Goal: Information Seeking & Learning: Check status

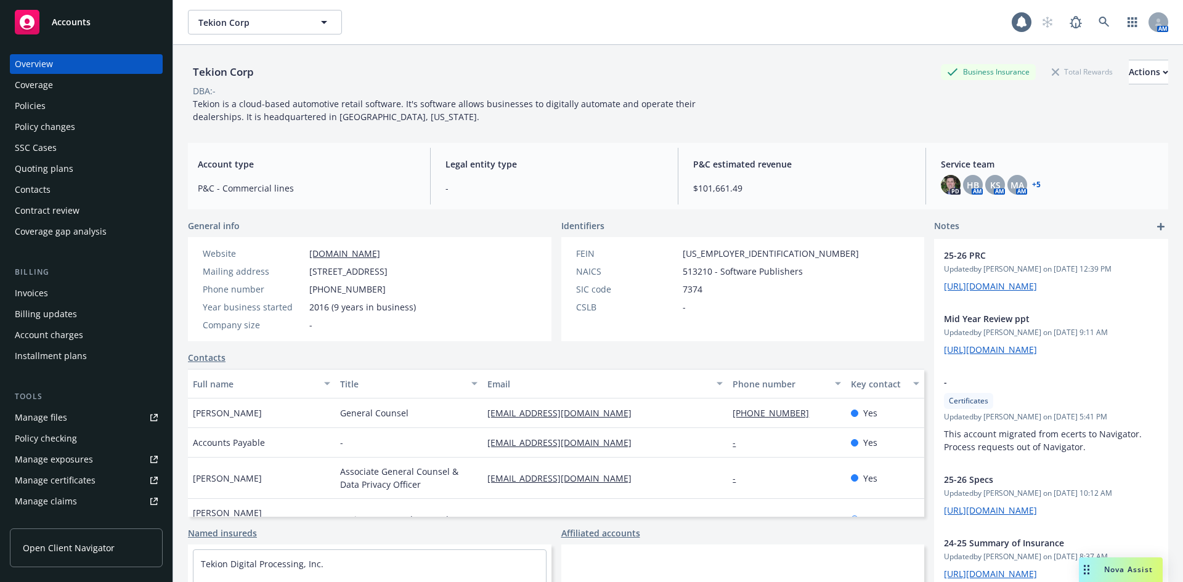
click at [1115, 568] on span "Nova Assist" at bounding box center [1128, 569] width 49 height 10
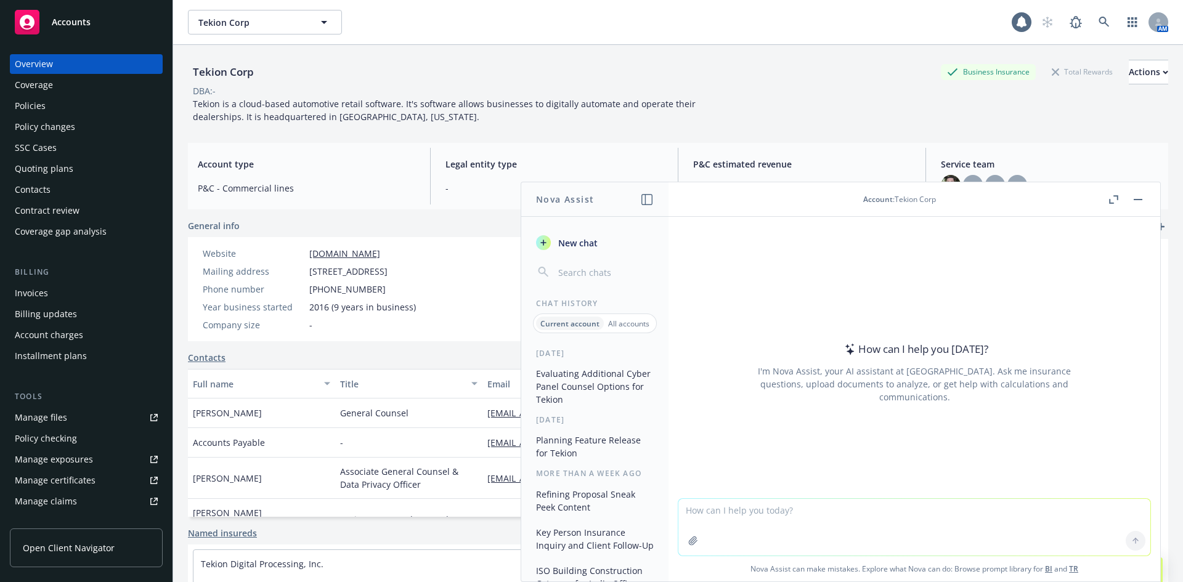
click at [736, 511] on textarea at bounding box center [914, 527] width 472 height 57
paste textarea "Lo Ips, Do sita con adi eli seddoei temporin utla Etdolo. @Mag Aliquaenim adm V…"
type textarea "Lo Ips, Do sita con adi eli seddoei temporin utla Etdolo. @Mag Aliquaenim adm V…"
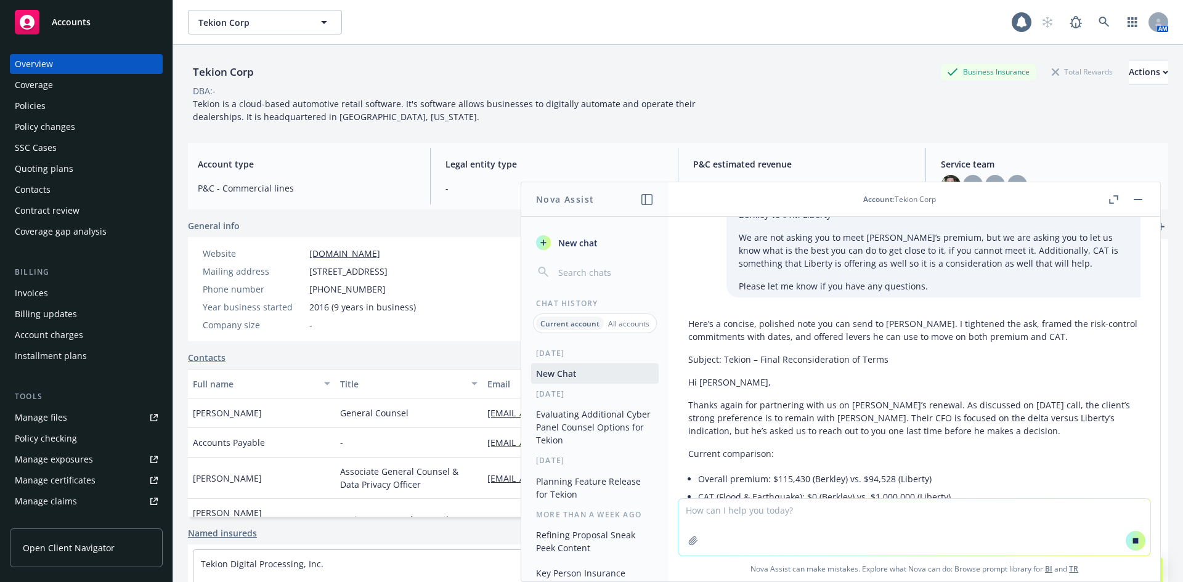
scroll to position [192, 0]
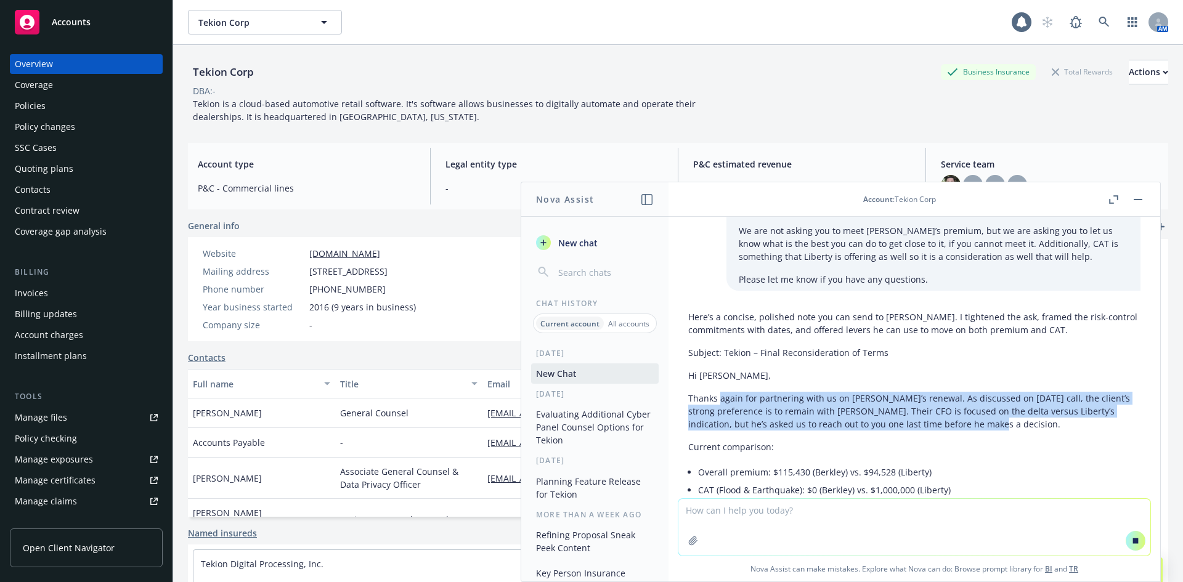
drag, startPoint x: 719, startPoint y: 391, endPoint x: 967, endPoint y: 434, distance: 252.1
click at [967, 434] on div "Here’s a concise, polished note you can send to [PERSON_NAME]. I tightened the …" at bounding box center [914, 545] width 452 height 479
drag, startPoint x: 828, startPoint y: 404, endPoint x: 792, endPoint y: 401, distance: 35.9
click at [794, 401] on p "Thanks again for partnering with us on [PERSON_NAME]’s renewal. As discussed on…" at bounding box center [914, 411] width 452 height 39
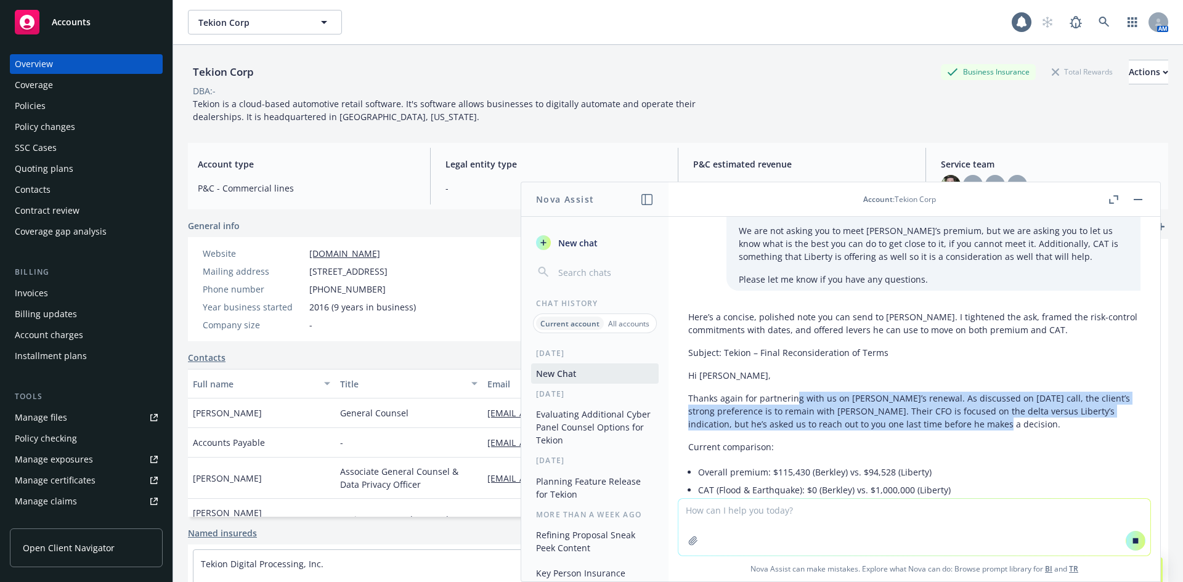
click at [792, 401] on p "Thanks again for partnering with us on [PERSON_NAME]’s renewal. As discussed on…" at bounding box center [914, 411] width 452 height 39
drag, startPoint x: 729, startPoint y: 404, endPoint x: 957, endPoint y: 430, distance: 229.5
click at [957, 430] on p "Thanks again for partnering with us on [PERSON_NAME]’s renewal. As discussed on…" at bounding box center [914, 411] width 452 height 39
drag, startPoint x: 980, startPoint y: 426, endPoint x: 741, endPoint y: 415, distance: 239.3
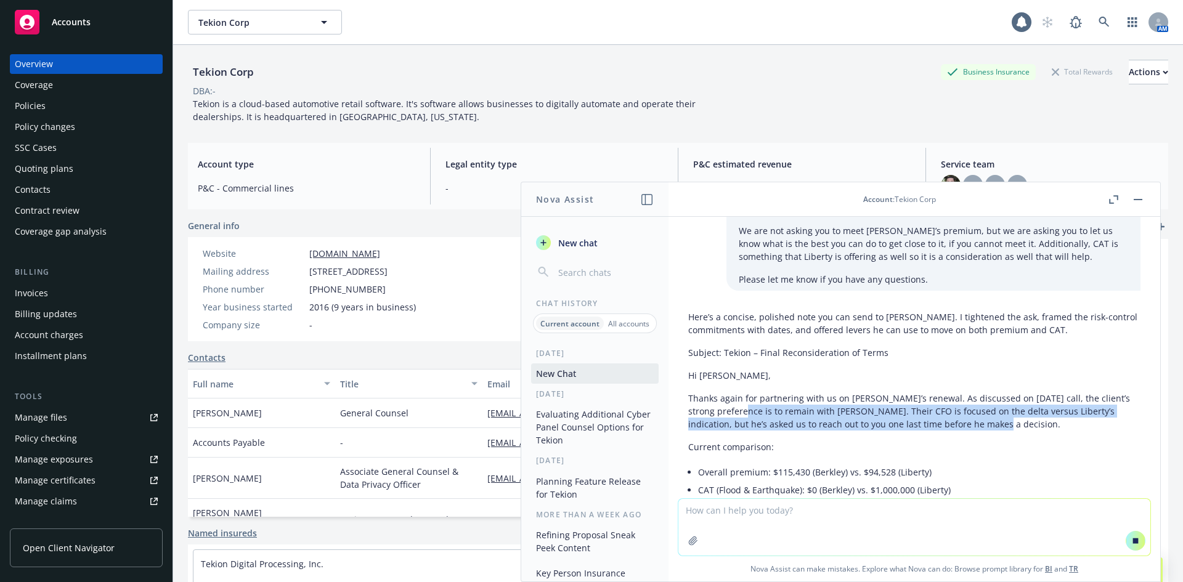
click at [741, 415] on p "Thanks again for partnering with us on [PERSON_NAME]’s renewal. As discussed on…" at bounding box center [914, 411] width 452 height 39
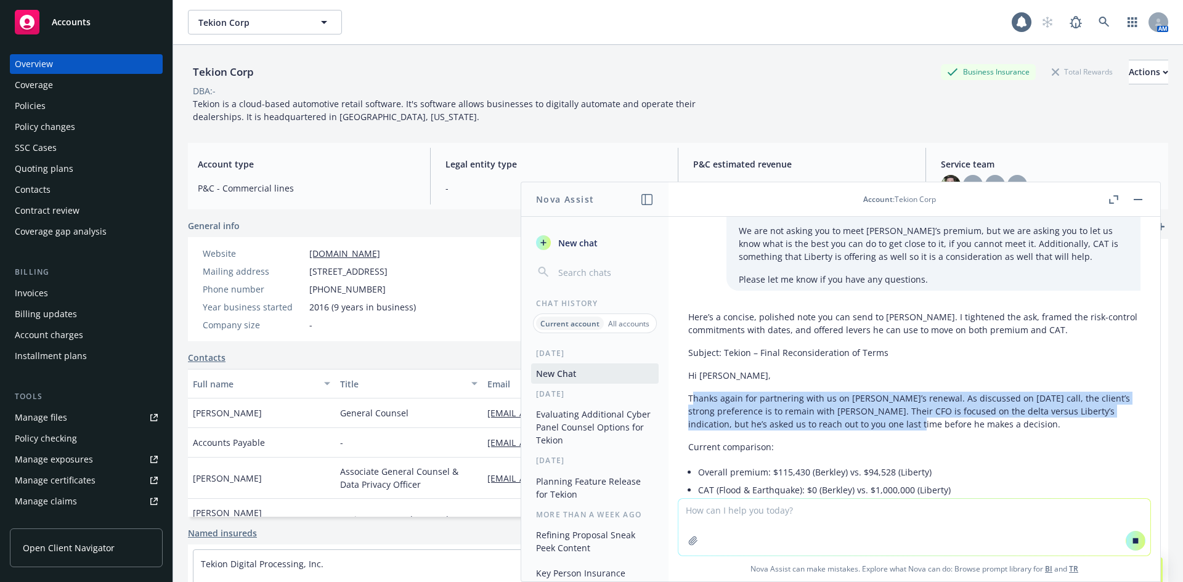
drag, startPoint x: 694, startPoint y: 401, endPoint x: 892, endPoint y: 423, distance: 199.6
click at [892, 423] on p "Thanks again for partnering with us on [PERSON_NAME]’s renewal. As discussed on…" at bounding box center [914, 411] width 452 height 39
drag, startPoint x: 912, startPoint y: 421, endPoint x: 794, endPoint y: 401, distance: 120.0
click at [794, 401] on p "Thanks again for partnering with us on [PERSON_NAME]’s renewal. As discussed on…" at bounding box center [914, 411] width 452 height 39
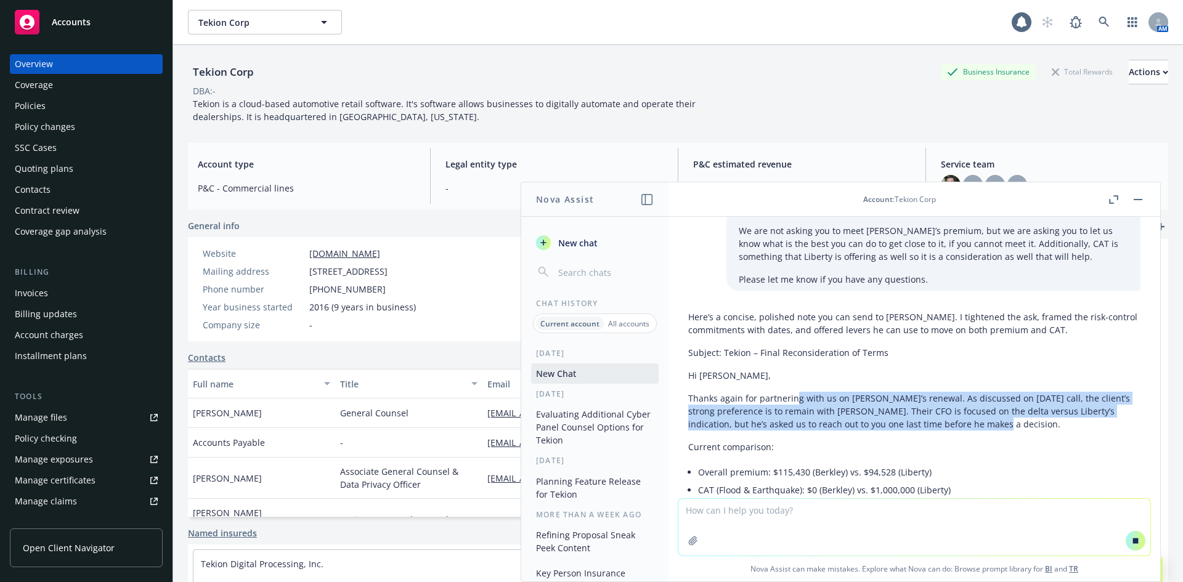
drag, startPoint x: 794, startPoint y: 401, endPoint x: 775, endPoint y: 401, distance: 18.5
click at [793, 401] on p "Thanks again for partnering with us on [PERSON_NAME]’s renewal. As discussed on…" at bounding box center [914, 411] width 452 height 39
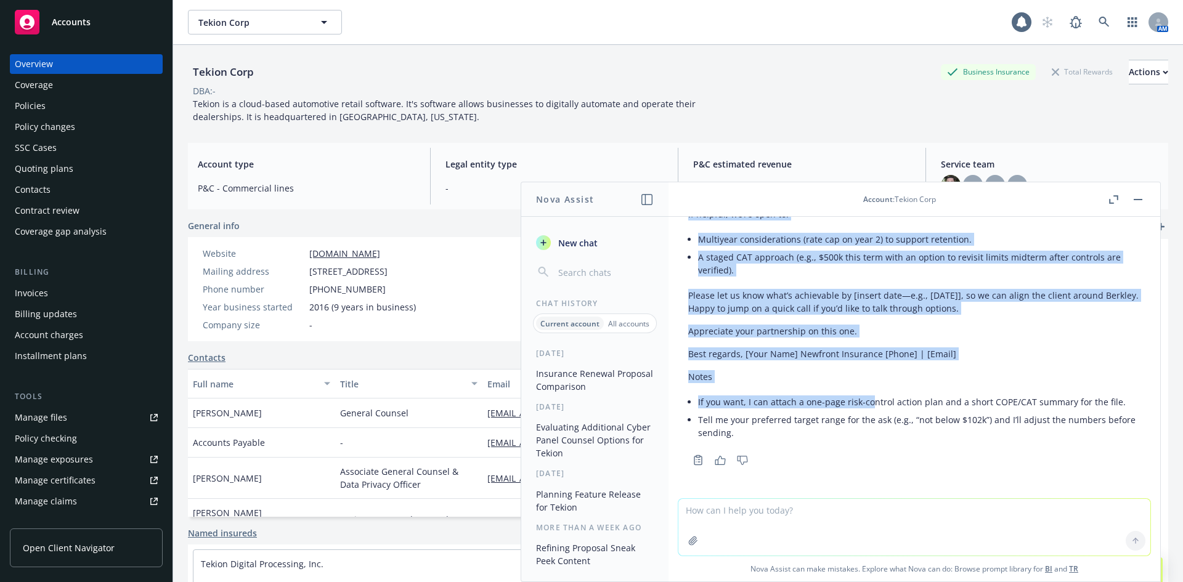
drag, startPoint x: 698, startPoint y: 388, endPoint x: 867, endPoint y: 390, distance: 169.5
click at [867, 390] on div "Here’s a concise, polished note you can send to [PERSON_NAME]. I tightened the …" at bounding box center [914, 78] width 452 height 736
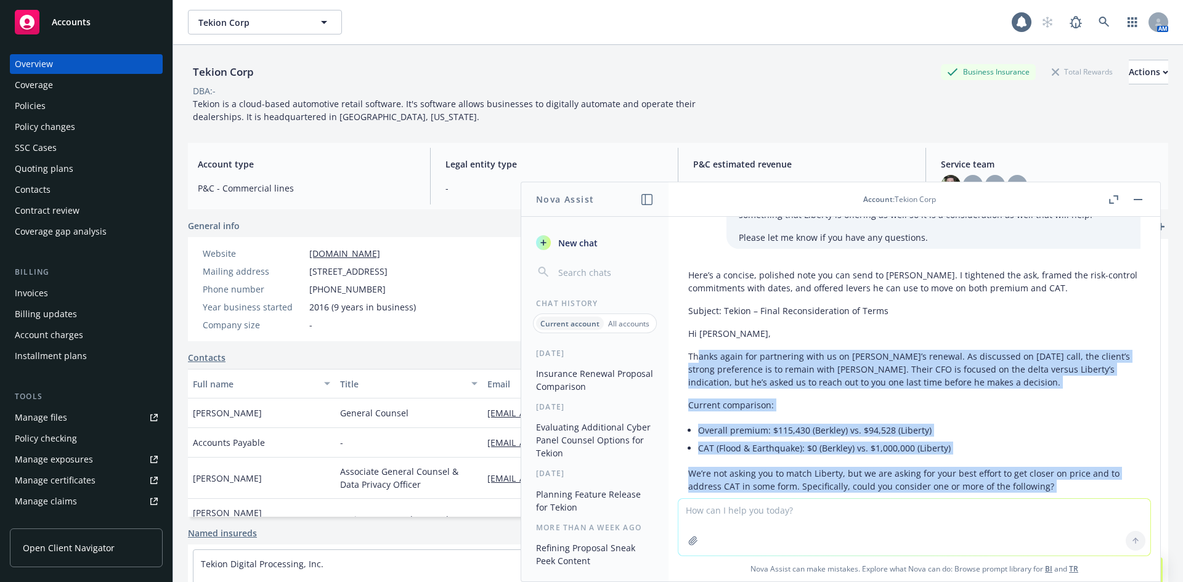
scroll to position [213, 0]
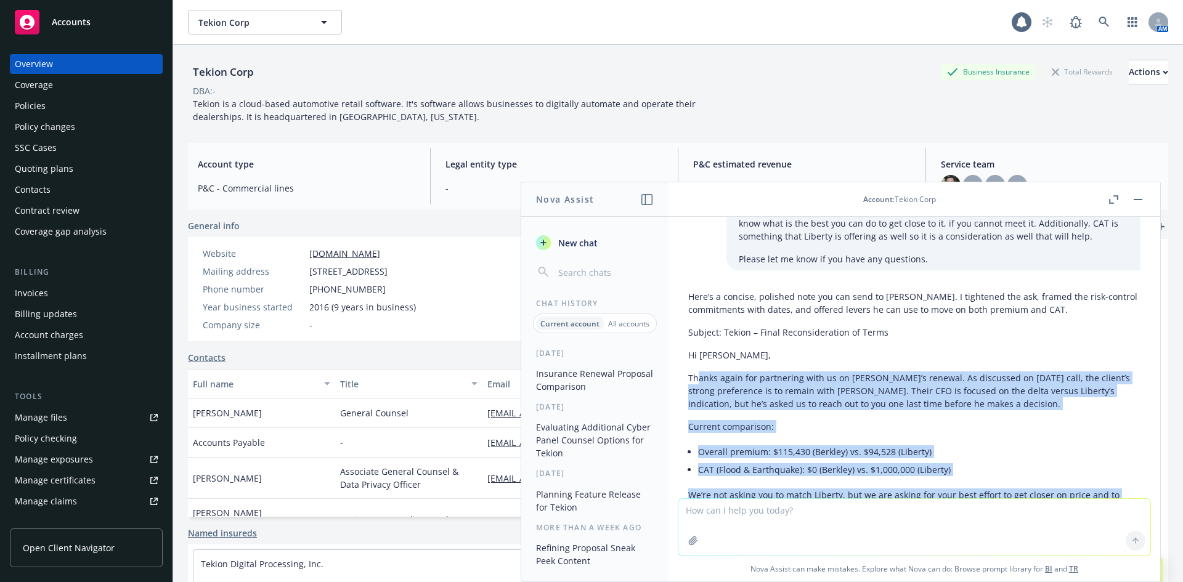
click at [791, 402] on p "Thanks again for partnering with us on [PERSON_NAME]’s renewal. As discussed on…" at bounding box center [914, 391] width 452 height 39
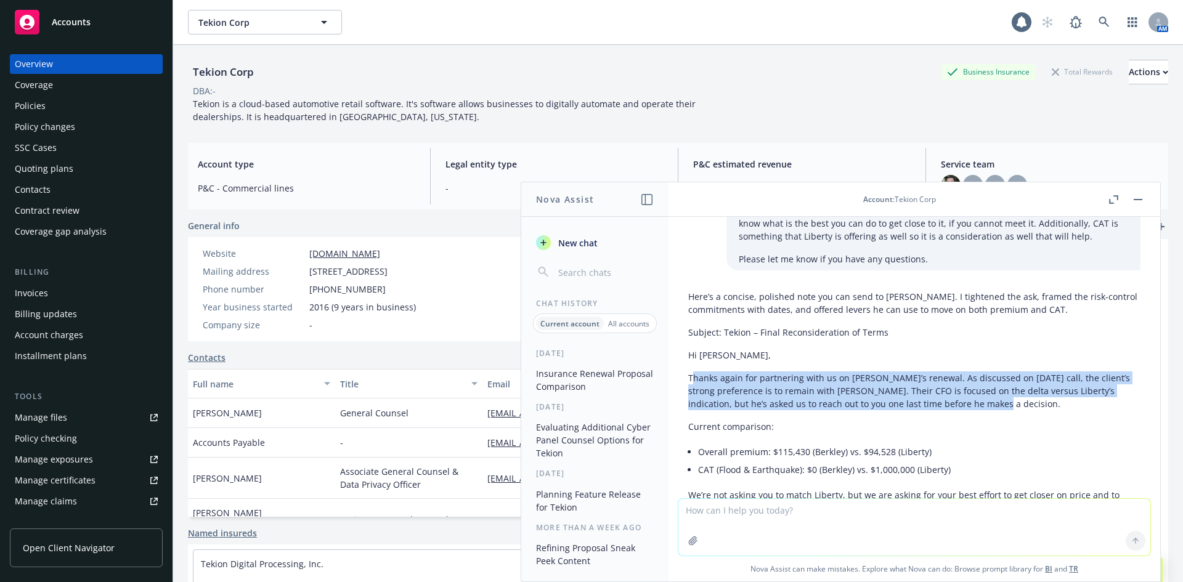
drag, startPoint x: 692, startPoint y: 372, endPoint x: 987, endPoint y: 401, distance: 295.9
click at [987, 401] on p "Thanks again for partnering with us on [PERSON_NAME]’s renewal. As discussed on…" at bounding box center [914, 391] width 452 height 39
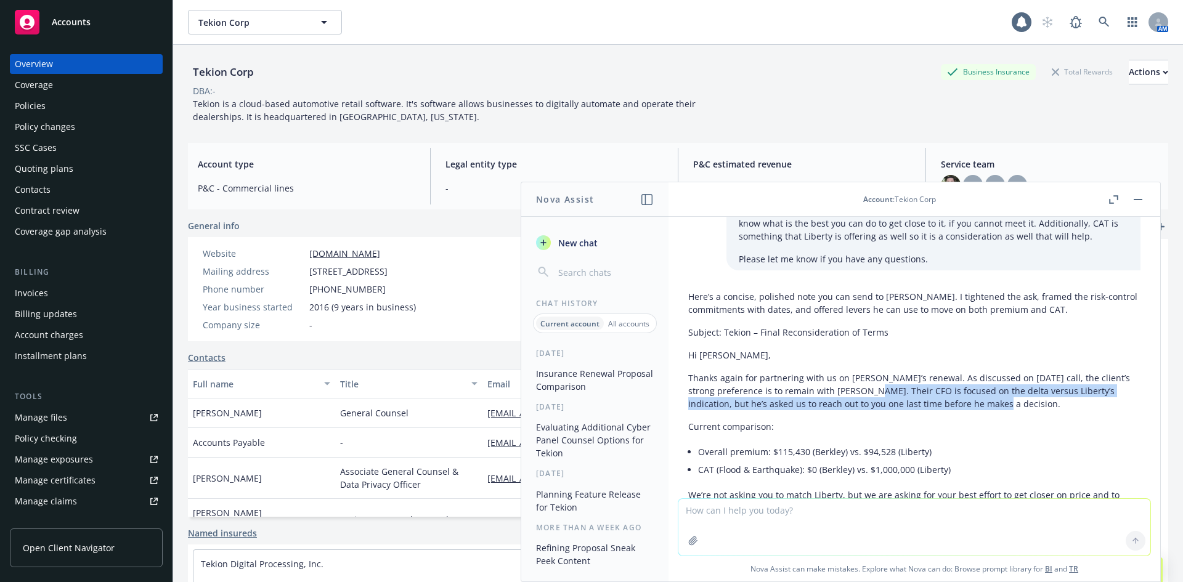
drag, startPoint x: 974, startPoint y: 406, endPoint x: 853, endPoint y: 383, distance: 122.9
click at [855, 384] on p "Thanks again for partnering with us on [PERSON_NAME]’s renewal. As discussed on…" at bounding box center [914, 391] width 452 height 39
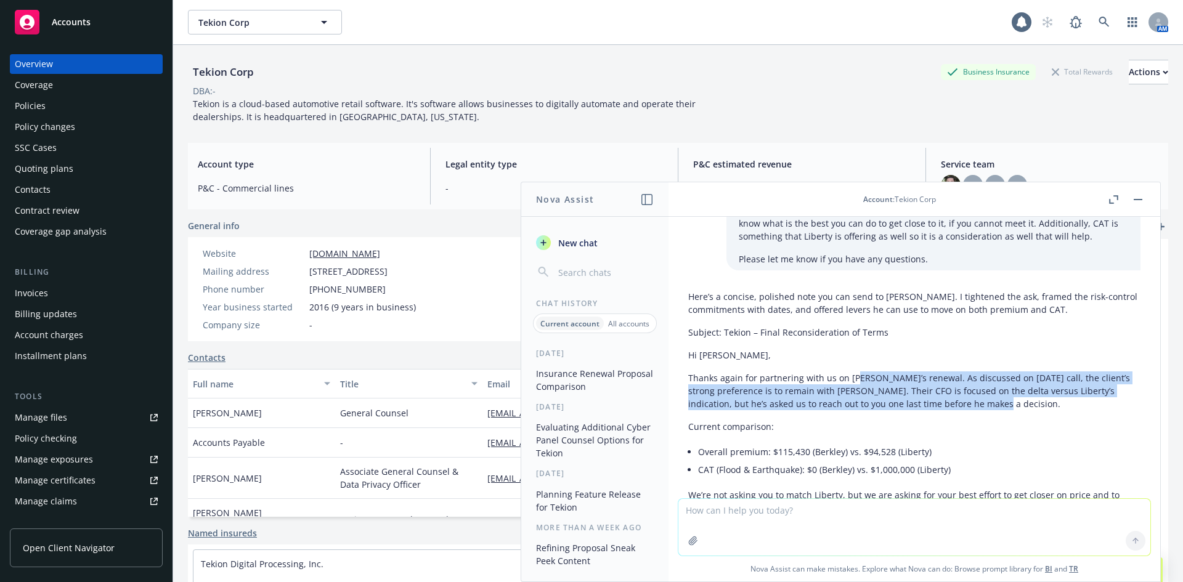
click at [853, 383] on p "Thanks again for partnering with us on [PERSON_NAME]’s renewal. As discussed on…" at bounding box center [914, 391] width 452 height 39
drag, startPoint x: 826, startPoint y: 386, endPoint x: 1018, endPoint y: 415, distance: 194.4
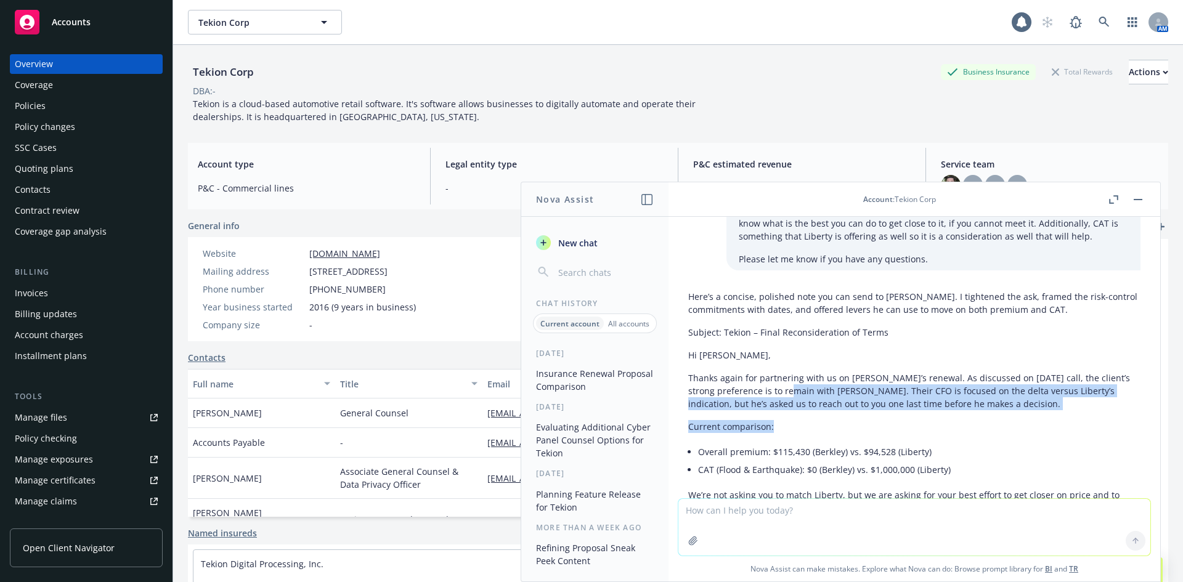
drag, startPoint x: 921, startPoint y: 410, endPoint x: 787, endPoint y: 387, distance: 135.7
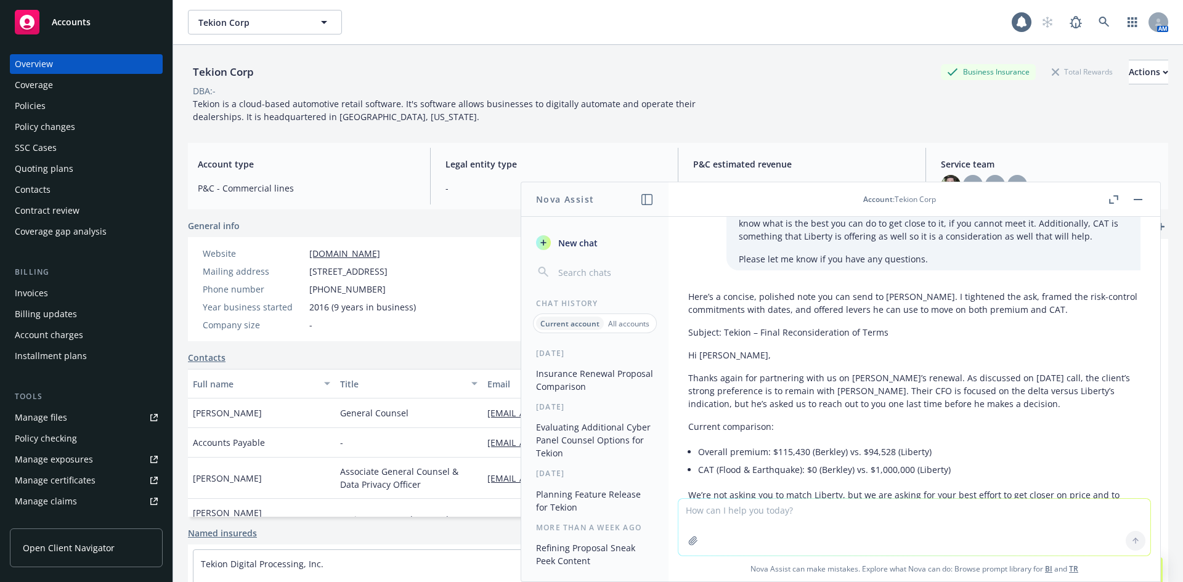
click at [787, 387] on p "Thanks again for partnering with us on [PERSON_NAME]’s renewal. As discussed on…" at bounding box center [914, 391] width 452 height 39
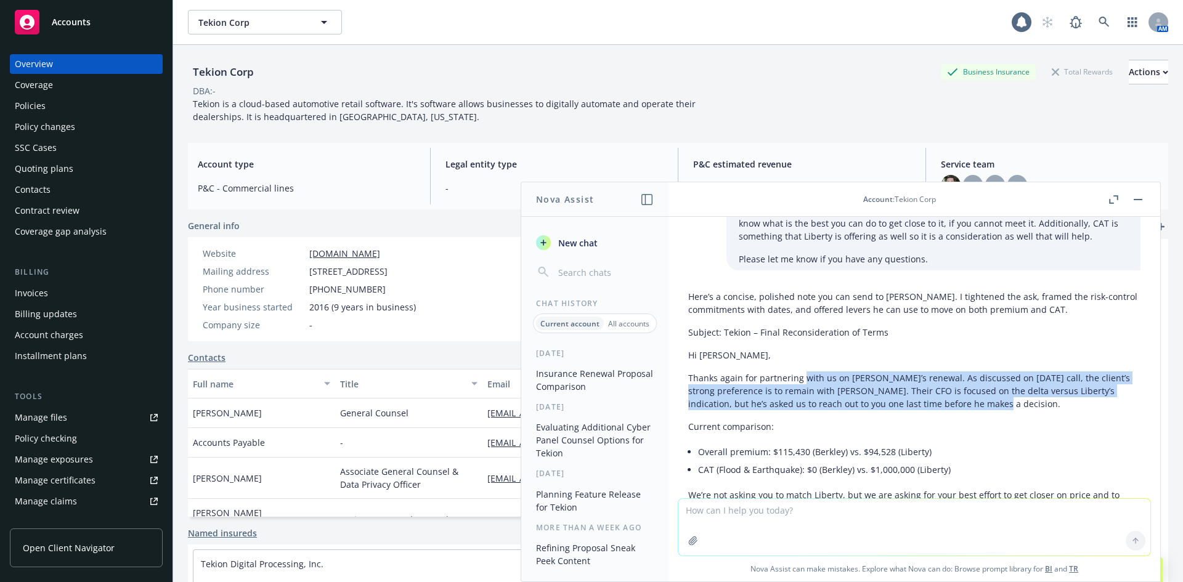
drag, startPoint x: 804, startPoint y: 373, endPoint x: 979, endPoint y: 409, distance: 177.9
click at [979, 409] on p "Thanks again for partnering with us on [PERSON_NAME]’s renewal. As discussed on…" at bounding box center [914, 391] width 452 height 39
drag, startPoint x: 938, startPoint y: 405, endPoint x: 689, endPoint y: 376, distance: 250.7
click at [689, 376] on p "Thanks again for partnering with us on [PERSON_NAME]’s renewal. As discussed on…" at bounding box center [914, 391] width 452 height 39
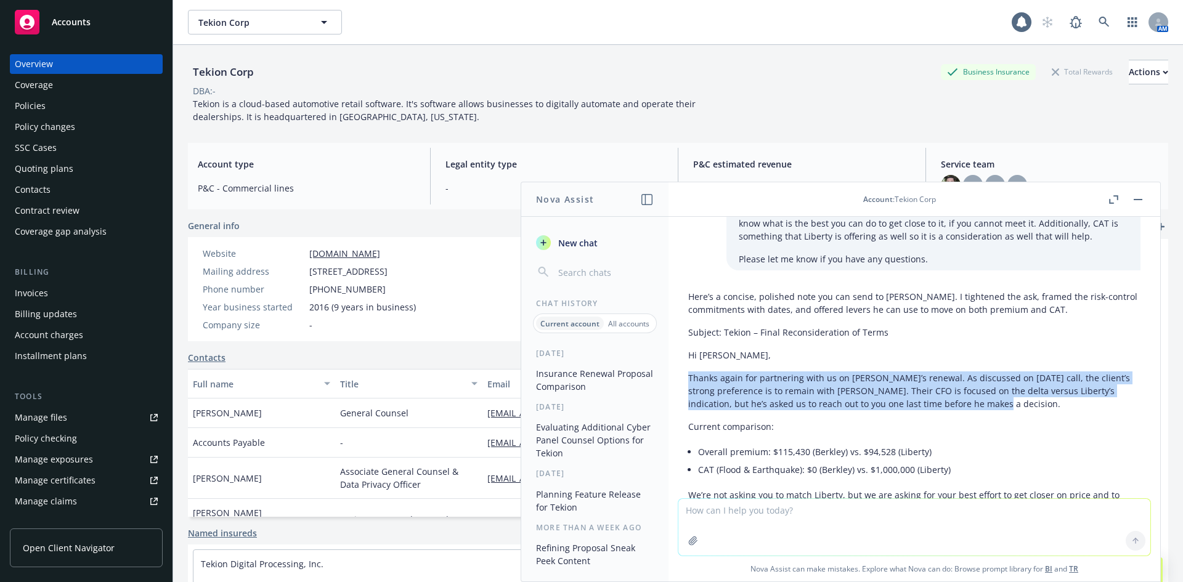
click at [689, 375] on p "Thanks again for partnering with us on [PERSON_NAME]’s renewal. As discussed on…" at bounding box center [914, 391] width 452 height 39
drag, startPoint x: 689, startPoint y: 375, endPoint x: 1007, endPoint y: 412, distance: 320.0
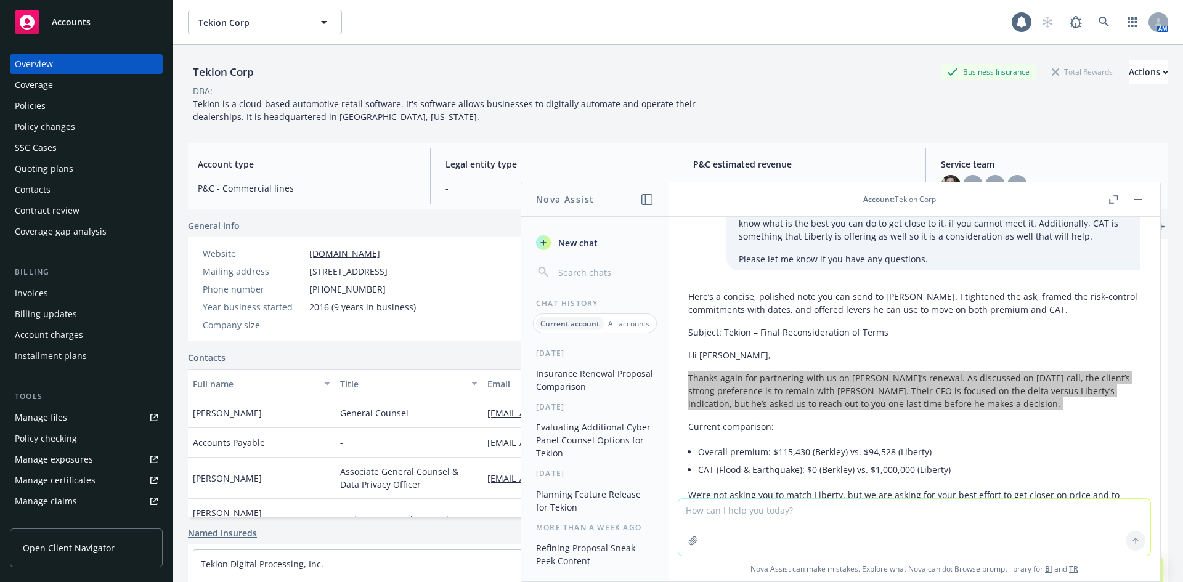
scroll to position [356, 0]
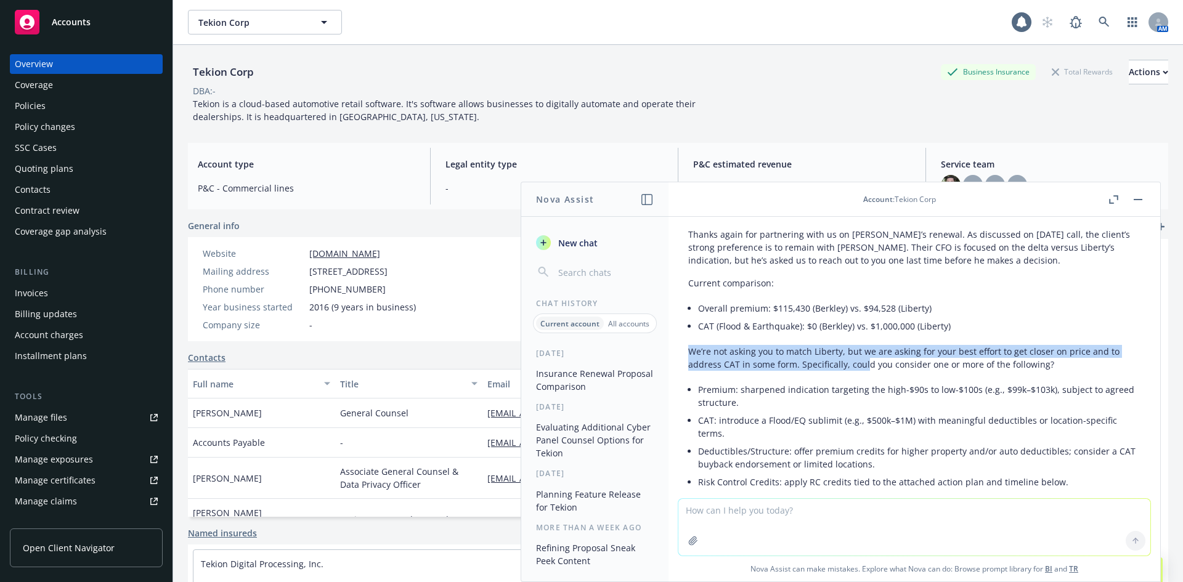
drag, startPoint x: 679, startPoint y: 349, endPoint x: 864, endPoint y: 368, distance: 185.8
click at [864, 368] on div "Here’s a concise, polished note you can send to [PERSON_NAME]. I tightened the …" at bounding box center [914, 521] width 472 height 759
click at [865, 368] on p "We’re not asking you to match Liberty, but we are asking for your best effort t…" at bounding box center [914, 358] width 452 height 26
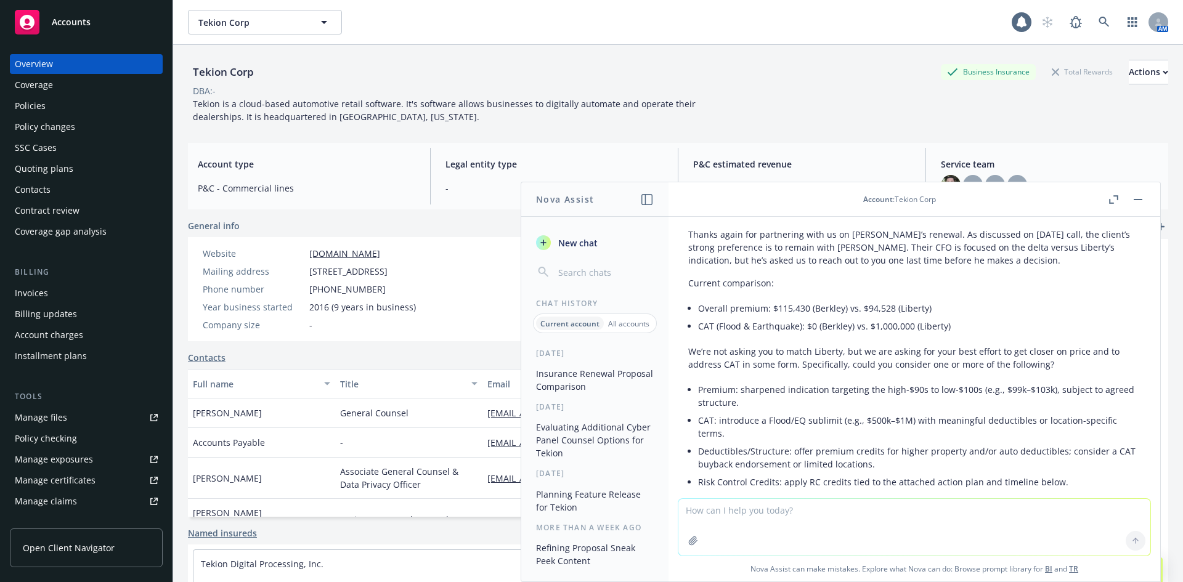
click at [932, 364] on p "We’re not asking you to match Liberty, but we are asking for your best effort t…" at bounding box center [914, 358] width 452 height 26
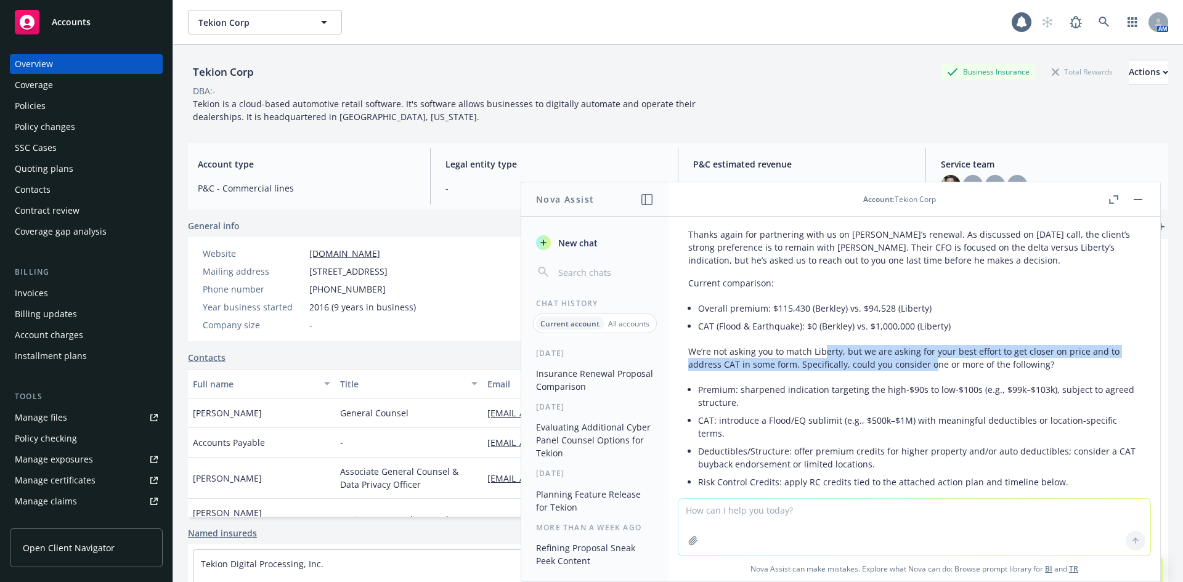
drag, startPoint x: 927, startPoint y: 368, endPoint x: 822, endPoint y: 347, distance: 106.9
click at [822, 347] on p "We’re not asking you to match Liberty, but we are asking for your best effort t…" at bounding box center [914, 358] width 452 height 26
drag, startPoint x: 810, startPoint y: 348, endPoint x: 1019, endPoint y: 371, distance: 209.5
click at [1019, 371] on div "Here’s a concise, polished note you can send to [PERSON_NAME]. I tightened the …" at bounding box center [914, 510] width 452 height 736
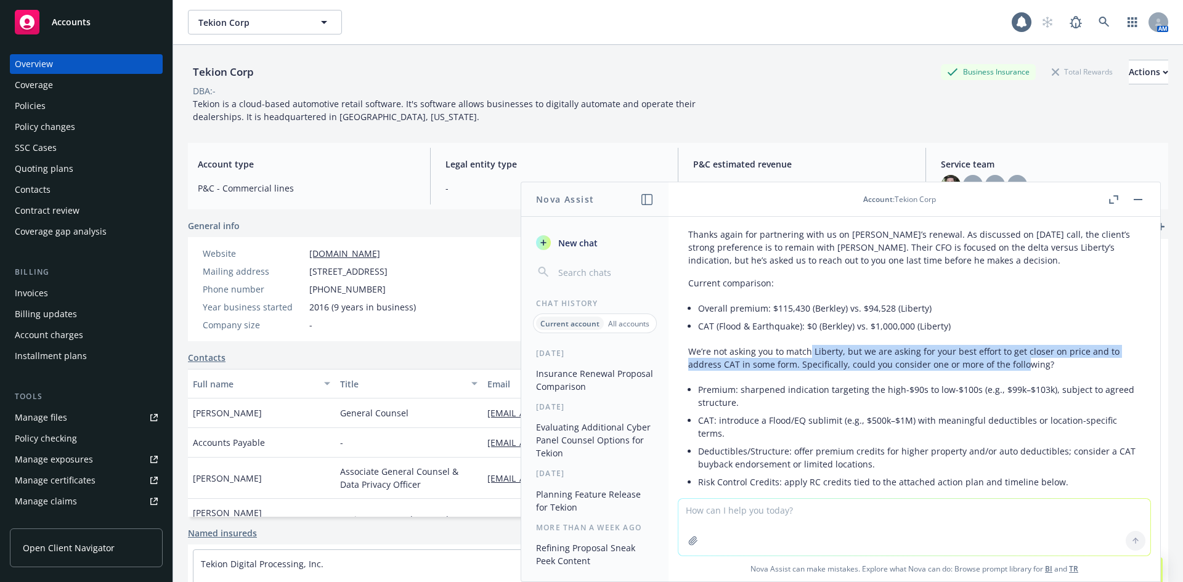
click at [1019, 371] on div "Here’s a concise, polished note you can send to [PERSON_NAME]. I tightened the …" at bounding box center [914, 510] width 452 height 736
drag, startPoint x: 967, startPoint y: 370, endPoint x: 749, endPoint y: 362, distance: 218.3
click at [752, 364] on p "We’re not asking you to match Liberty, but we are asking for your best effort t…" at bounding box center [914, 358] width 452 height 26
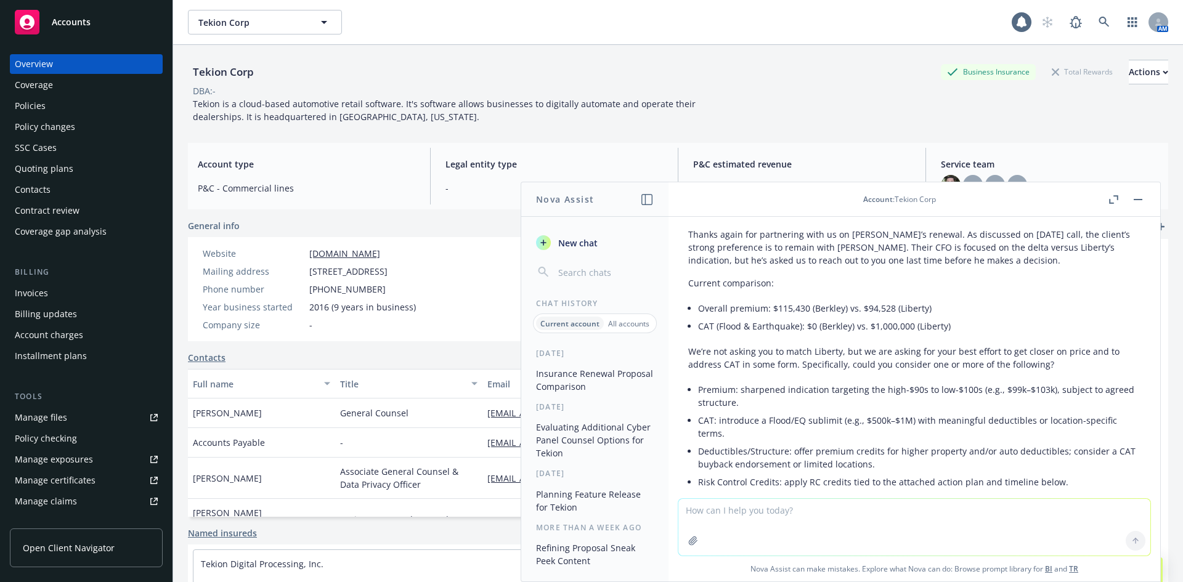
click at [749, 362] on p "We’re not asking you to match Liberty, but we are asking for your best effort t…" at bounding box center [914, 358] width 452 height 26
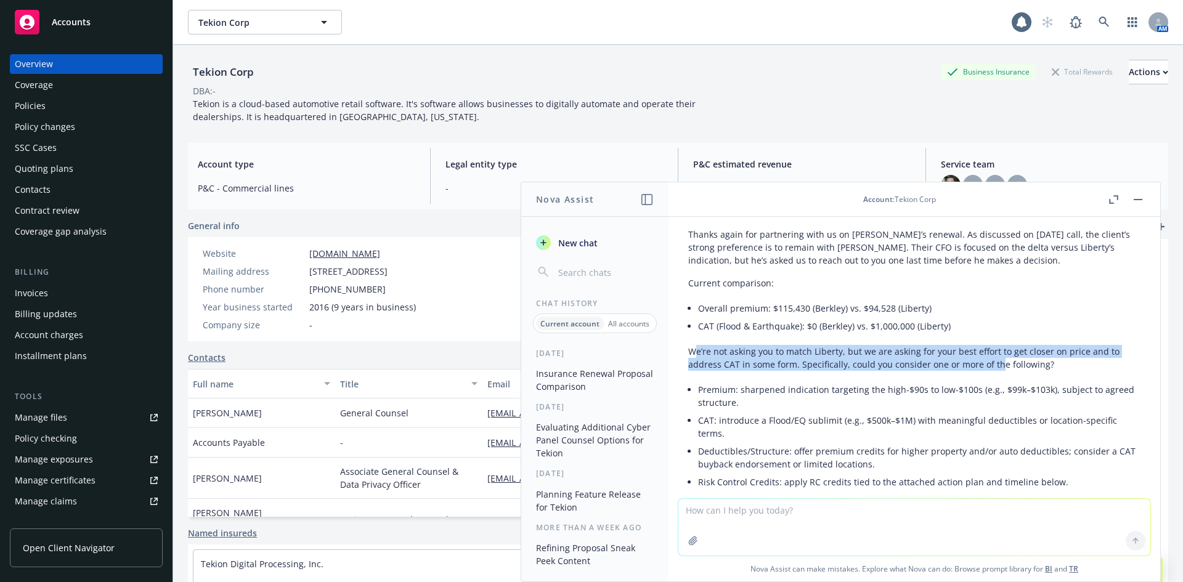
drag, startPoint x: 696, startPoint y: 351, endPoint x: 995, endPoint y: 362, distance: 299.7
click at [995, 362] on p "We’re not asking you to match Liberty, but we are asking for your best effort t…" at bounding box center [914, 358] width 452 height 26
drag, startPoint x: 1065, startPoint y: 362, endPoint x: 789, endPoint y: 351, distance: 275.7
click at [789, 351] on p "We’re not asking you to match Liberty, but we are asking for your best effort t…" at bounding box center [914, 358] width 452 height 26
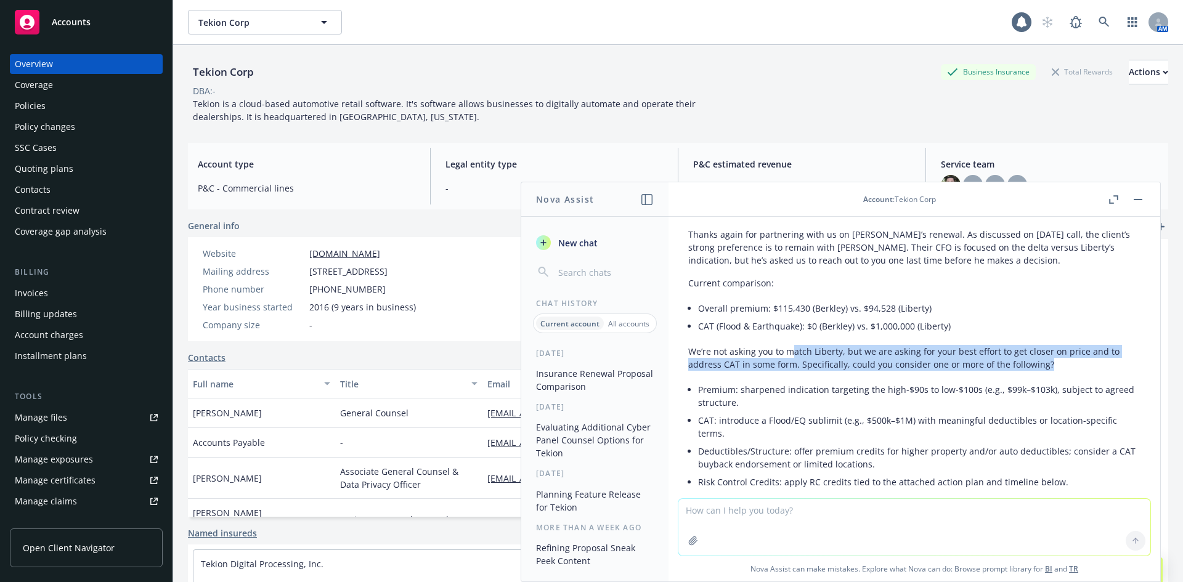
click at [789, 351] on p "We’re not asking you to match Liberty, but we are asking for your best effort t…" at bounding box center [914, 358] width 452 height 26
drag, startPoint x: 715, startPoint y: 355, endPoint x: 998, endPoint y: 367, distance: 283.7
click at [998, 367] on p "We’re not asking you to match Liberty, but we are asking for your best effort t…" at bounding box center [914, 358] width 452 height 26
drag, startPoint x: 1055, startPoint y: 371, endPoint x: 760, endPoint y: 359, distance: 295.4
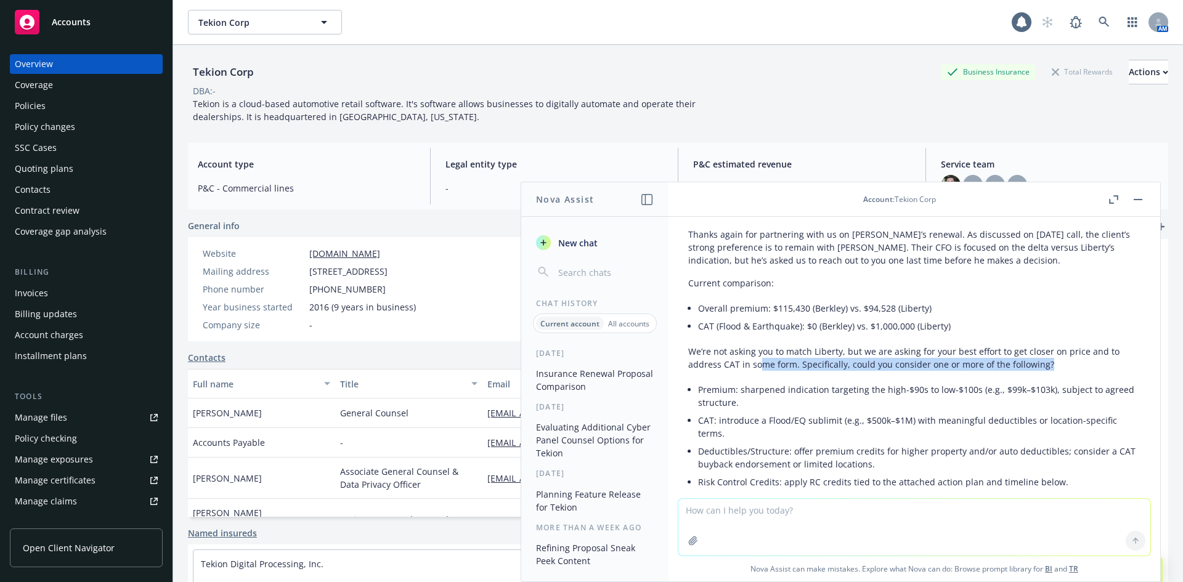
click at [760, 359] on p "We’re not asking you to match Liberty, but we are asking for your best effort t…" at bounding box center [914, 358] width 452 height 26
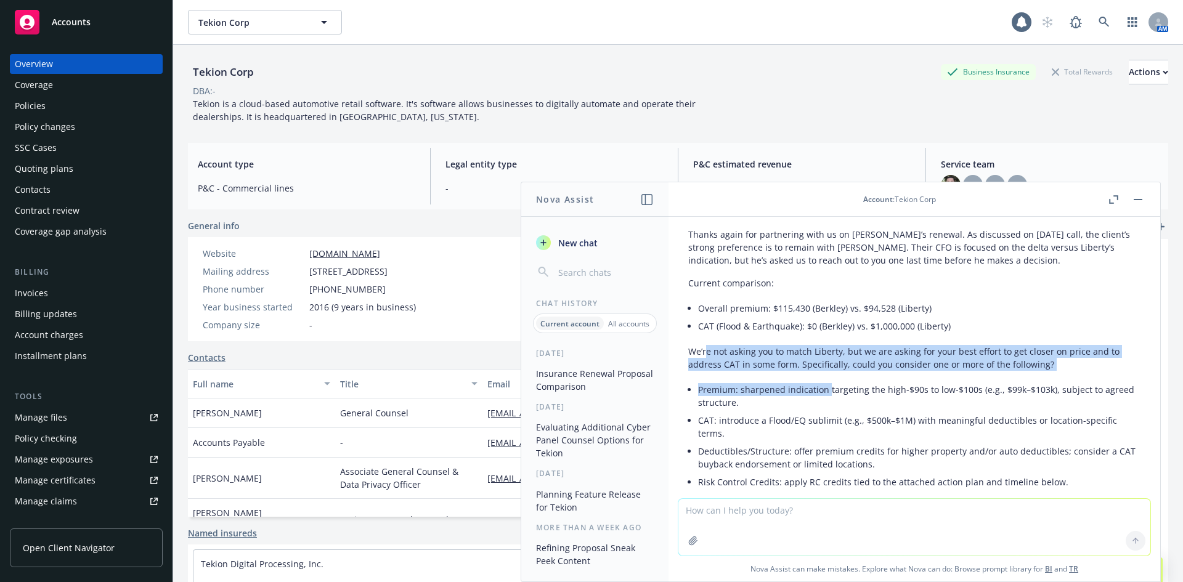
drag, startPoint x: 704, startPoint y: 347, endPoint x: 826, endPoint y: 389, distance: 129.0
click at [826, 389] on div "Here’s a concise, polished note you can send to [PERSON_NAME]. I tightened the …" at bounding box center [914, 510] width 452 height 736
click at [826, 389] on li "Premium: sharpened indication targeting the high-$90s to low-$100s (e.g., $99k–…" at bounding box center [919, 396] width 442 height 31
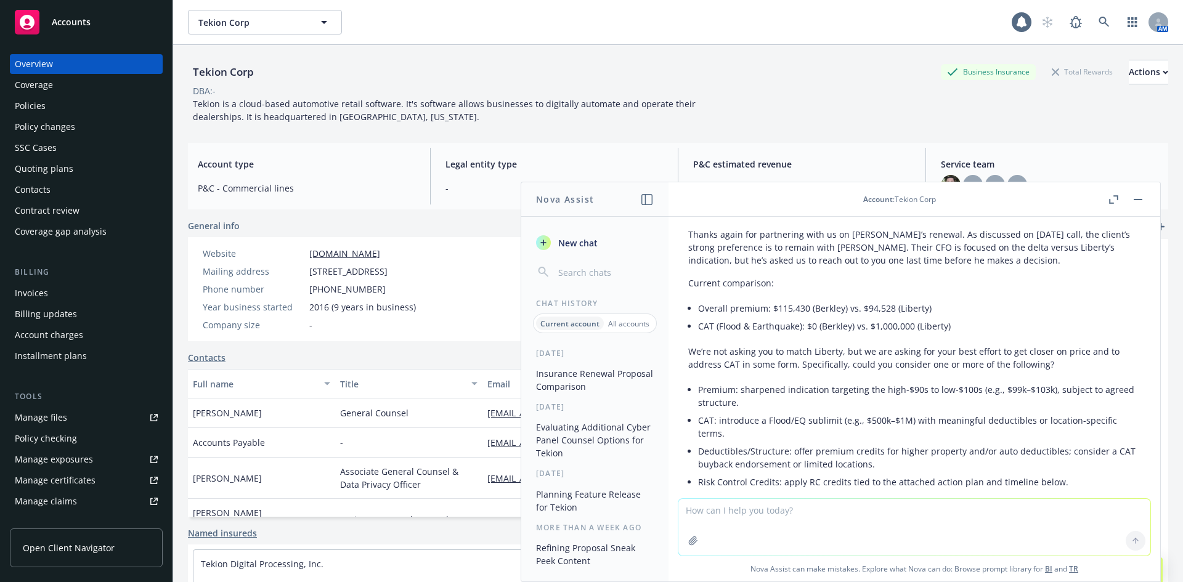
scroll to position [500, 0]
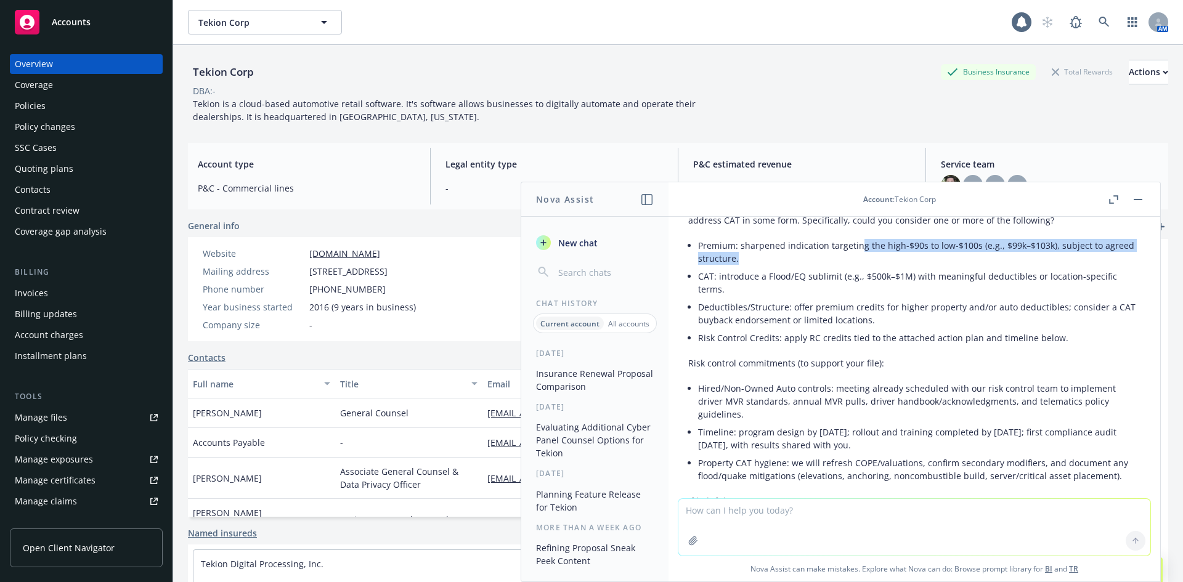
drag, startPoint x: 860, startPoint y: 242, endPoint x: 965, endPoint y: 256, distance: 105.7
click at [965, 256] on li "Premium: sharpened indication targeting the high-$90s to low-$100s (e.g., $99k–…" at bounding box center [919, 252] width 442 height 31
drag, startPoint x: 842, startPoint y: 251, endPoint x: 836, endPoint y: 251, distance: 6.8
click at [836, 251] on li "Premium: sharpened indication targeting the high-$90s to low-$100s (e.g., $99k–…" at bounding box center [919, 252] width 442 height 31
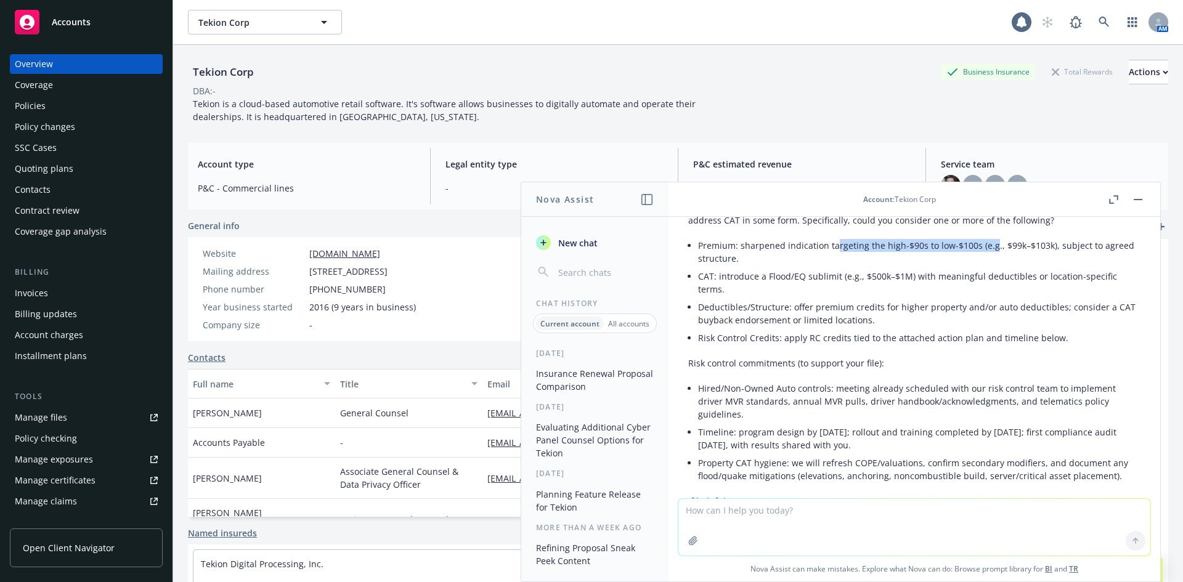
click at [836, 251] on li "Premium: sharpened indication targeting the high-$90s to low-$100s (e.g., $99k–…" at bounding box center [919, 252] width 442 height 31
drag, startPoint x: 828, startPoint y: 250, endPoint x: 1012, endPoint y: 251, distance: 183.6
click at [1012, 251] on li "Premium: sharpened indication targeting the high-$90s to low-$100s (e.g., $99k–…" at bounding box center [919, 252] width 442 height 31
drag, startPoint x: 1003, startPoint y: 250, endPoint x: 844, endPoint y: 248, distance: 159.0
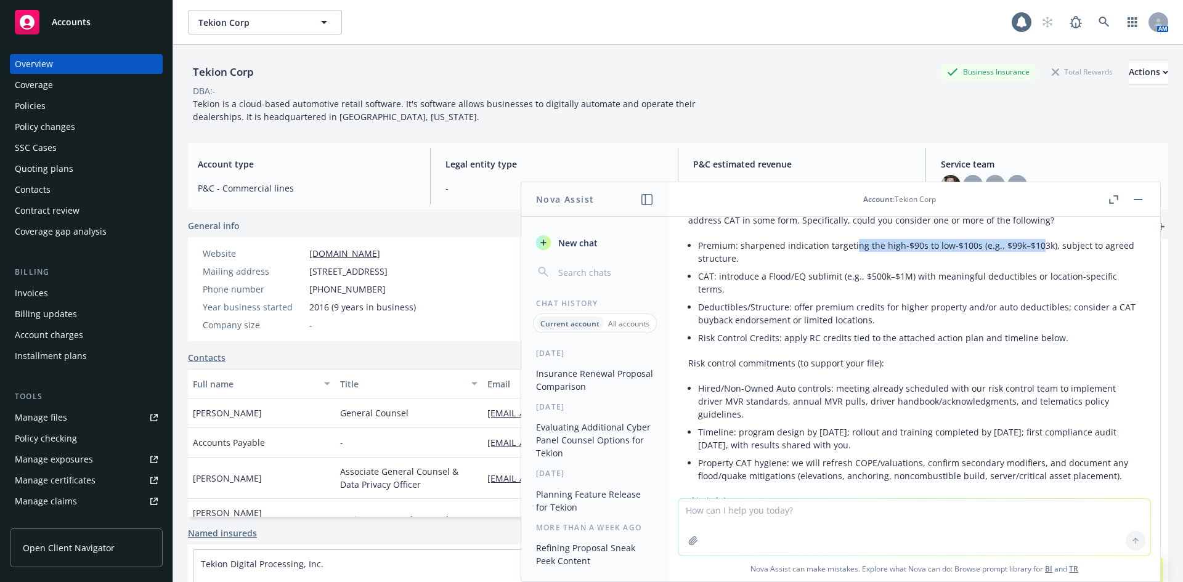
click at [845, 249] on li "Premium: sharpened indication targeting the high-$90s to low-$100s (e.g., $99k–…" at bounding box center [919, 252] width 442 height 31
click at [844, 248] on li "Premium: sharpened indication targeting the high-$90s to low-$100s (e.g., $99k–…" at bounding box center [919, 252] width 442 height 31
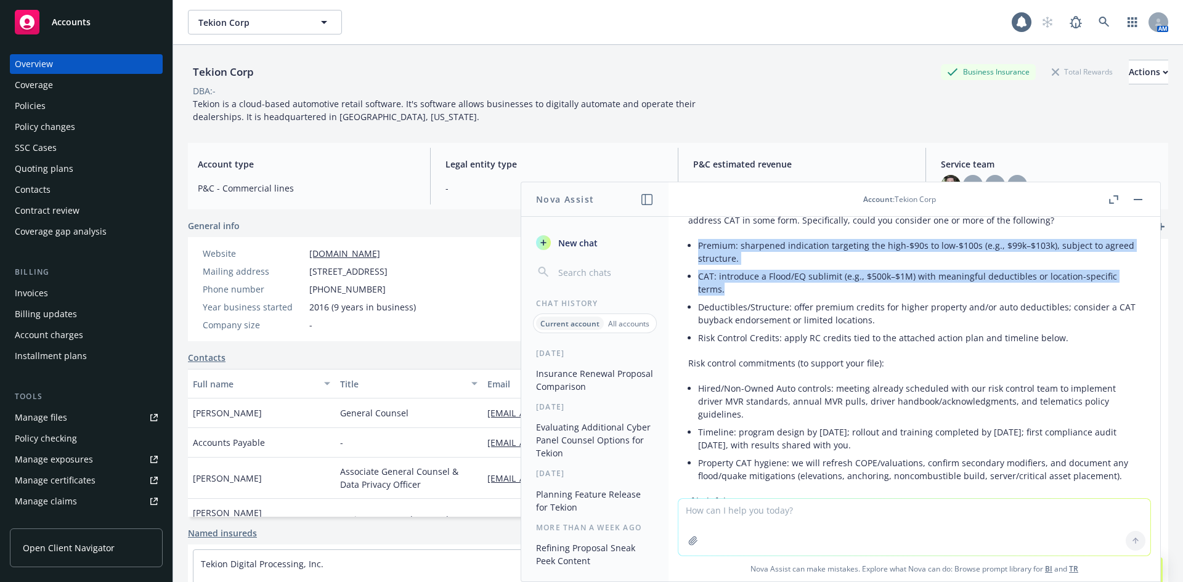
drag, startPoint x: 698, startPoint y: 245, endPoint x: 812, endPoint y: 294, distance: 124.2
click at [812, 294] on ul "Premium: sharpened indication targeting the high-$90s to low-$100s (e.g., $99k–…" at bounding box center [919, 292] width 442 height 110
copy ul "Premium: sharpened indication targeting the high-$90s to low-$100s (e.g., $99k–…"
click at [733, 515] on textarea at bounding box center [914, 527] width 472 height 57
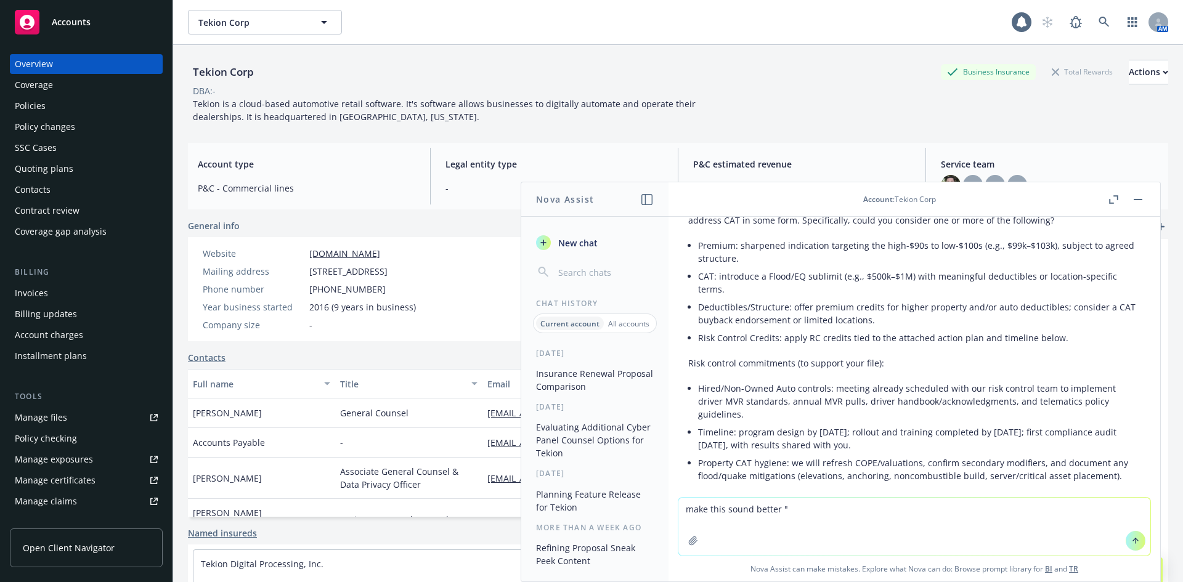
paste textarea "We just got off our renewal proposal with Tekion. @[PERSON_NAME] and I emphasiz…"
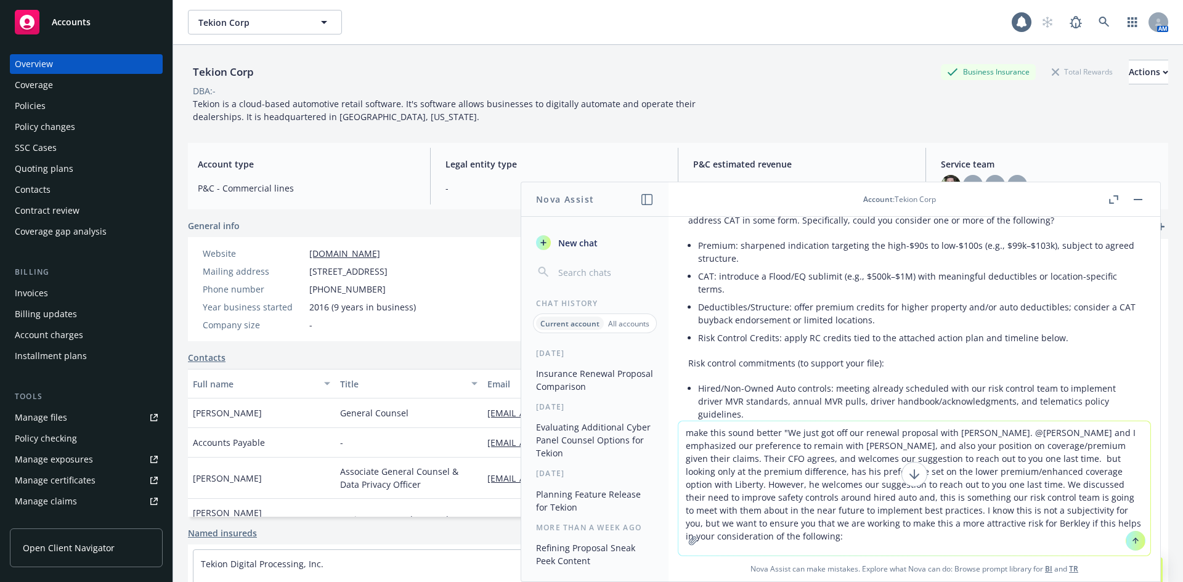
type textarea "make this sound better "We just got off our renewal proposal with [PERSON_NAME]…"
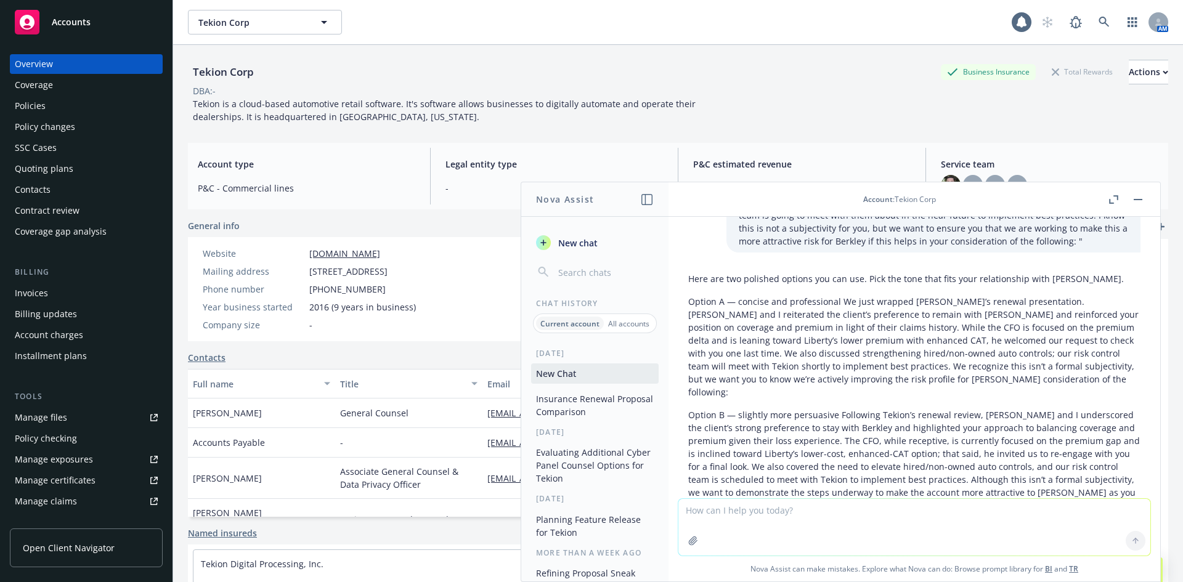
scroll to position [1215, 0]
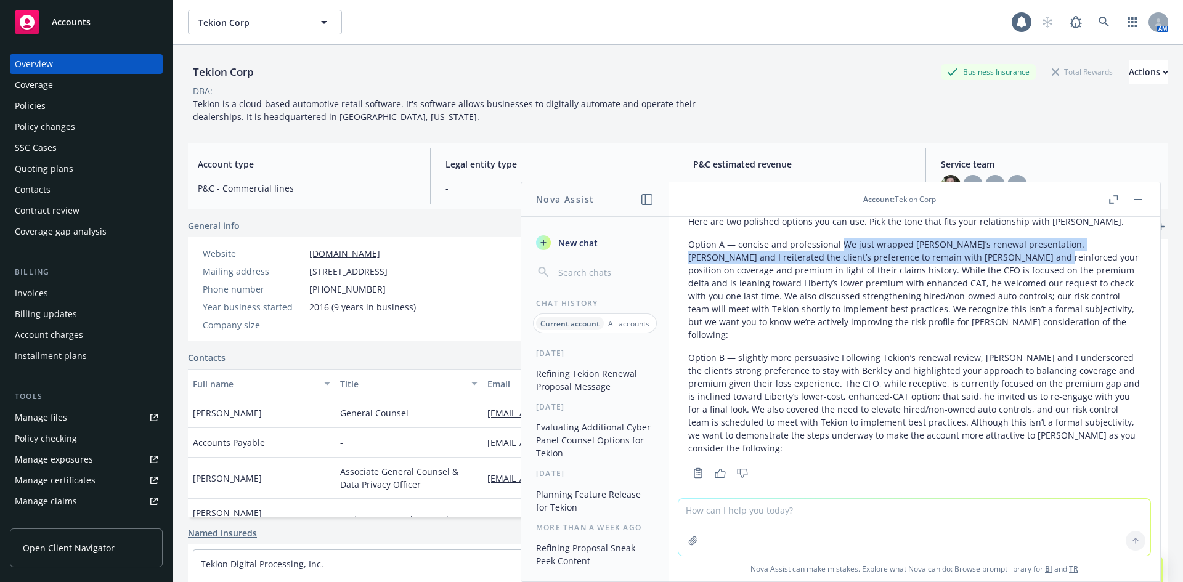
drag, startPoint x: 839, startPoint y: 244, endPoint x: 902, endPoint y: 300, distance: 84.2
click at [983, 256] on p "Option A — concise and professional We just wrapped [PERSON_NAME]’s renewal pre…" at bounding box center [914, 290] width 452 height 104
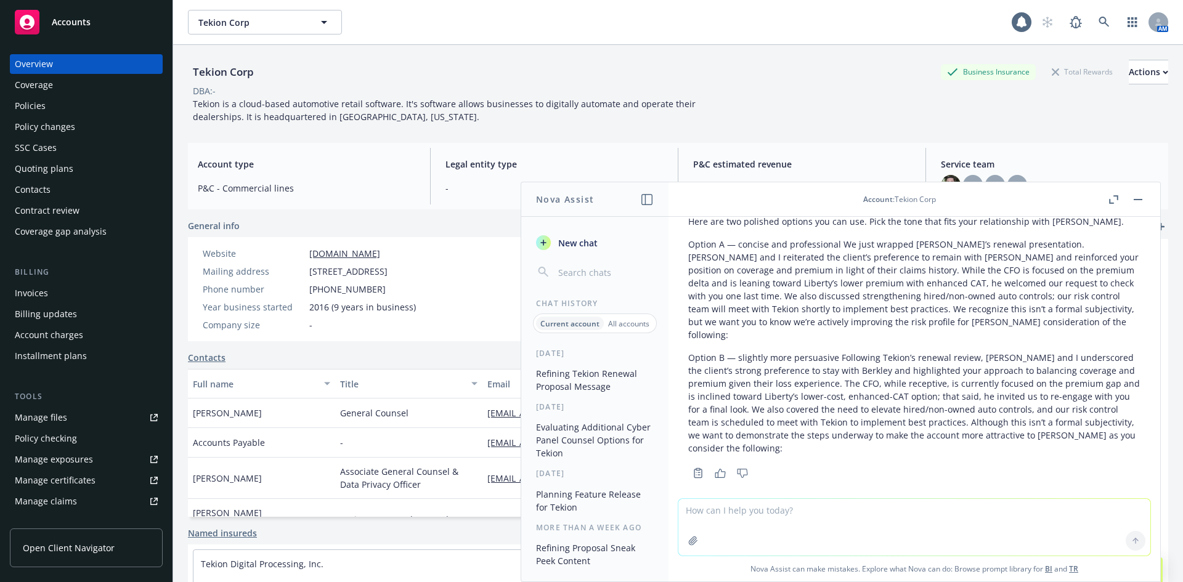
click at [905, 312] on p "Option A — concise and professional We just wrapped [PERSON_NAME]’s renewal pre…" at bounding box center [914, 290] width 452 height 104
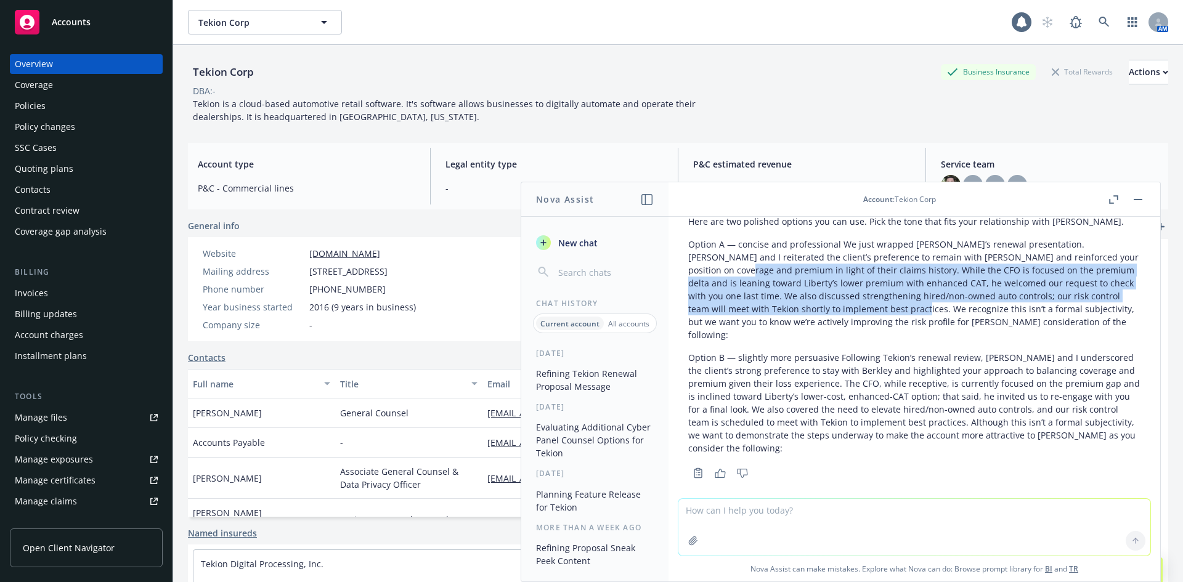
drag, startPoint x: 850, startPoint y: 297, endPoint x: 701, endPoint y: 265, distance: 152.5
click at [701, 265] on p "Option A — concise and professional We just wrapped [PERSON_NAME]’s renewal pre…" at bounding box center [914, 290] width 452 height 104
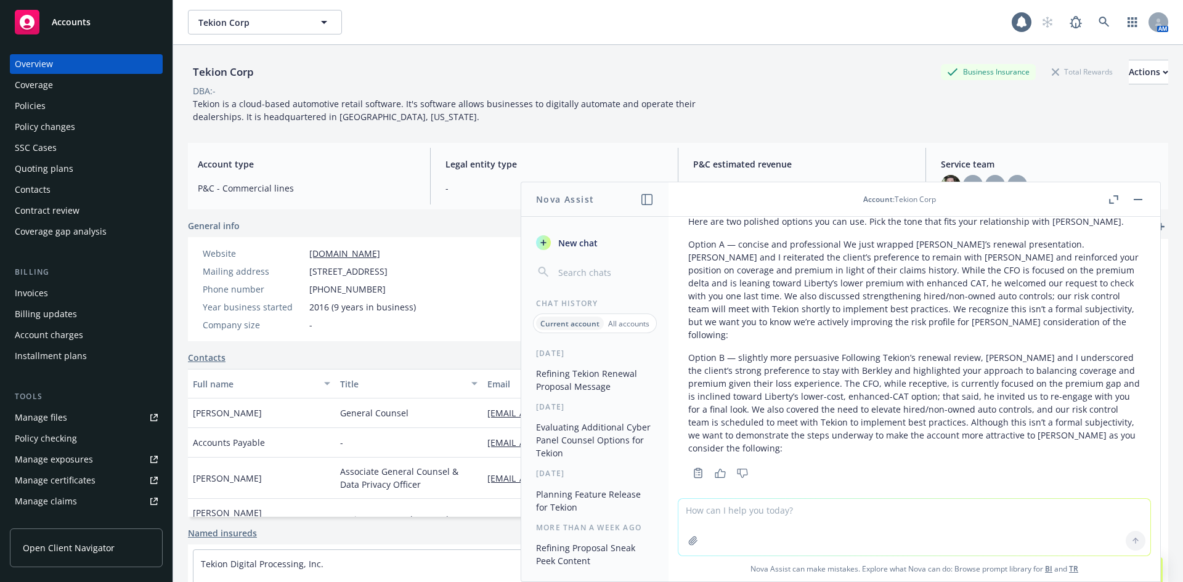
click at [767, 512] on textarea at bounding box center [914, 527] width 472 height 57
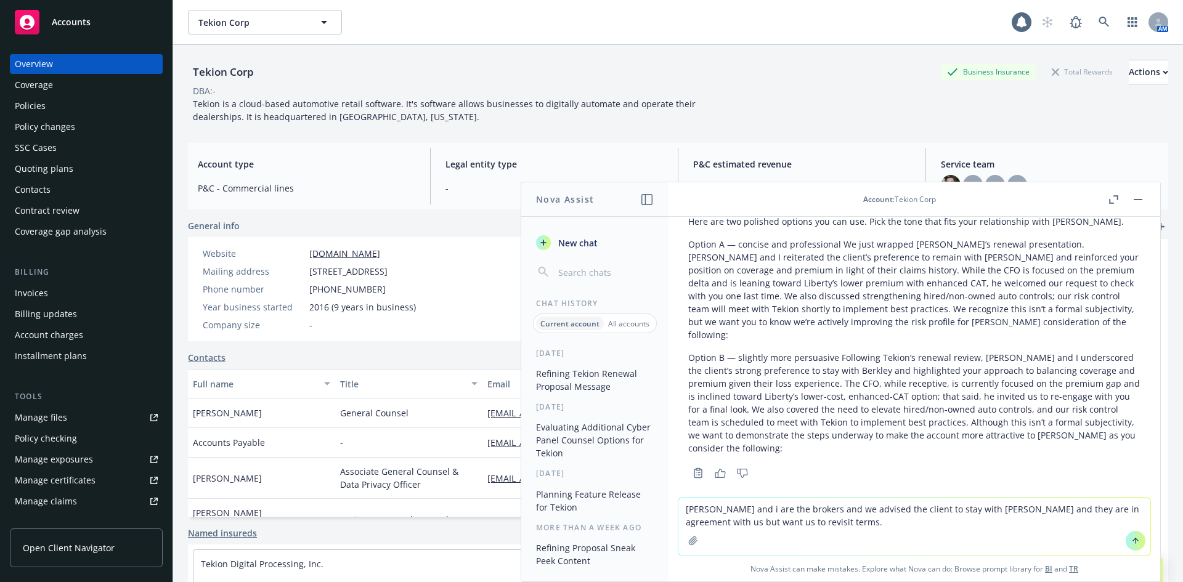
type textarea "[PERSON_NAME] and i are the brokers and we advised the client to stay with [PER…"
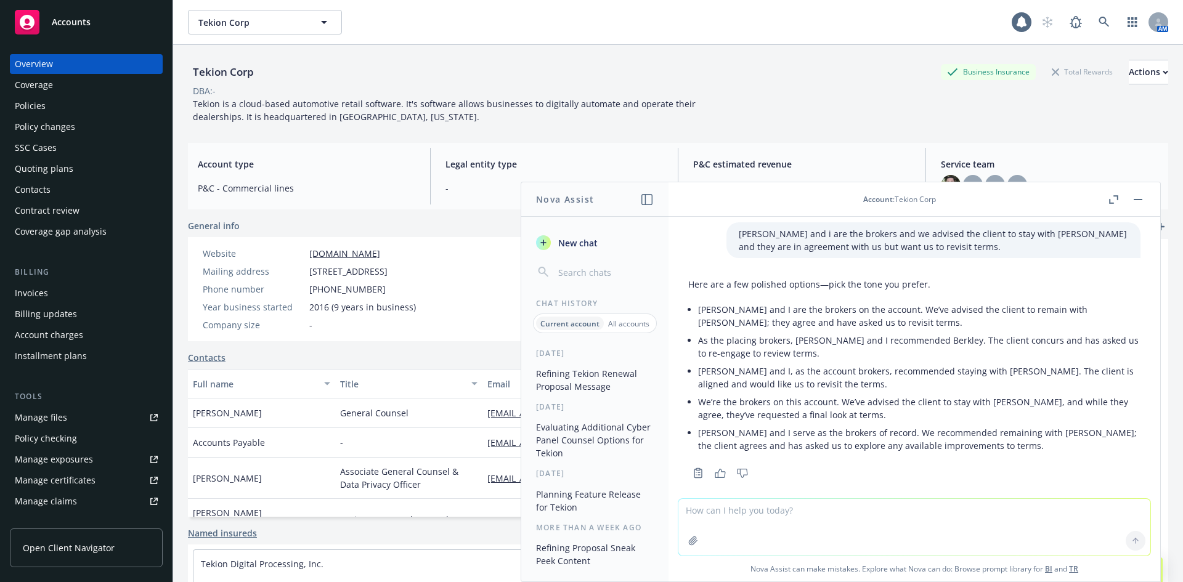
scroll to position [1346, 0]
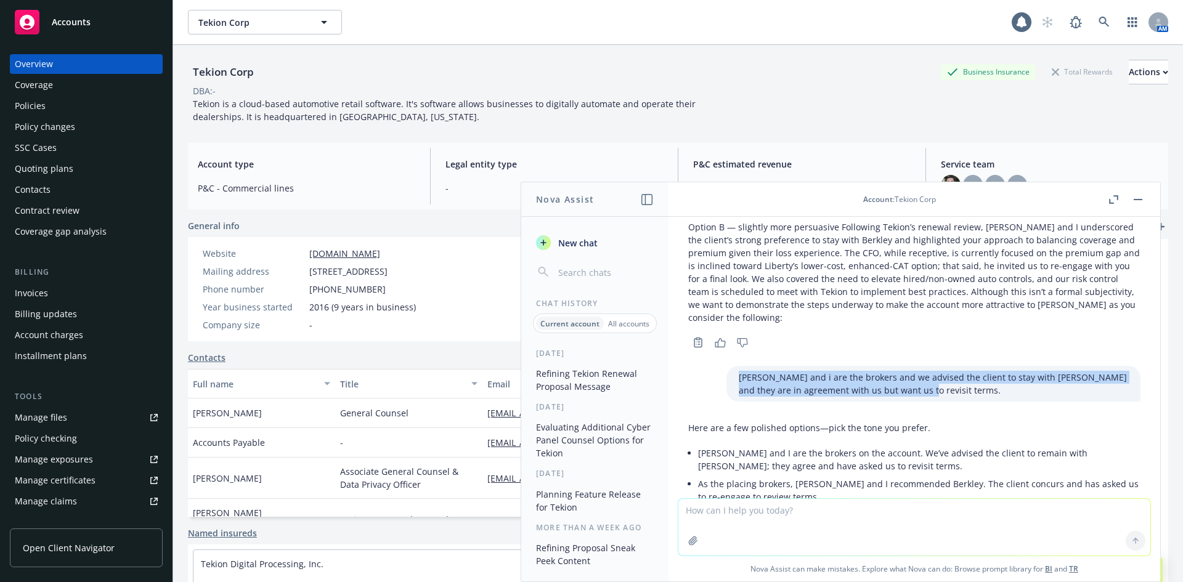
drag, startPoint x: 924, startPoint y: 377, endPoint x: 686, endPoint y: 360, distance: 238.4
click at [686, 366] on div "[PERSON_NAME] and i are the brokers and we advised the client to stay with [PER…" at bounding box center [914, 384] width 472 height 36
copy p "[PERSON_NAME] and i are the brokers and we advised the client to stay with [PER…"
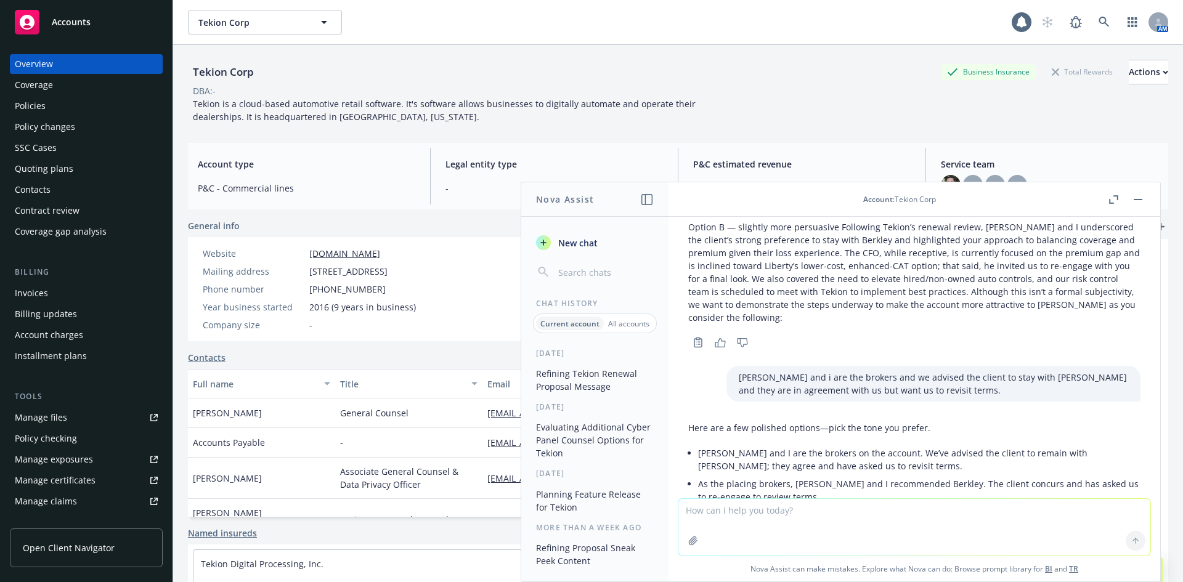
click at [758, 514] on textarea at bounding box center [914, 527] width 472 height 57
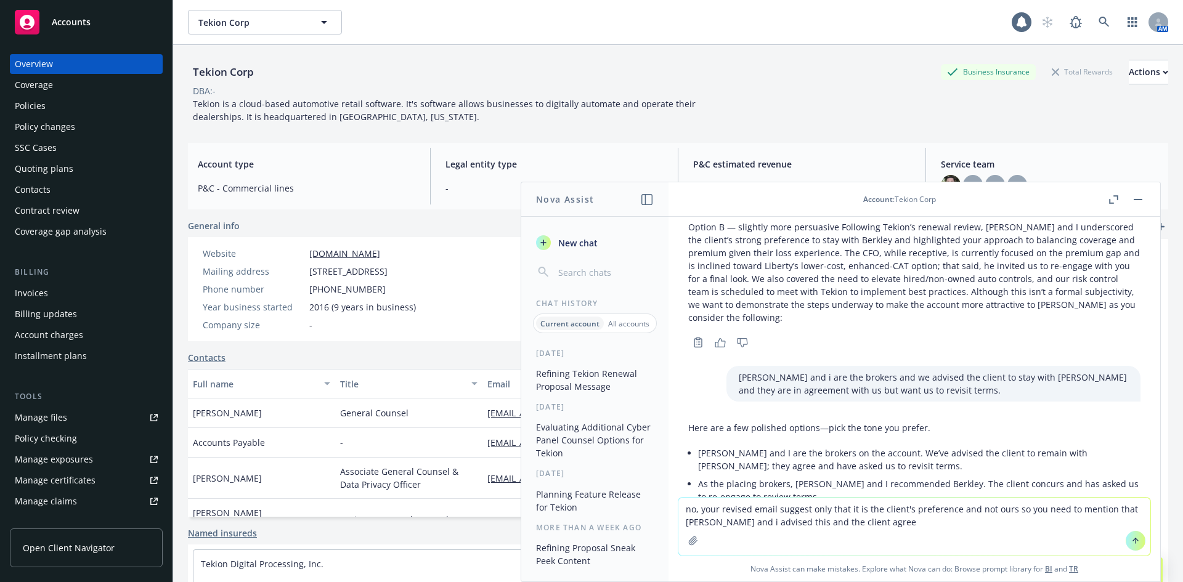
type textarea "no, your revised email suggest only that it is the client's preference and not …"
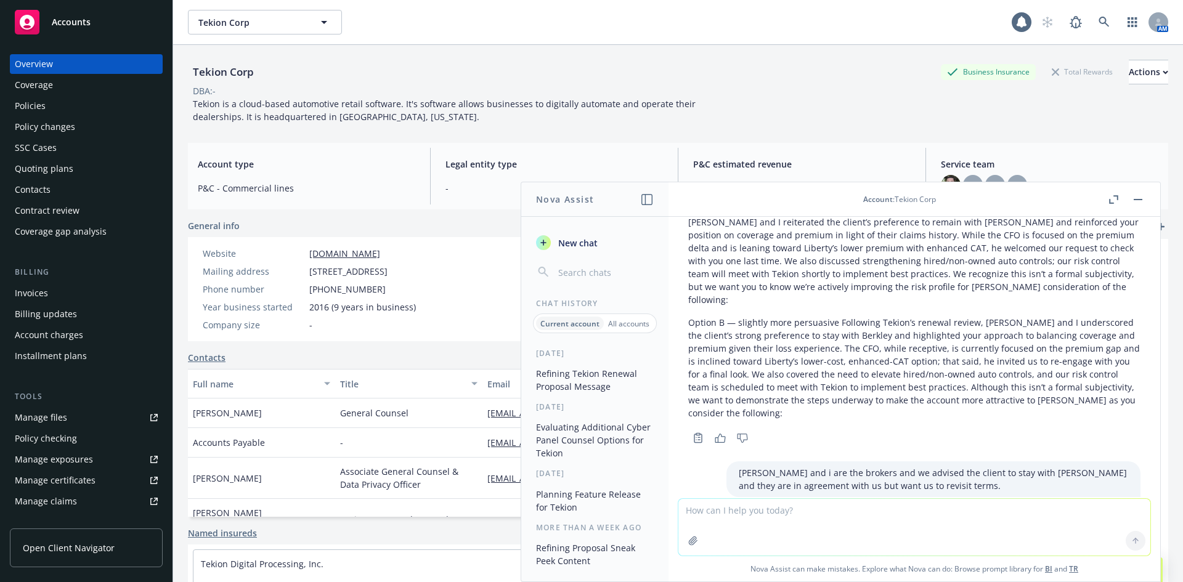
scroll to position [1194, 0]
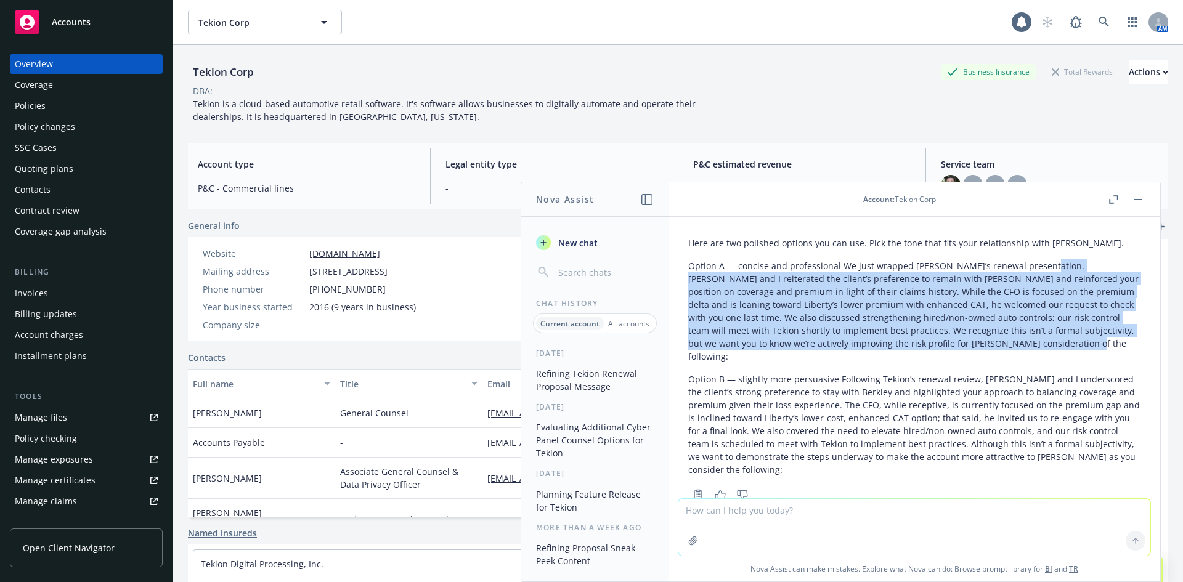
drag, startPoint x: 1034, startPoint y: 266, endPoint x: 1065, endPoint y: 345, distance: 84.7
click at [1065, 345] on p "Option A — concise and professional We just wrapped [PERSON_NAME]’s renewal pre…" at bounding box center [914, 311] width 452 height 104
copy p "[PERSON_NAME] and I reiterated the client’s preference to remain with [PERSON_N…"
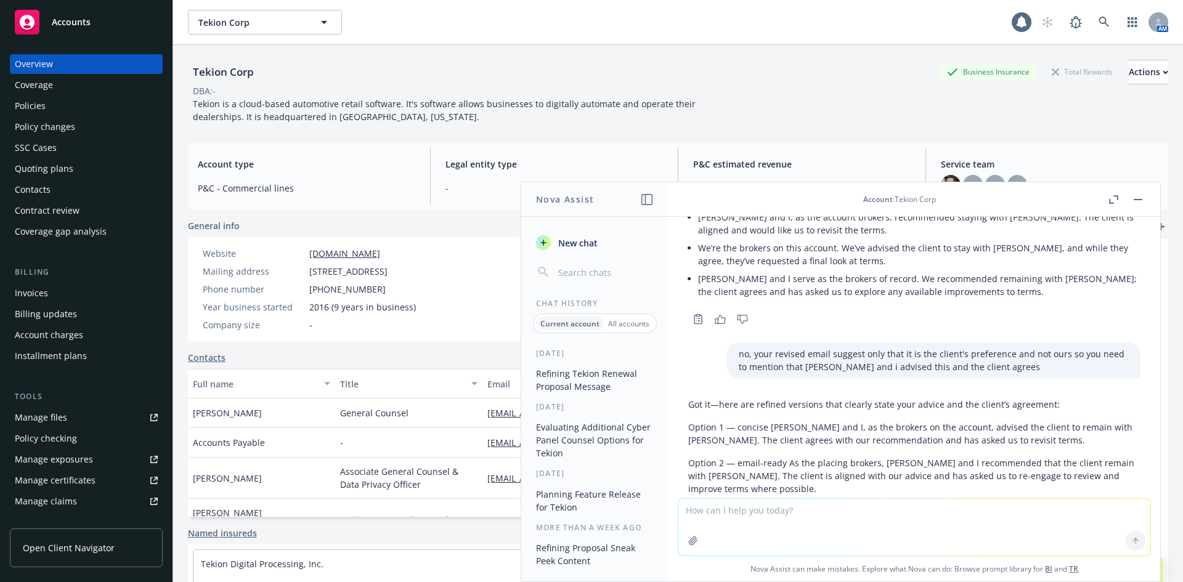
scroll to position [1768, 0]
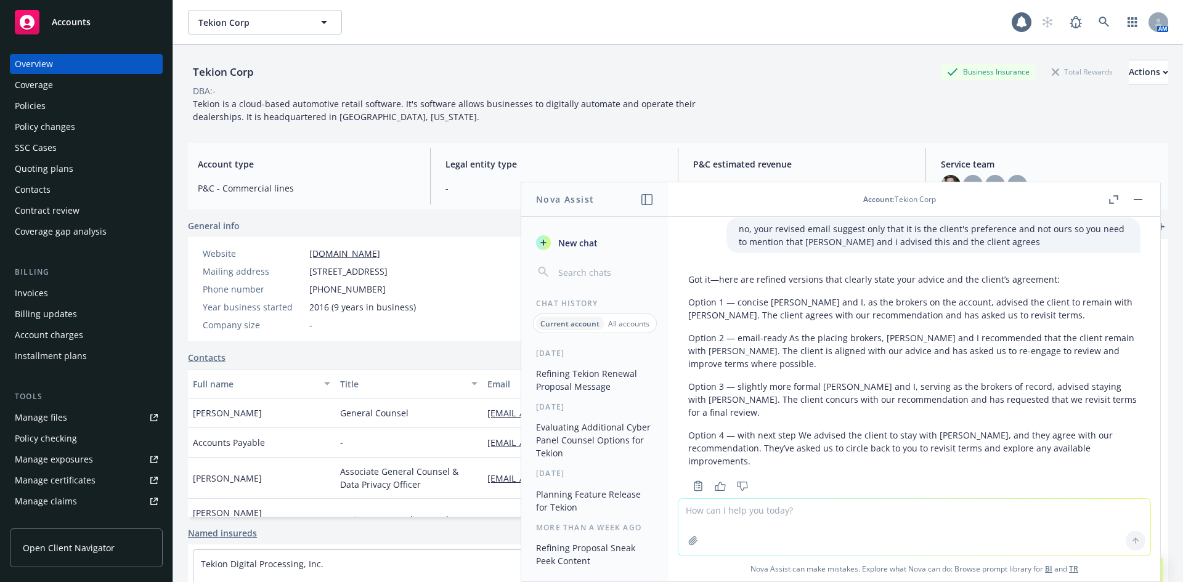
click at [805, 516] on textarea at bounding box center [914, 527] width 472 height 57
paste textarea "[PERSON_NAME] and I reiterated the client’s preference to remain with [PERSON_N…"
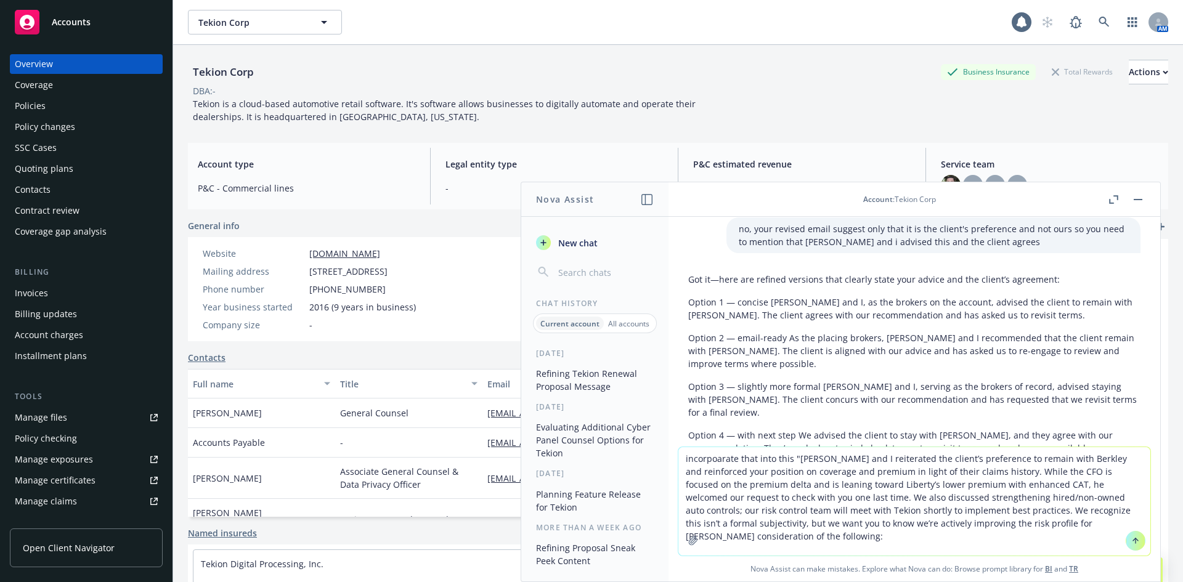
type textarea "incorpoarate that into this "[PERSON_NAME] and I reiterated the client’s prefer…"
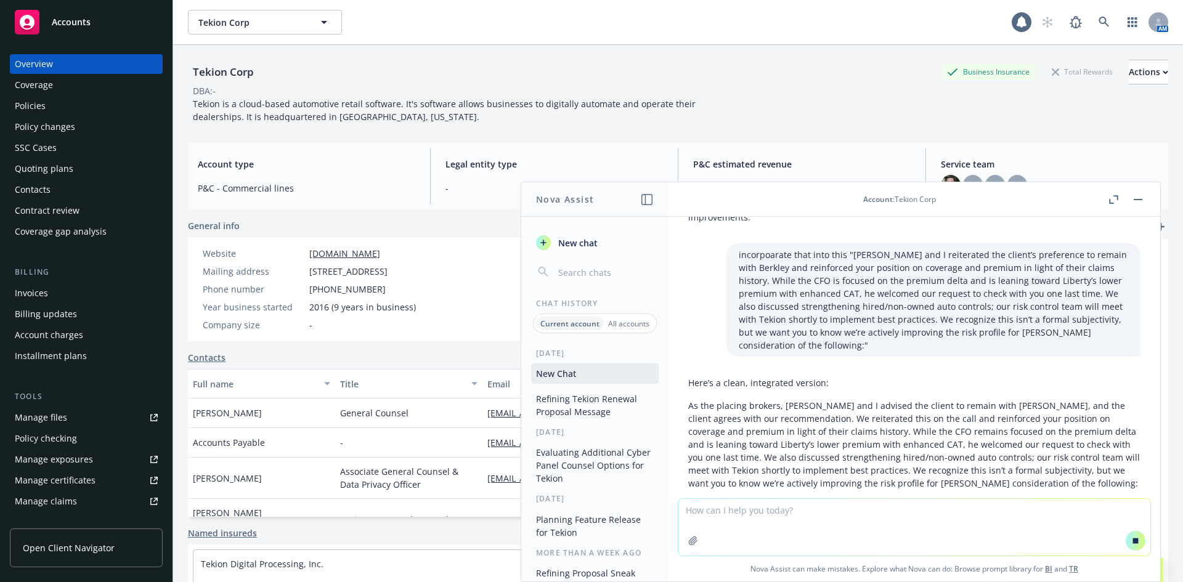
scroll to position [2057, 0]
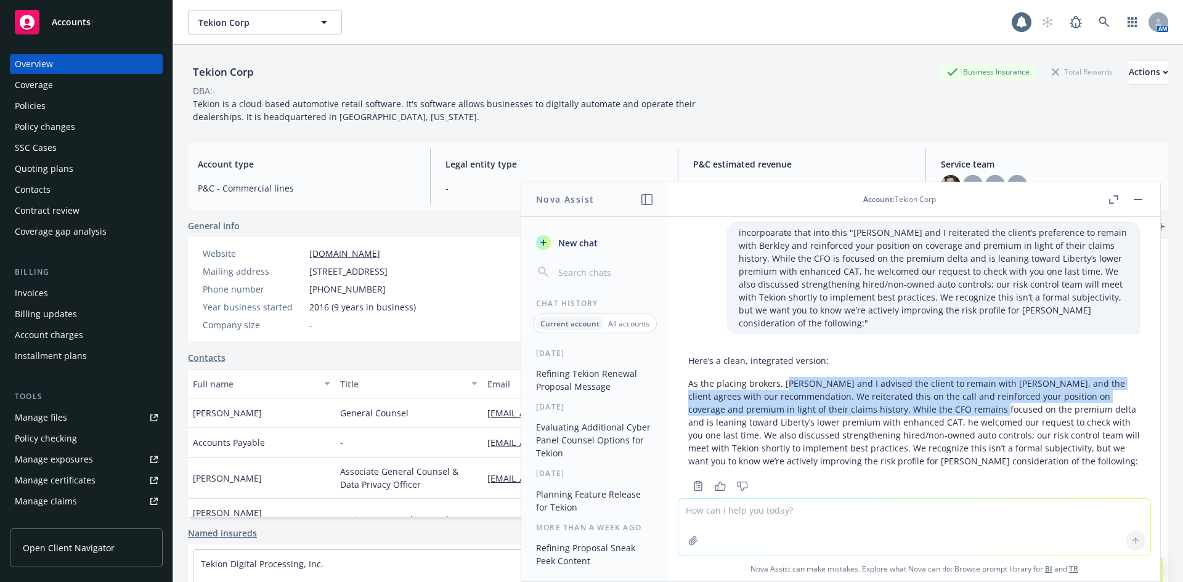
drag, startPoint x: 784, startPoint y: 358, endPoint x: 965, endPoint y: 383, distance: 182.2
click at [965, 383] on p "As the placing brokers, [PERSON_NAME] and I advised the client to remain with […" at bounding box center [914, 422] width 452 height 91
drag, startPoint x: 848, startPoint y: 396, endPoint x: 790, endPoint y: 357, distance: 70.6
click at [790, 377] on p "As the placing brokers, [PERSON_NAME] and I advised the client to remain with […" at bounding box center [914, 422] width 452 height 91
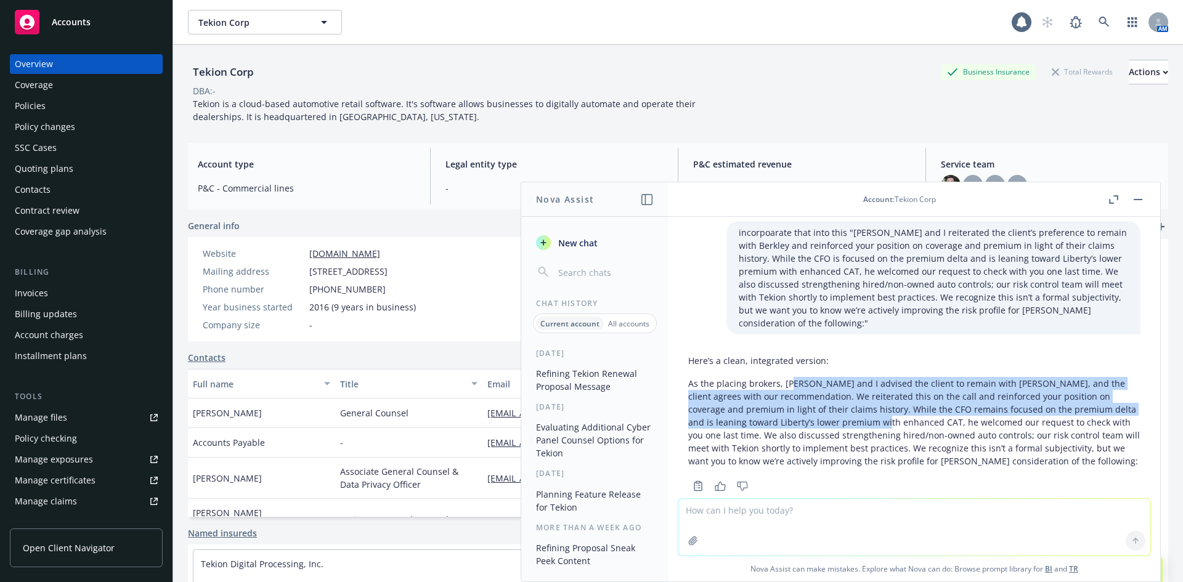
click at [791, 377] on p "As the placing brokers, [PERSON_NAME] and I advised the client to remain with […" at bounding box center [914, 422] width 452 height 91
drag, startPoint x: 791, startPoint y: 353, endPoint x: 1040, endPoint y: 383, distance: 250.8
click at [1040, 383] on p "As the placing brokers, [PERSON_NAME] and I advised the client to remain with […" at bounding box center [914, 422] width 452 height 91
click at [1041, 384] on p "As the placing brokers, [PERSON_NAME] and I advised the client to remain with […" at bounding box center [914, 422] width 452 height 91
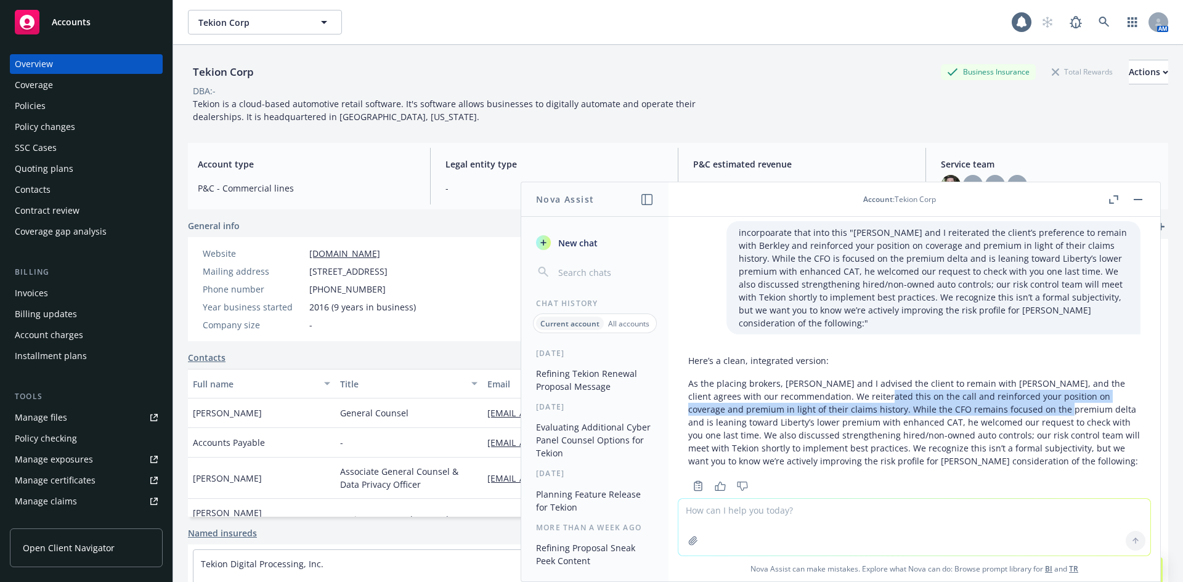
drag, startPoint x: 941, startPoint y: 375, endPoint x: 855, endPoint y: 365, distance: 86.1
click at [855, 377] on p "As the placing brokers, [PERSON_NAME] and I advised the client to remain with […" at bounding box center [914, 422] width 452 height 91
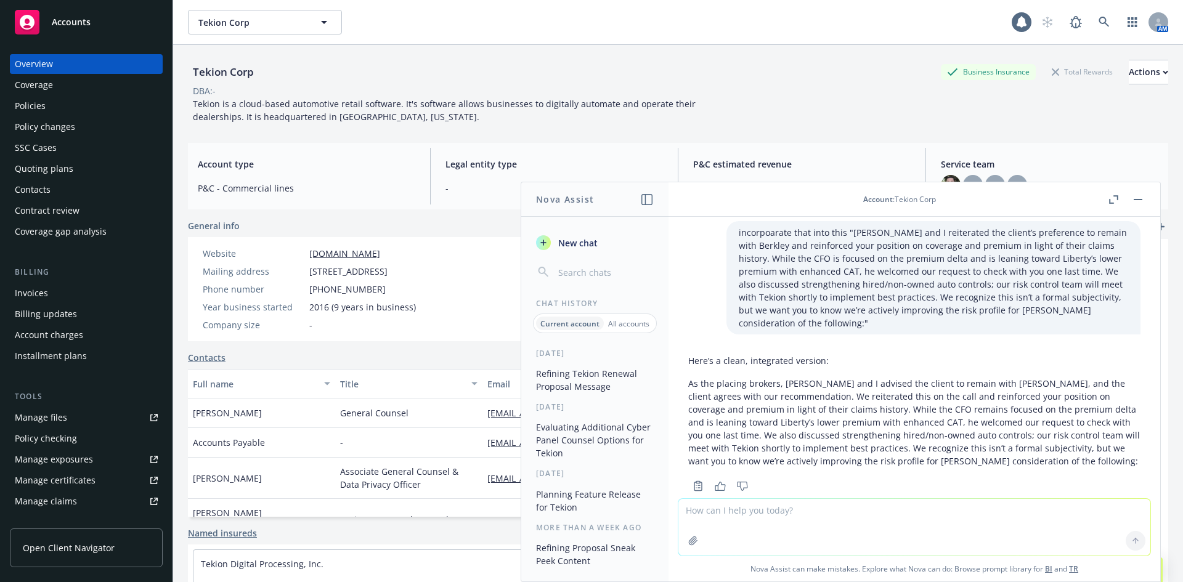
click at [850, 377] on p "As the placing brokers, [PERSON_NAME] and I advised the client to remain with […" at bounding box center [914, 422] width 452 height 91
drag, startPoint x: 1006, startPoint y: 387, endPoint x: 808, endPoint y: 387, distance: 197.2
click at [808, 387] on p "As the placing brokers, [PERSON_NAME] and I advised the client to remain with […" at bounding box center [914, 422] width 452 height 91
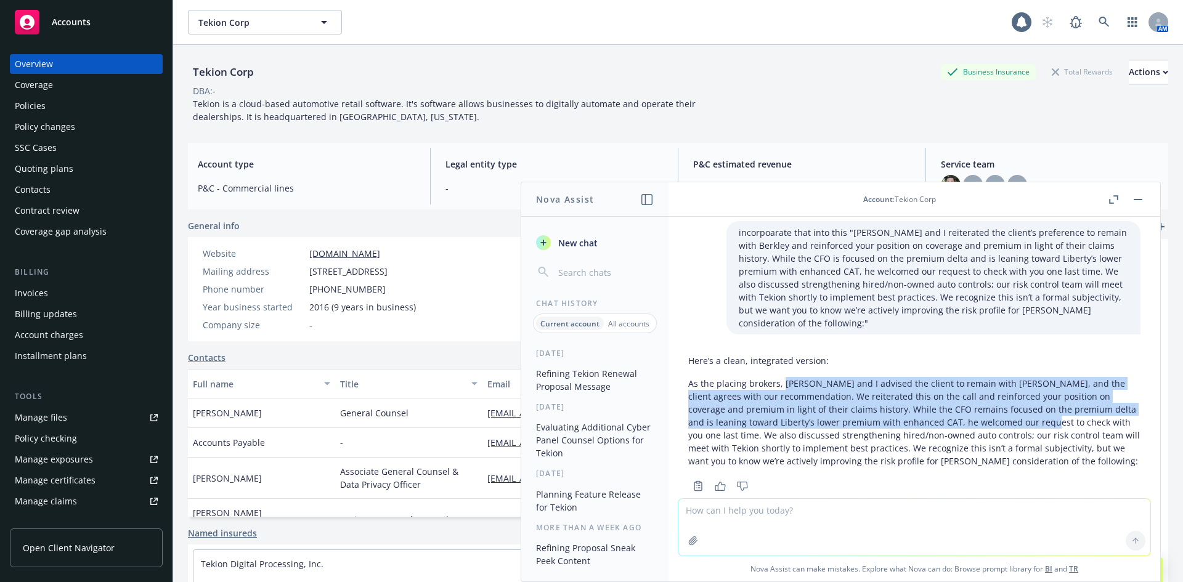
drag, startPoint x: 781, startPoint y: 356, endPoint x: 1011, endPoint y: 400, distance: 234.0
click at [1011, 400] on p "As the placing brokers, [PERSON_NAME] and I advised the client to remain with […" at bounding box center [914, 422] width 452 height 91
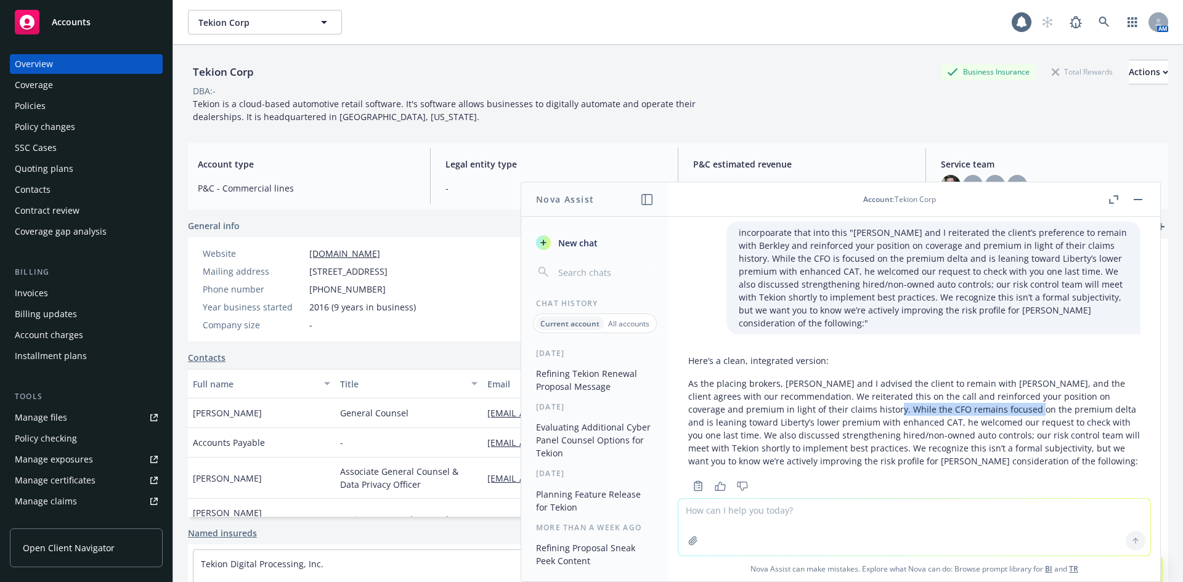
drag, startPoint x: 860, startPoint y: 385, endPoint x: 996, endPoint y: 386, distance: 135.6
click at [996, 386] on p "As the placing brokers, [PERSON_NAME] and I advised the client to remain with […" at bounding box center [914, 422] width 452 height 91
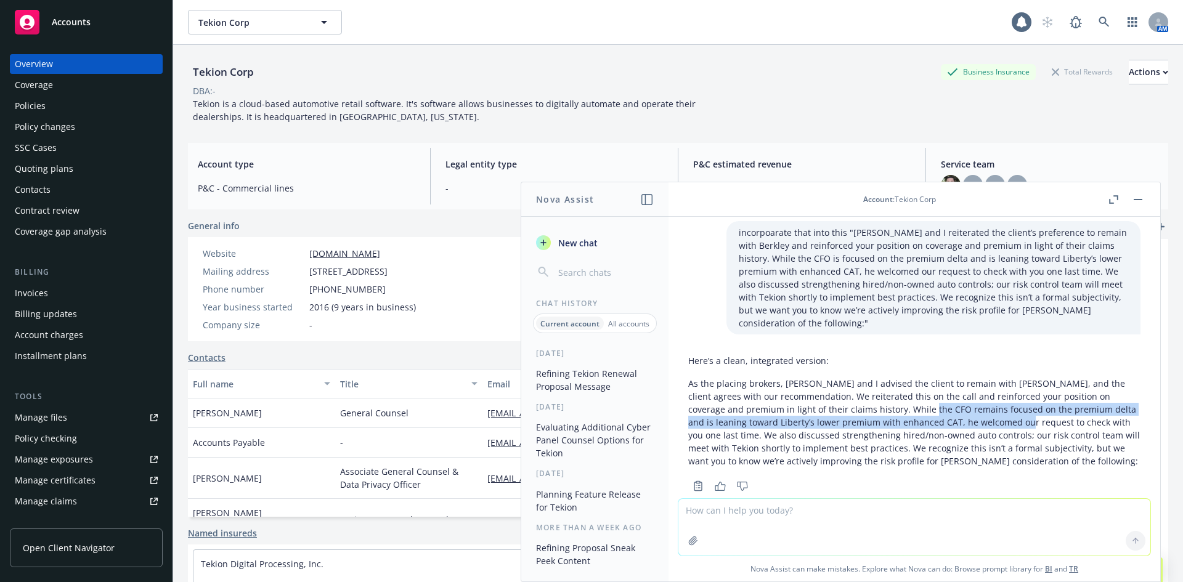
drag, startPoint x: 937, startPoint y: 393, endPoint x: 894, endPoint y: 386, distance: 43.6
click at [895, 388] on p "As the placing brokers, [PERSON_NAME] and I advised the client to remain with […" at bounding box center [914, 422] width 452 height 91
click at [894, 386] on p "As the placing brokers, [PERSON_NAME] and I advised the client to remain with […" at bounding box center [914, 422] width 452 height 91
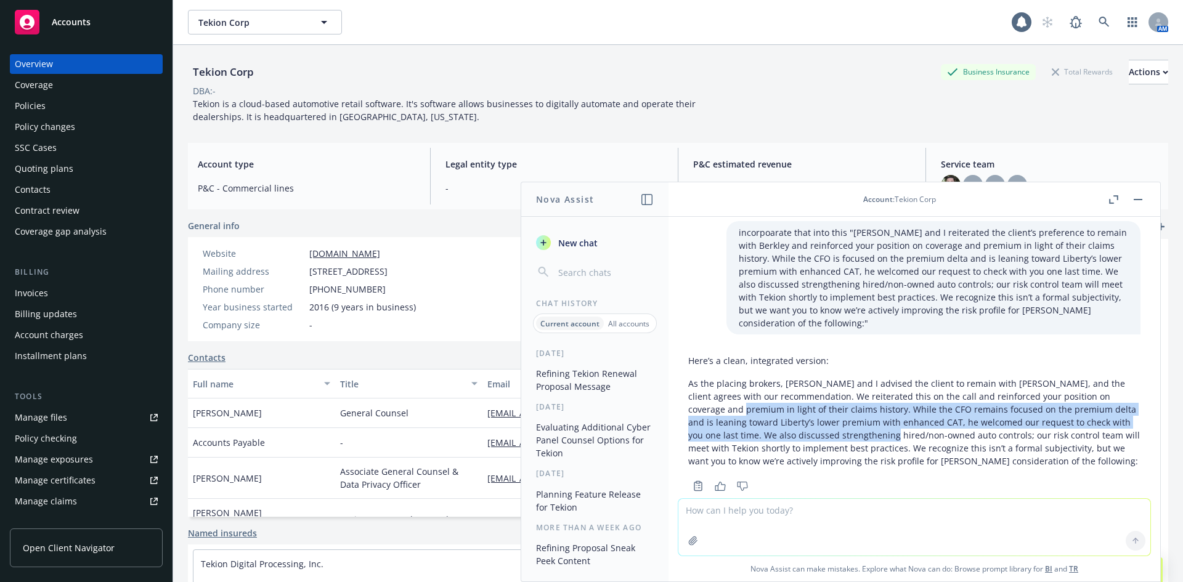
drag, startPoint x: 714, startPoint y: 386, endPoint x: 860, endPoint y: 404, distance: 147.1
click at [860, 404] on p "As the placing brokers, [PERSON_NAME] and I advised the client to remain with […" at bounding box center [914, 422] width 452 height 91
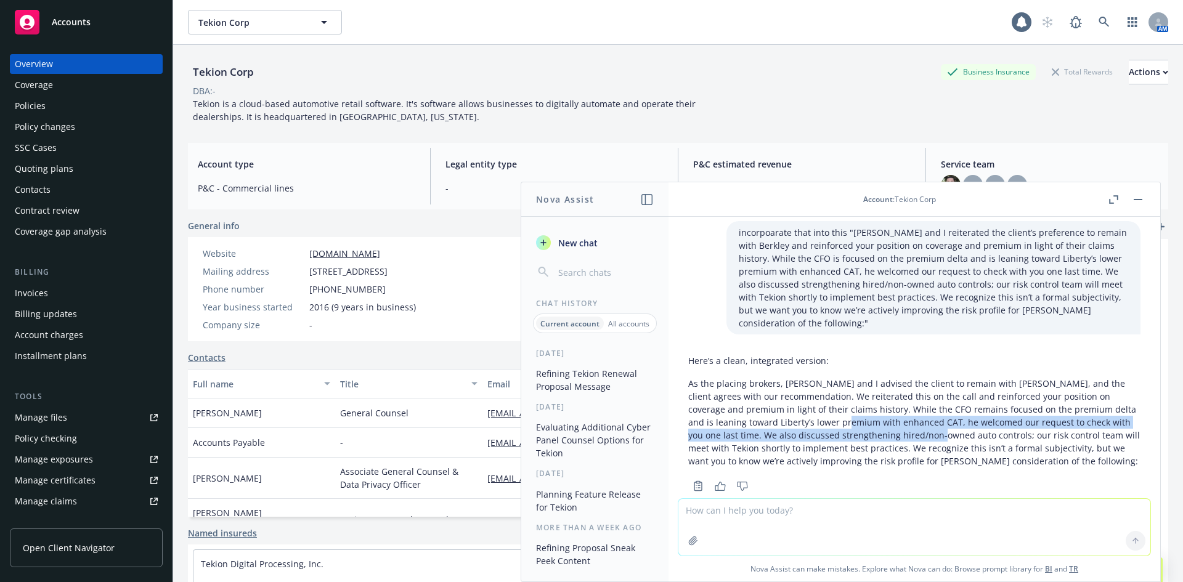
drag, startPoint x: 913, startPoint y: 403, endPoint x: 809, endPoint y: 397, distance: 103.7
click at [810, 397] on p "As the placing brokers, [PERSON_NAME] and I advised the client to remain with […" at bounding box center [914, 422] width 452 height 91
click at [809, 397] on p "As the placing brokers, [PERSON_NAME] and I advised the client to remain with […" at bounding box center [914, 422] width 452 height 91
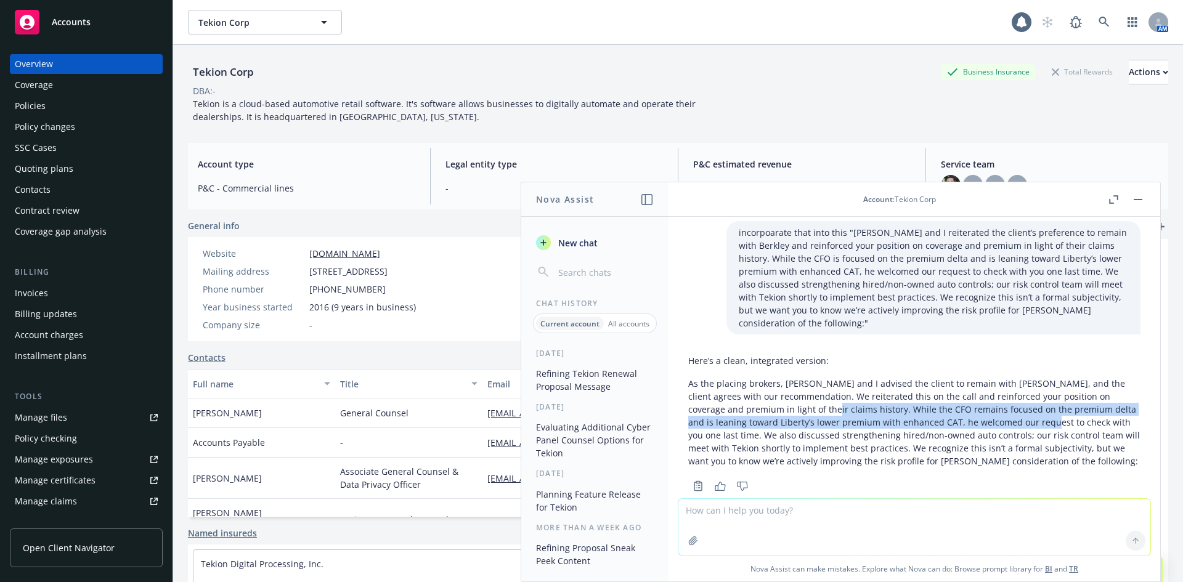
drag, startPoint x: 795, startPoint y: 382, endPoint x: 1007, endPoint y: 393, distance: 212.3
click at [1007, 393] on p "As the placing brokers, [PERSON_NAME] and I advised the client to remain with […" at bounding box center [914, 422] width 452 height 91
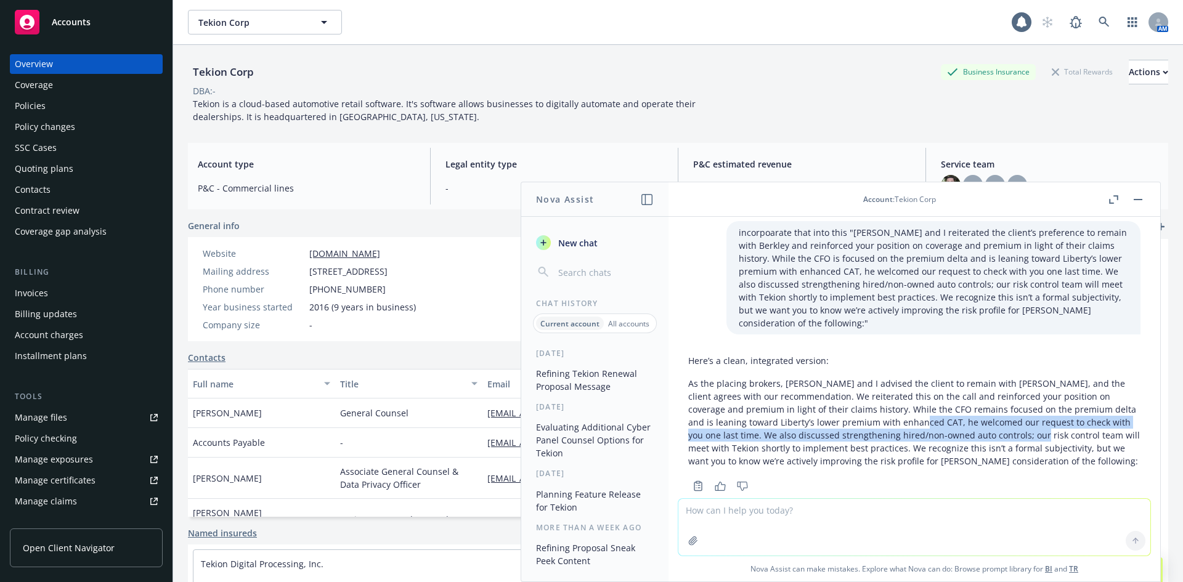
drag, startPoint x: 1006, startPoint y: 403, endPoint x: 876, endPoint y: 399, distance: 129.5
click at [877, 399] on p "As the placing brokers, [PERSON_NAME] and I advised the client to remain with […" at bounding box center [914, 422] width 452 height 91
click at [876, 399] on p "As the placing brokers, [PERSON_NAME] and I advised the client to remain with […" at bounding box center [914, 422] width 452 height 91
drag, startPoint x: 845, startPoint y: 396, endPoint x: 1034, endPoint y: 413, distance: 189.4
click at [1034, 413] on p "As the placing brokers, [PERSON_NAME] and I advised the client to remain with […" at bounding box center [914, 422] width 452 height 91
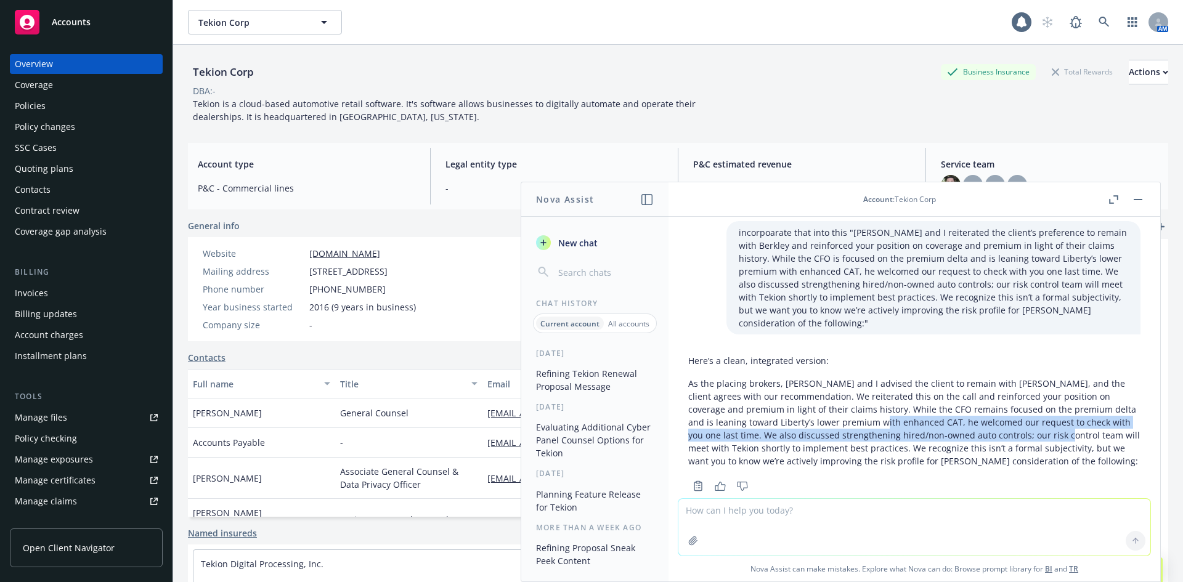
click at [1034, 413] on p "As the placing brokers, [PERSON_NAME] and I advised the client to remain with […" at bounding box center [914, 422] width 452 height 91
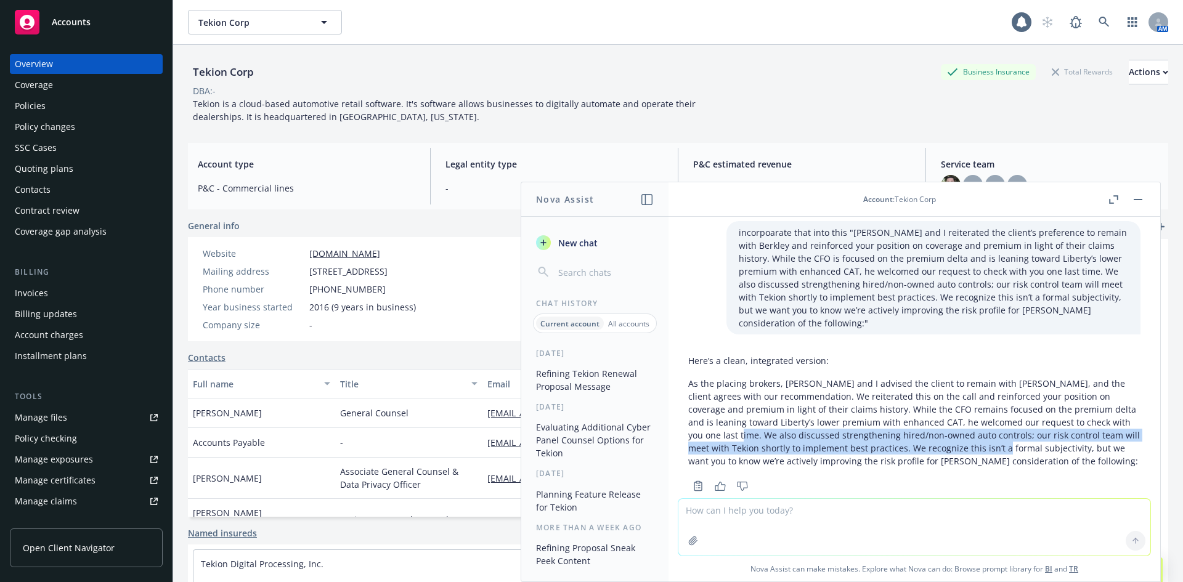
drag, startPoint x: 712, startPoint y: 410, endPoint x: 982, endPoint y: 418, distance: 270.0
click at [982, 418] on p "As the placing brokers, [PERSON_NAME] and I advised the client to remain with […" at bounding box center [914, 422] width 452 height 91
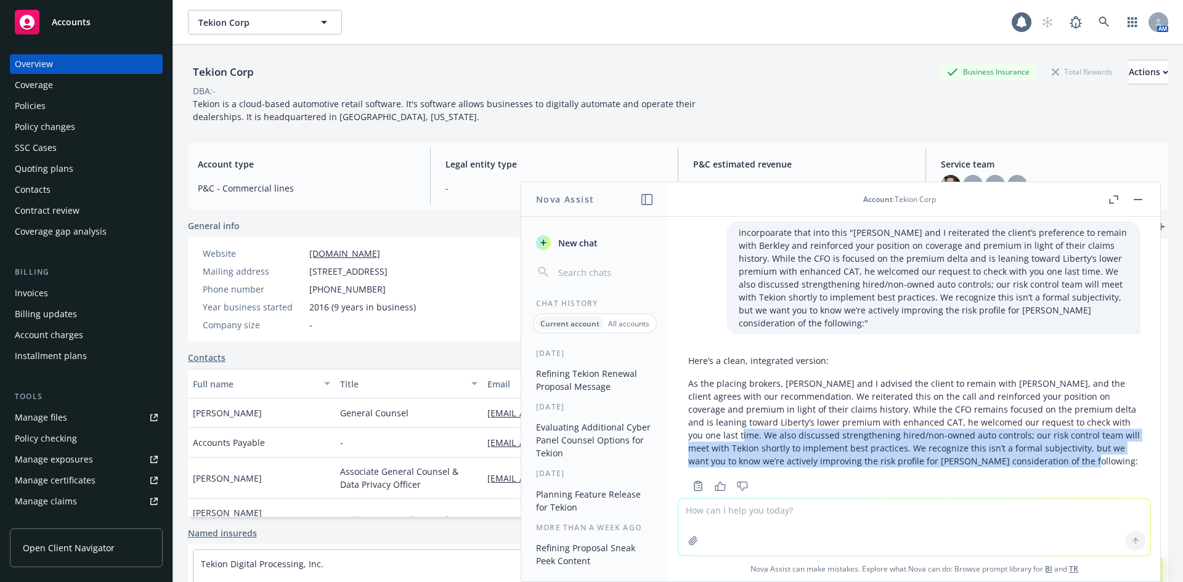
drag, startPoint x: 710, startPoint y: 409, endPoint x: 1059, endPoint y: 437, distance: 349.3
click at [1059, 437] on p "As the placing brokers, [PERSON_NAME] and I advised the client to remain with […" at bounding box center [914, 422] width 452 height 91
copy p "We also discussed strengthening hired/non-owned auto controls; our risk control…"
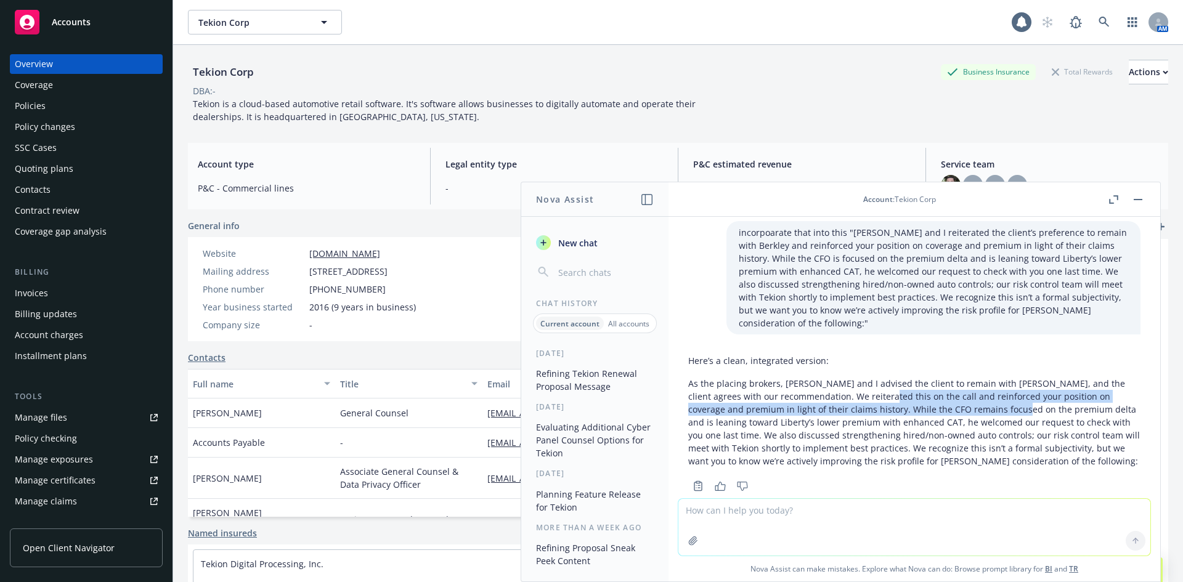
drag, startPoint x: 860, startPoint y: 372, endPoint x: 986, endPoint y: 385, distance: 127.0
click at [986, 385] on p "As the placing brokers, [PERSON_NAME] and I advised the client to remain with […" at bounding box center [914, 422] width 452 height 91
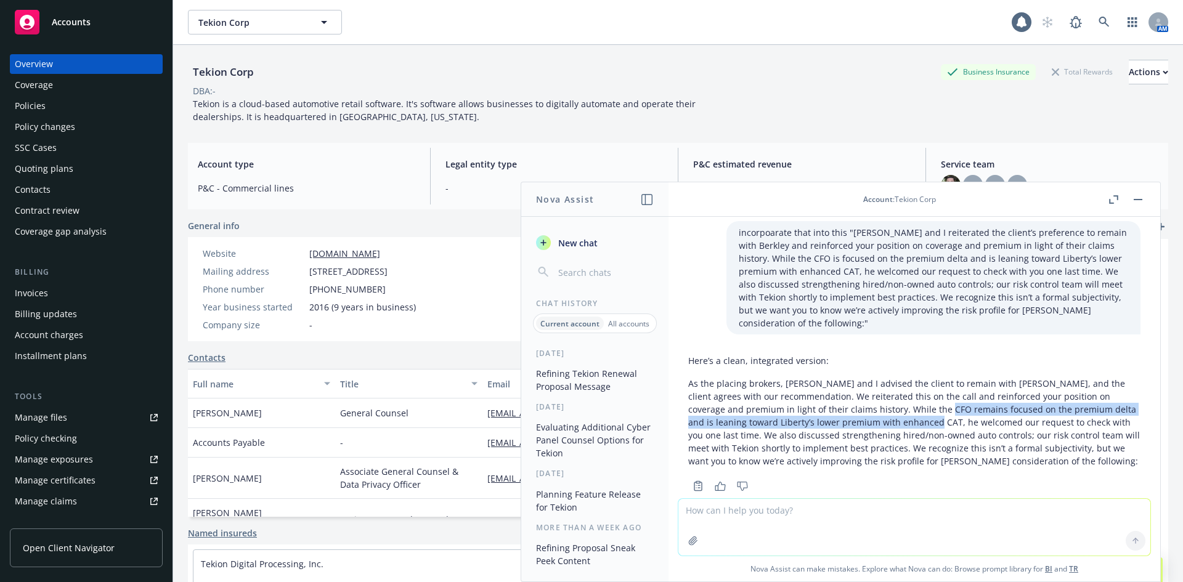
drag, startPoint x: 911, startPoint y: 386, endPoint x: 898, endPoint y: 401, distance: 20.1
click at [898, 401] on p "As the placing brokers, [PERSON_NAME] and I advised the client to remain with […" at bounding box center [914, 422] width 452 height 91
copy p "emains focused on the premium delta and is leaning toward Liberty’s lower premi…"
click at [752, 525] on textarea at bounding box center [914, 527] width 472 height 57
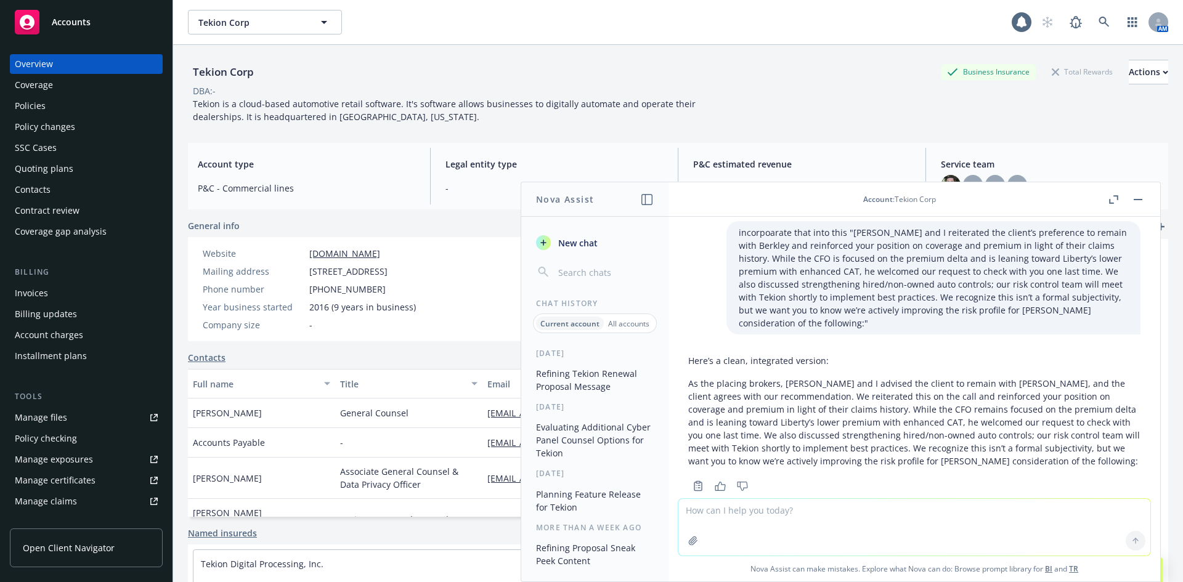
paste textarea "We also discussed strengthening hired/non-owned auto controls and meeting with …"
type textarea "We also discussed strengthening hired/non-owned auto controls and meeting with …"
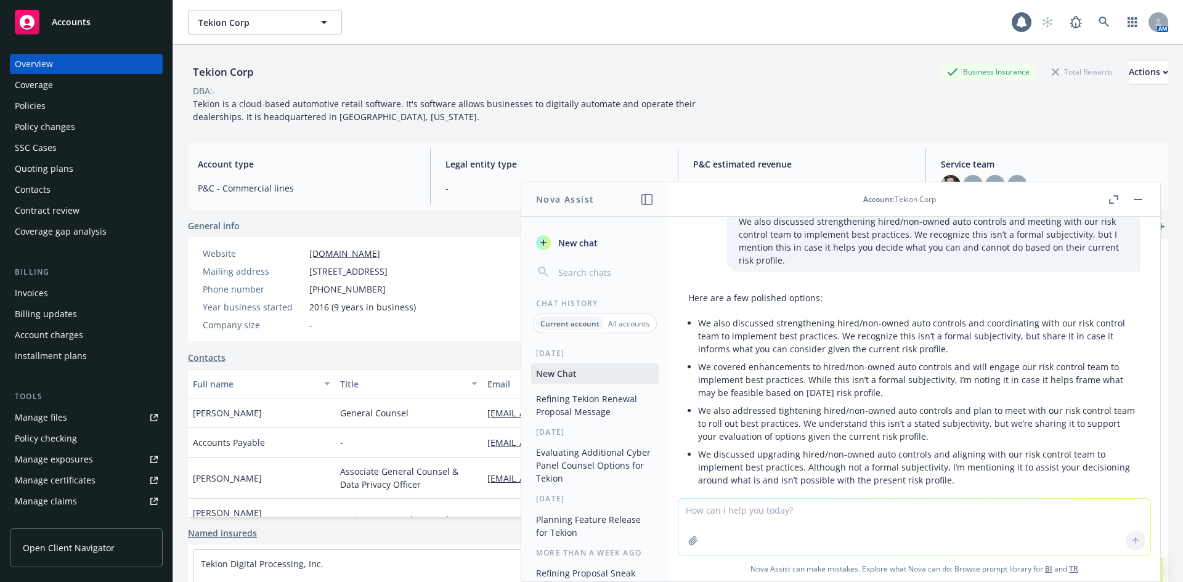
scroll to position [2378, 0]
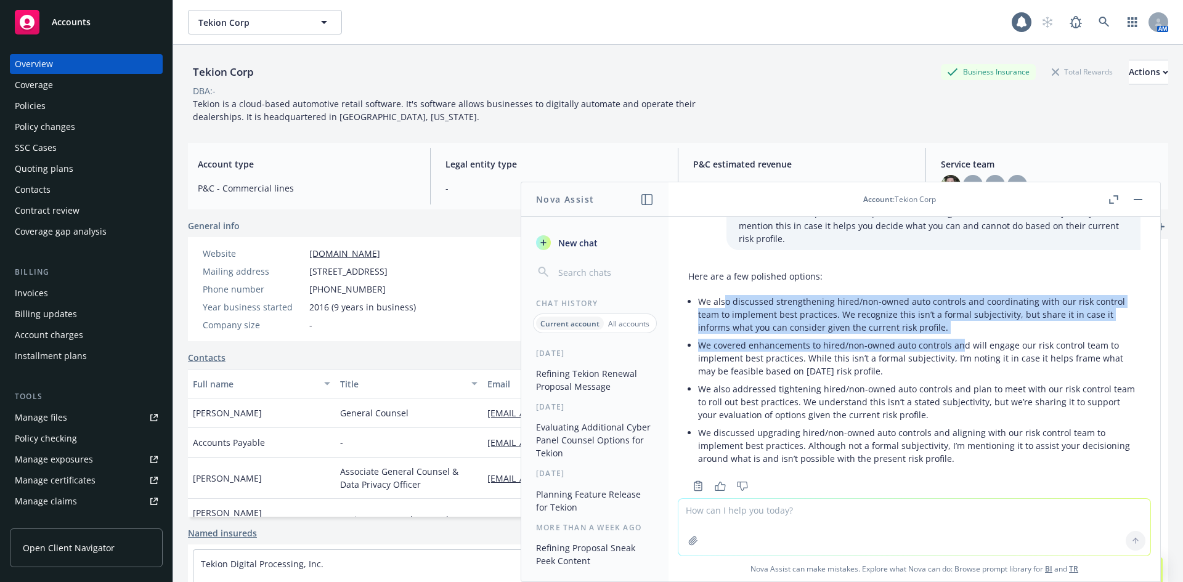
drag, startPoint x: 725, startPoint y: 279, endPoint x: 956, endPoint y: 313, distance: 232.9
click at [956, 313] on ul "We also discussed strengthening hired/non-owned auto controls and coordinating …" at bounding box center [919, 380] width 442 height 175
click at [958, 339] on p "We covered enhancements to hired/non-owned auto controls and will engage our ri…" at bounding box center [919, 358] width 442 height 39
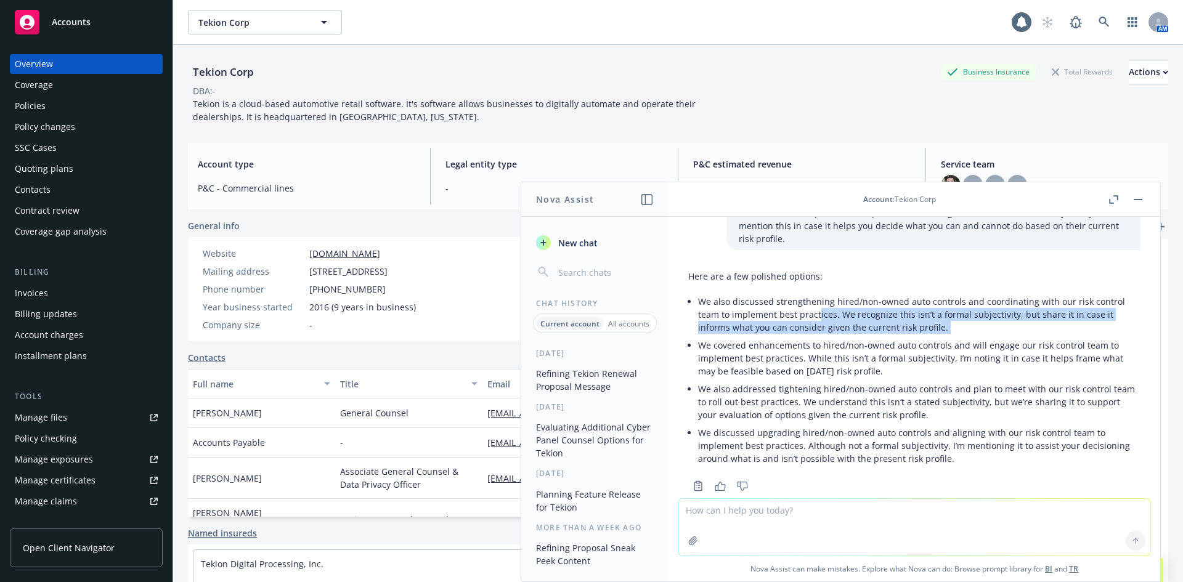
drag, startPoint x: 933, startPoint y: 303, endPoint x: 817, endPoint y: 283, distance: 117.6
click at [817, 293] on ul "We also discussed strengthening hired/non-owned auto controls and coordinating …" at bounding box center [919, 380] width 442 height 175
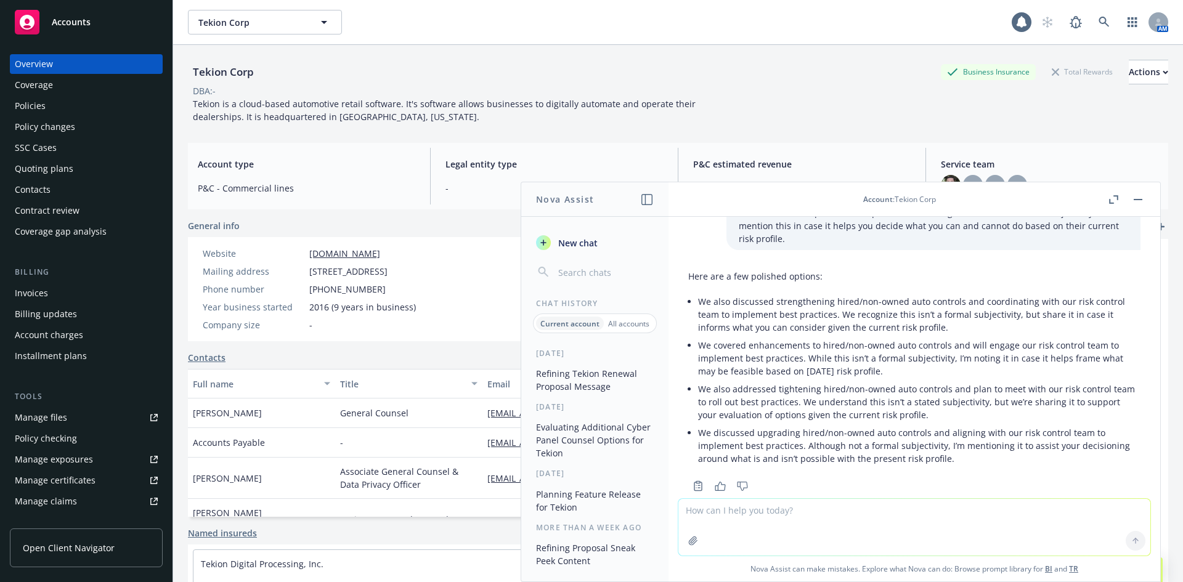
click at [816, 295] on p "We also discussed strengthening hired/non-owned auto controls and coordinating …" at bounding box center [919, 314] width 442 height 39
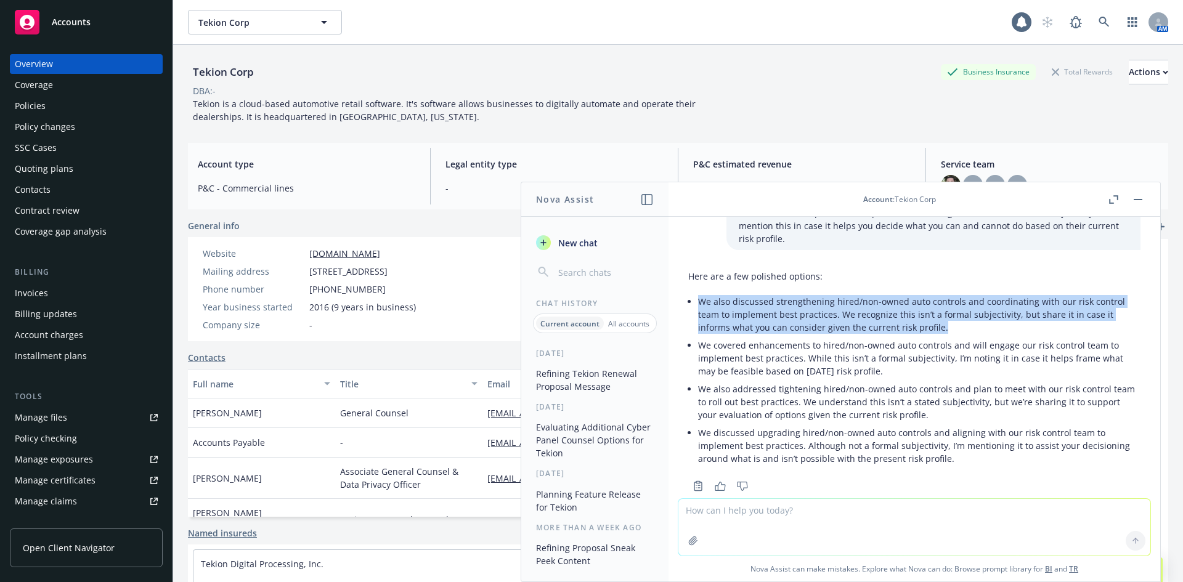
drag, startPoint x: 699, startPoint y: 275, endPoint x: 948, endPoint y: 304, distance: 250.7
click at [948, 304] on p "We also discussed strengthening hired/non-owned auto controls and coordinating …" at bounding box center [919, 314] width 442 height 39
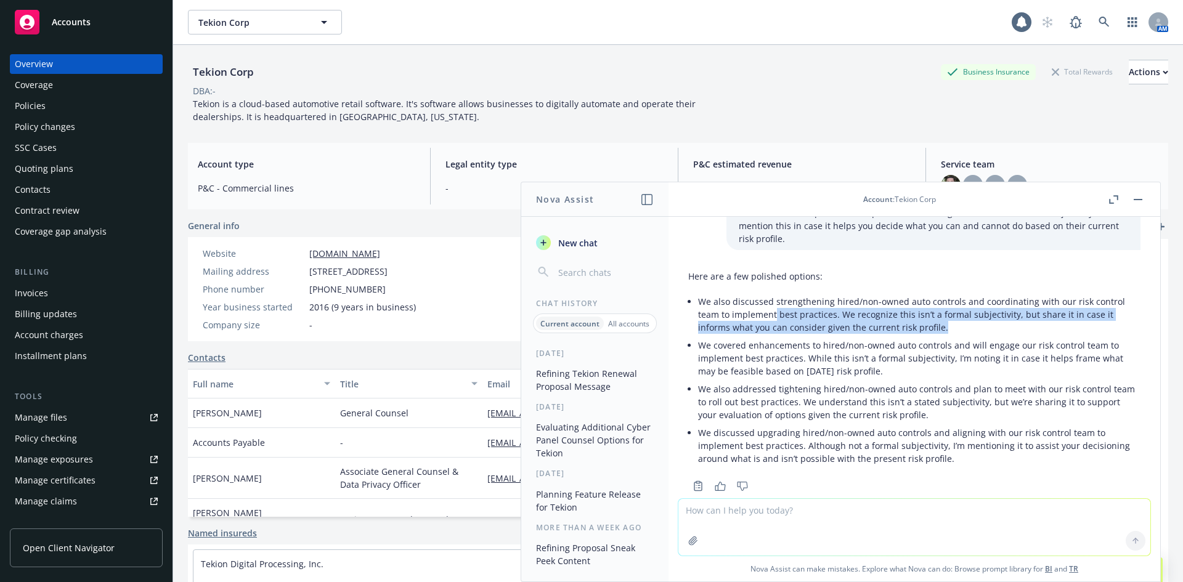
drag, startPoint x: 918, startPoint y: 299, endPoint x: 773, endPoint y: 285, distance: 146.1
click at [775, 295] on p "We also discussed strengthening hired/non-owned auto controls and coordinating …" at bounding box center [919, 314] width 442 height 39
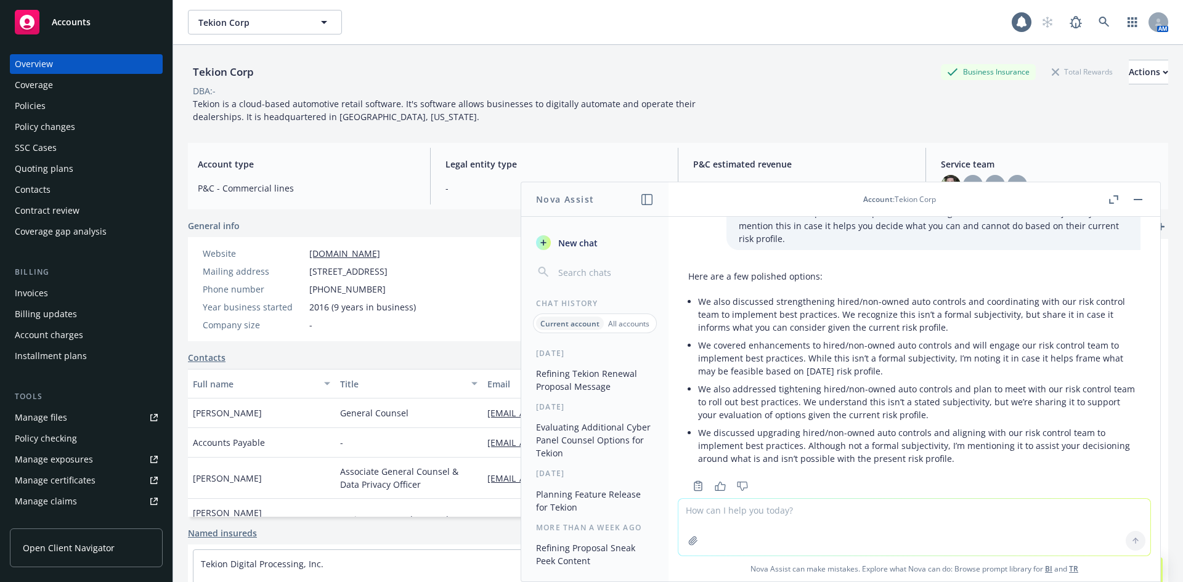
click at [773, 295] on p "We also discussed strengthening hired/non-owned auto controls and coordinating …" at bounding box center [919, 314] width 442 height 39
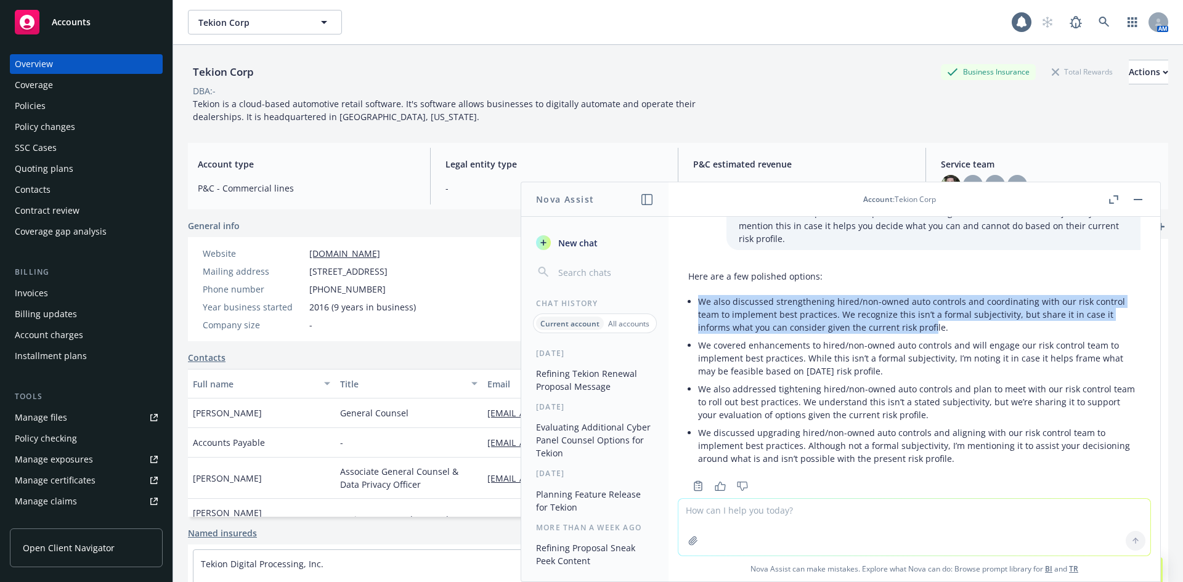
drag, startPoint x: 699, startPoint y: 275, endPoint x: 931, endPoint y: 298, distance: 232.9
click at [931, 298] on p "We also discussed strengthening hired/non-owned auto controls and coordinating …" at bounding box center [919, 314] width 442 height 39
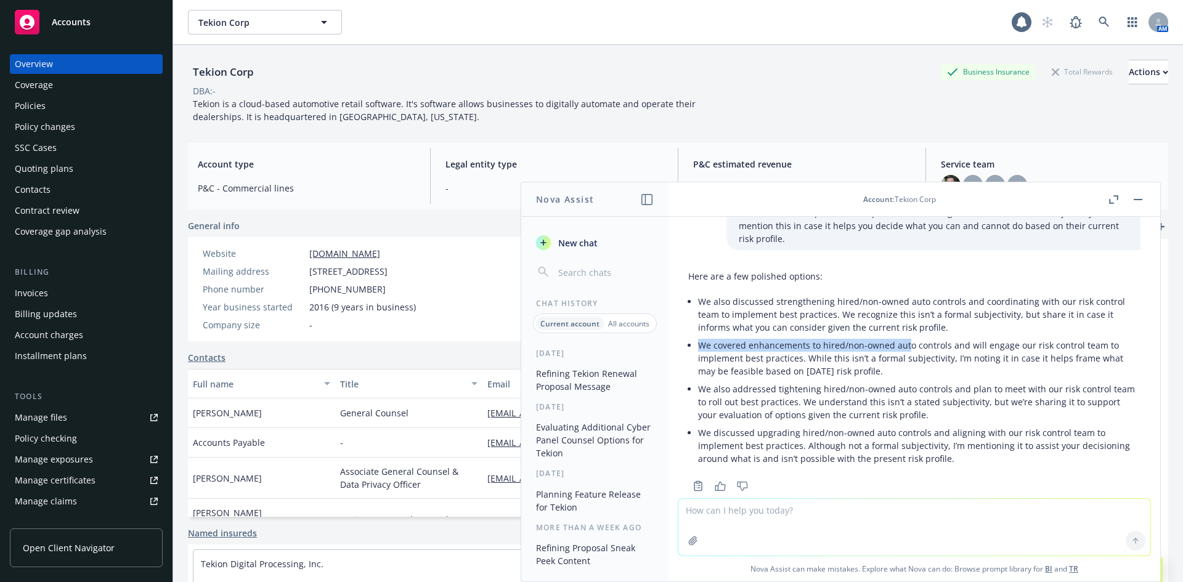
drag, startPoint x: 698, startPoint y: 322, endPoint x: 906, endPoint y: 322, distance: 207.7
click at [906, 339] on p "We covered enhancements to hired/non-owned auto controls and will engage our ri…" at bounding box center [919, 358] width 442 height 39
drag, startPoint x: 870, startPoint y: 341, endPoint x: 754, endPoint y: 324, distance: 117.6
click at [755, 339] on p "We covered enhancements to hired/non-owned auto controls and will engage our ri…" at bounding box center [919, 358] width 442 height 39
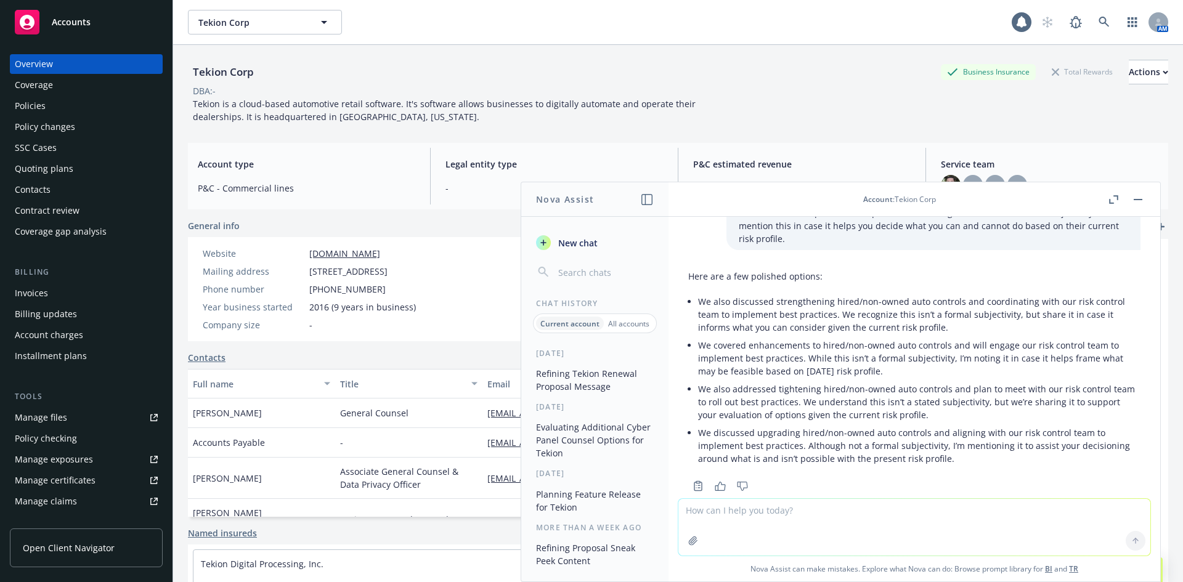
click at [754, 339] on p "We covered enhancements to hired/non-owned auto controls and will engage our ri…" at bounding box center [919, 358] width 442 height 39
drag, startPoint x: 710, startPoint y: 322, endPoint x: 898, endPoint y: 343, distance: 189.1
click at [897, 343] on p "We covered enhancements to hired/non-owned auto controls and will engage our ri…" at bounding box center [919, 358] width 442 height 39
click at [898, 343] on p "We covered enhancements to hired/non-owned auto controls and will engage our ri…" at bounding box center [919, 358] width 442 height 39
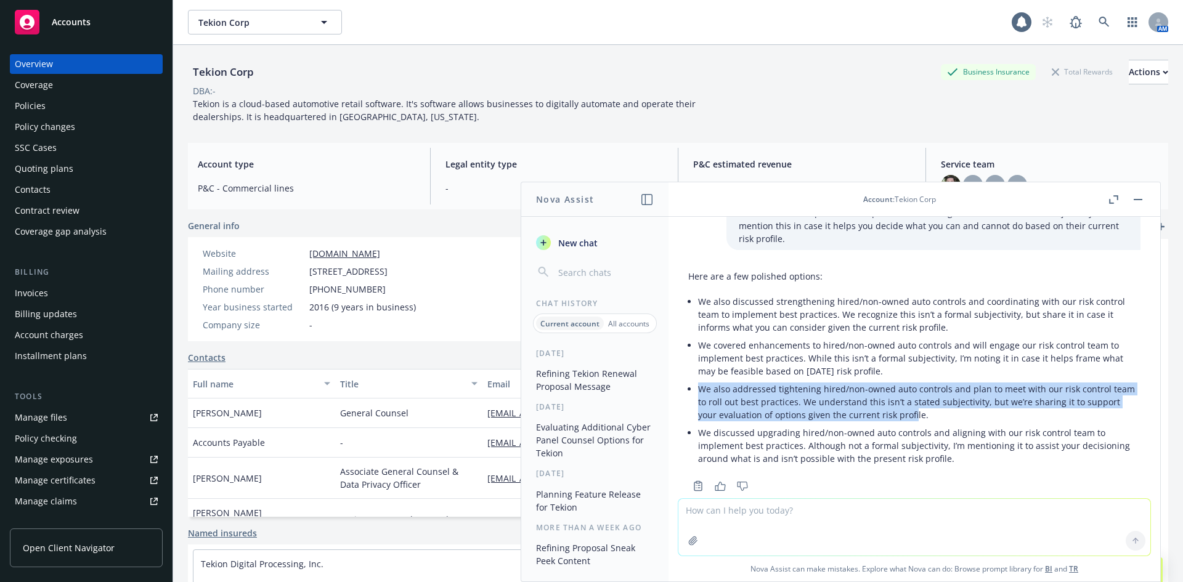
drag, startPoint x: 699, startPoint y: 362, endPoint x: 913, endPoint y: 391, distance: 216.4
click at [913, 391] on p "We also addressed tightening hired/non-owned auto controls and plan to meet wit…" at bounding box center [919, 402] width 442 height 39
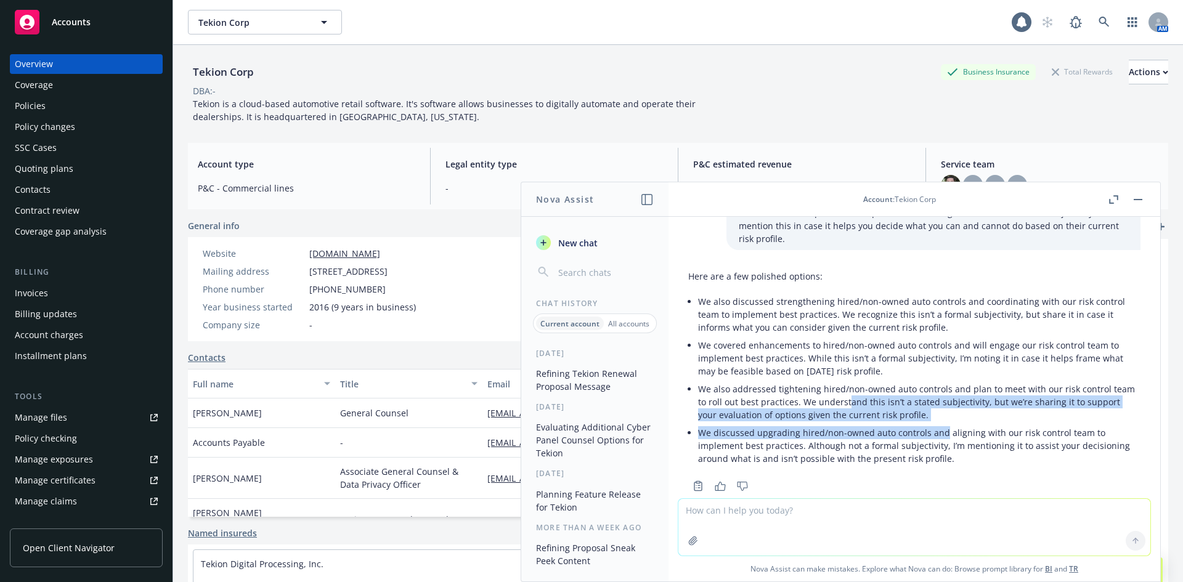
drag, startPoint x: 874, startPoint y: 382, endPoint x: 823, endPoint y: 374, distance: 51.8
click at [826, 374] on ul "We also discussed strengthening hired/non-owned auto controls and coordinating …" at bounding box center [919, 380] width 442 height 175
click at [823, 383] on p "We also addressed tightening hired/non-owned auto controls and plan to meet wit…" at bounding box center [919, 402] width 442 height 39
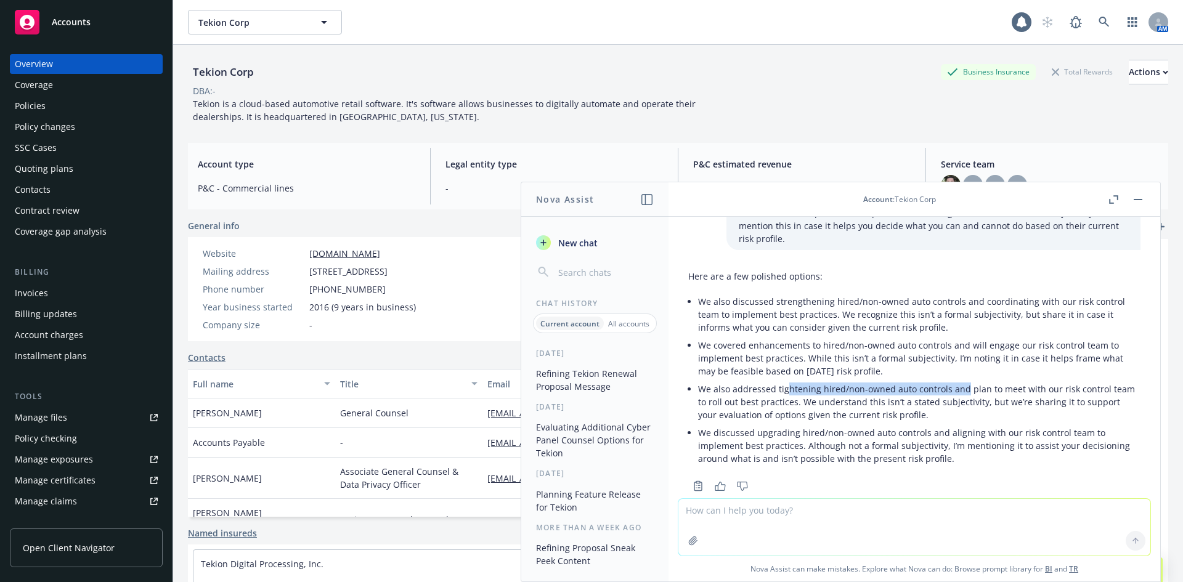
drag, startPoint x: 785, startPoint y: 366, endPoint x: 961, endPoint y: 366, distance: 176.2
click at [961, 383] on p "We also addressed tightening hired/non-owned auto controls and plan to meet wit…" at bounding box center [919, 402] width 442 height 39
drag, startPoint x: 938, startPoint y: 381, endPoint x: 837, endPoint y: 381, distance: 101.1
click at [837, 383] on p "We also addressed tightening hired/non-owned auto controls and plan to meet wit…" at bounding box center [919, 402] width 442 height 39
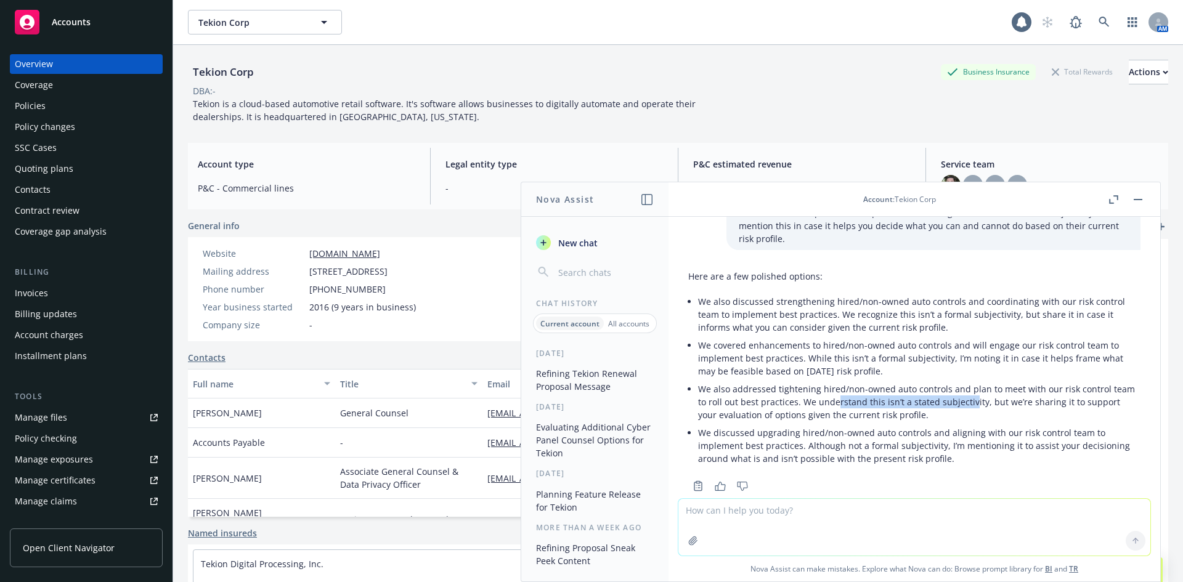
click at [837, 383] on p "We also addressed tightening hired/non-owned auto controls and plan to meet wit…" at bounding box center [919, 402] width 442 height 39
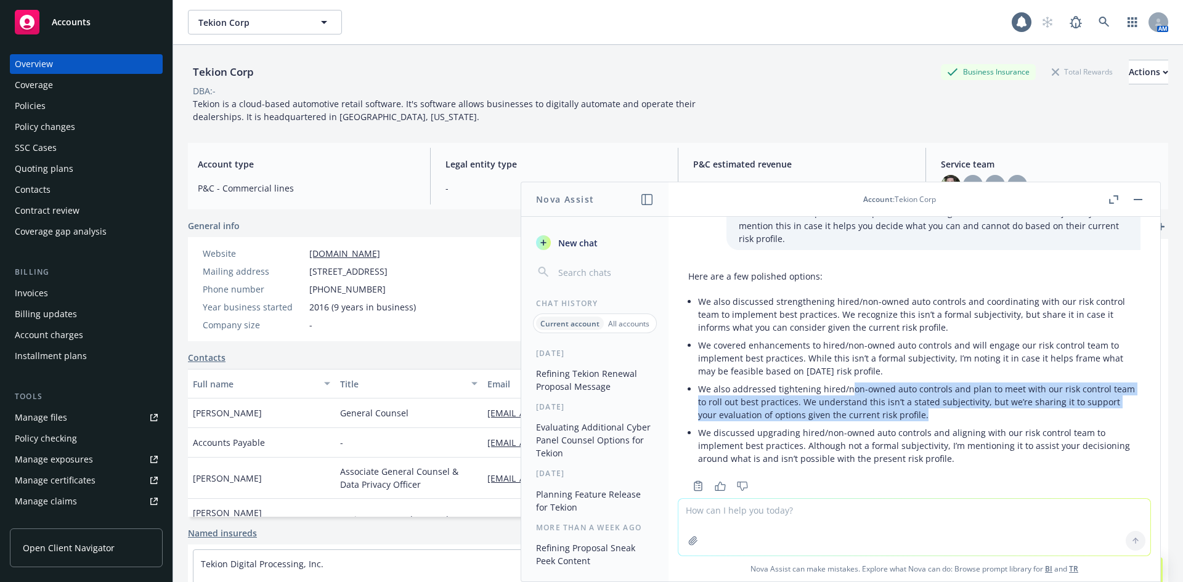
drag, startPoint x: 887, startPoint y: 364, endPoint x: 834, endPoint y: 355, distance: 54.3
click at [839, 380] on li "We also addressed tightening hired/non-owned auto controls and plan to meet wit…" at bounding box center [919, 402] width 442 height 44
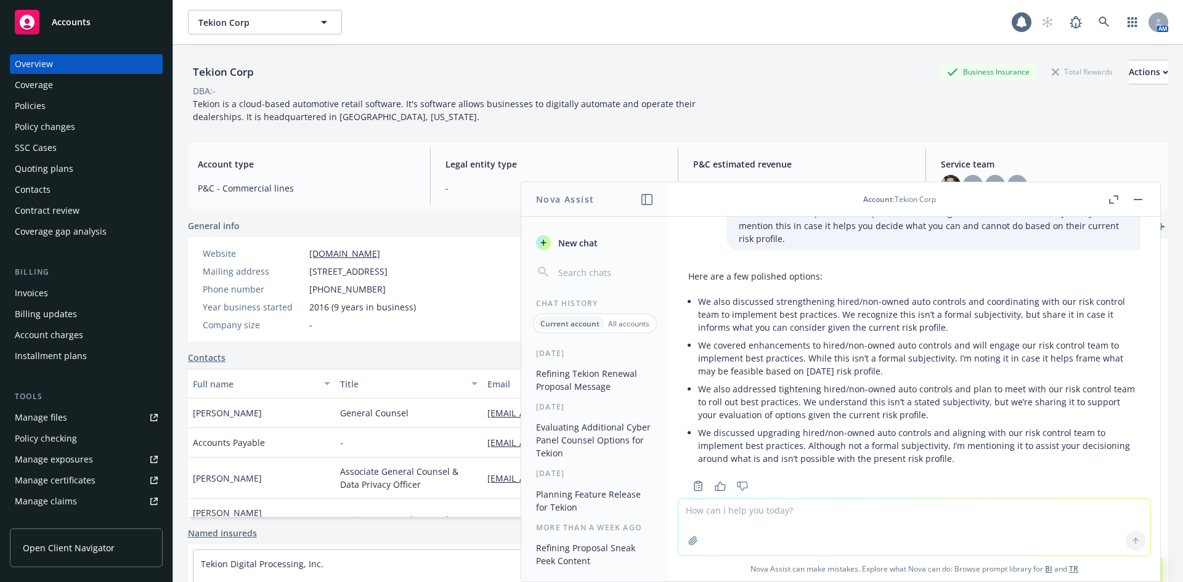
click at [832, 380] on li "We also addressed tightening hired/non-owned auto controls and plan to meet wit…" at bounding box center [919, 402] width 442 height 44
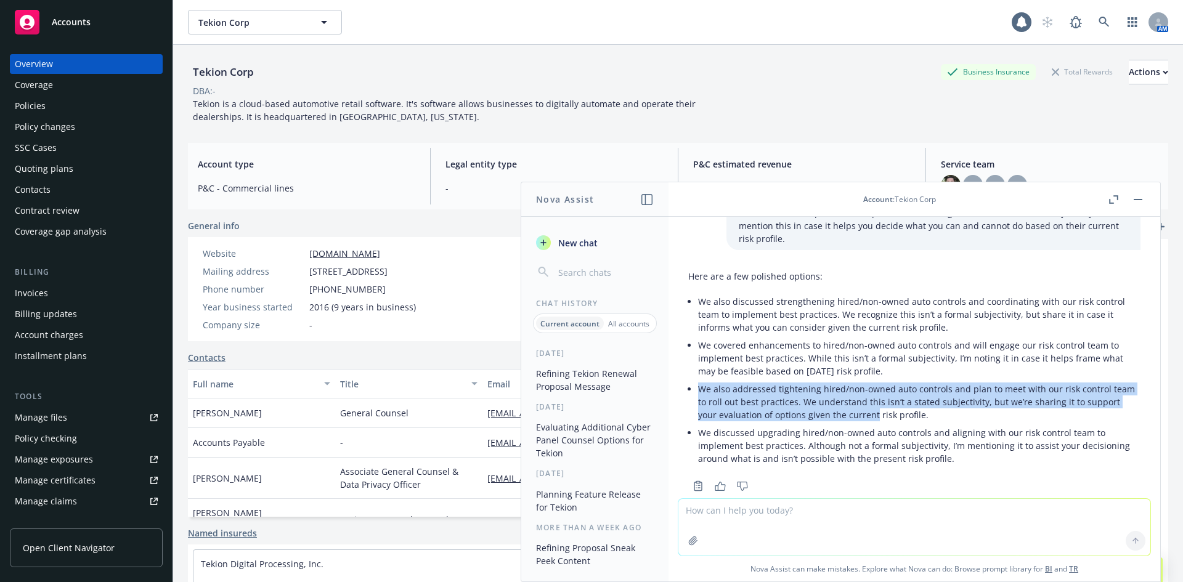
drag, startPoint x: 696, startPoint y: 364, endPoint x: 876, endPoint y: 383, distance: 180.9
click at [875, 383] on div "Here are a few polished options: We also discussed strengthening hired/non-owne…" at bounding box center [914, 369] width 452 height 208
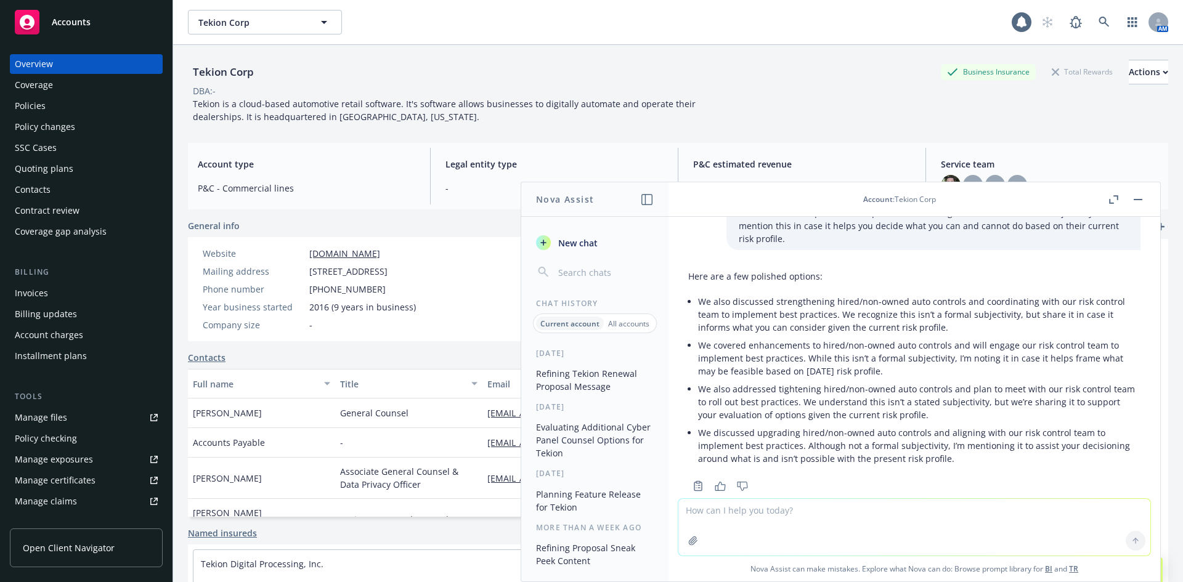
click at [876, 383] on p "We also addressed tightening hired/non-owned auto controls and plan to meet wit…" at bounding box center [919, 402] width 442 height 39
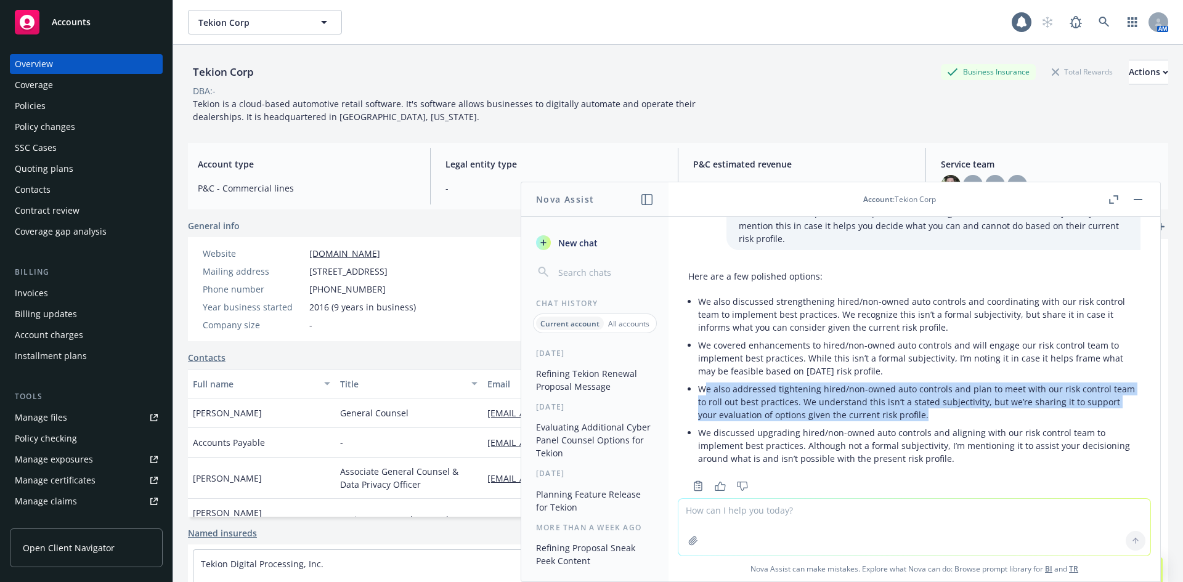
drag, startPoint x: 930, startPoint y: 389, endPoint x: 705, endPoint y: 359, distance: 226.9
click at [706, 383] on p "We also addressed tightening hired/non-owned auto controls and plan to meet wit…" at bounding box center [919, 402] width 442 height 39
click at [705, 383] on p "We also addressed tightening hired/non-owned auto controls and plan to meet wit…" at bounding box center [919, 402] width 442 height 39
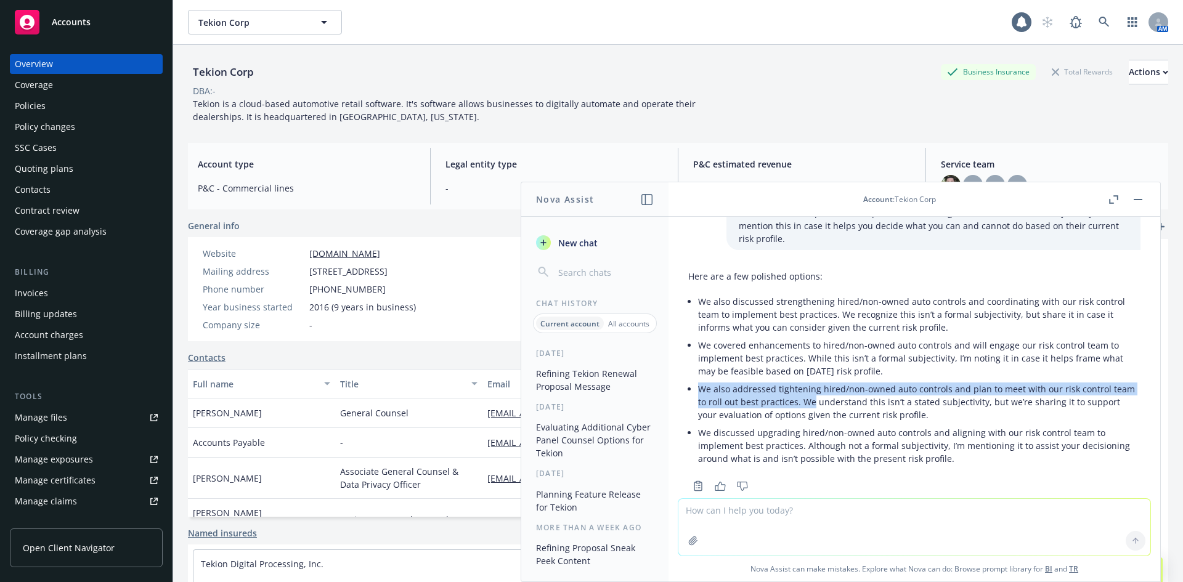
drag, startPoint x: 699, startPoint y: 361, endPoint x: 813, endPoint y: 378, distance: 115.2
click at [813, 383] on p "We also addressed tightening hired/non-owned auto controls and plan to meet wit…" at bounding box center [919, 402] width 442 height 39
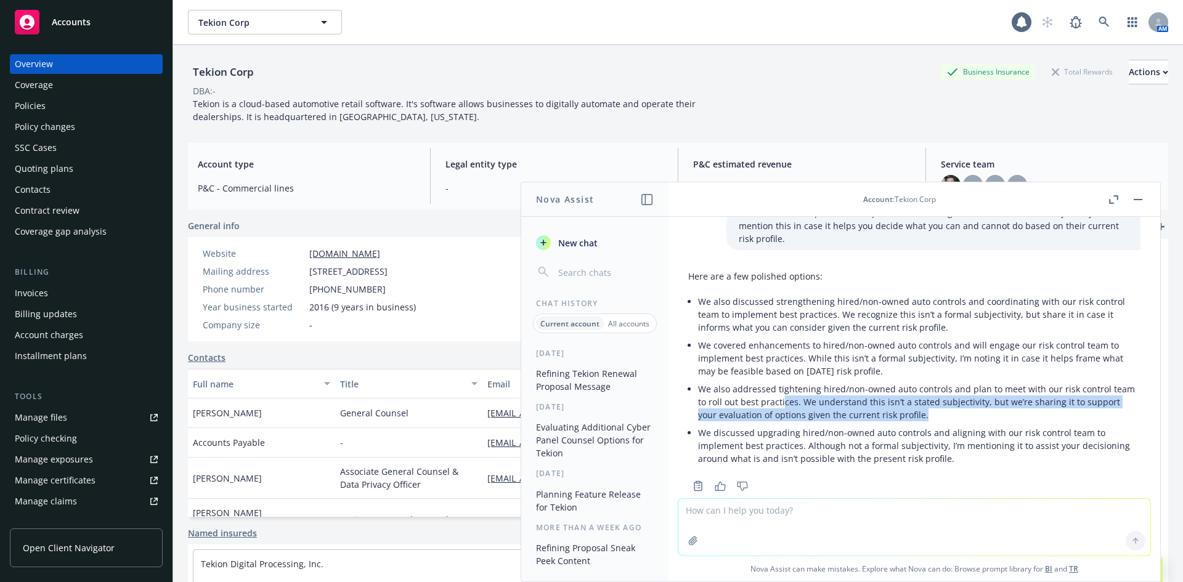
drag, startPoint x: 931, startPoint y: 393, endPoint x: 778, endPoint y: 375, distance: 153.8
click at [779, 383] on p "We also addressed tightening hired/non-owned auto controls and plan to meet wit…" at bounding box center [919, 402] width 442 height 39
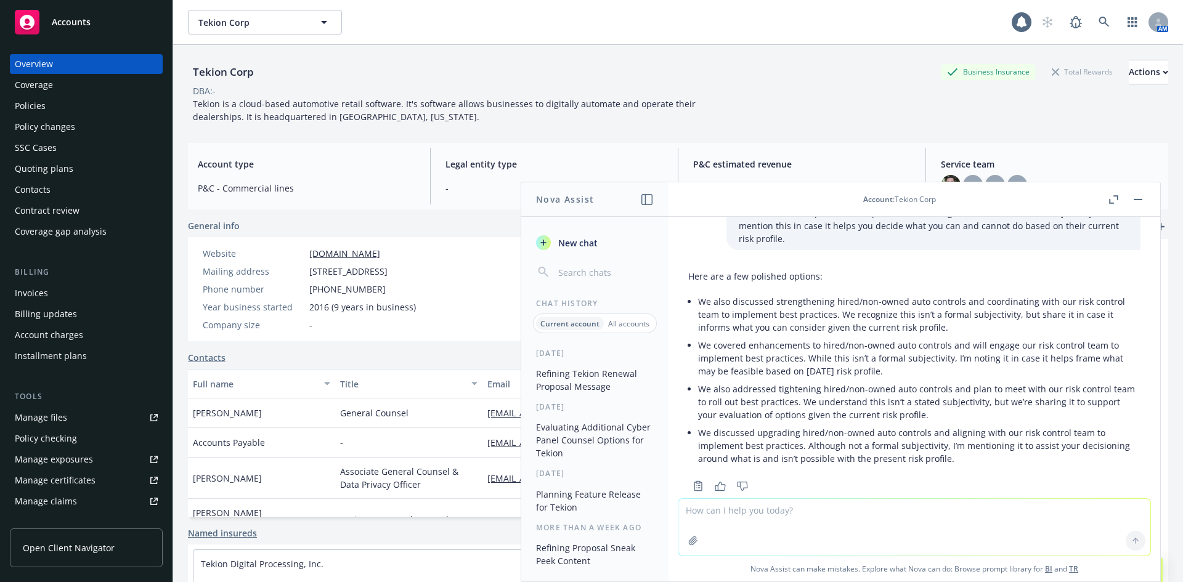
click at [778, 383] on p "We also addressed tightening hired/non-owned auto controls and plan to meet wit…" at bounding box center [919, 402] width 442 height 39
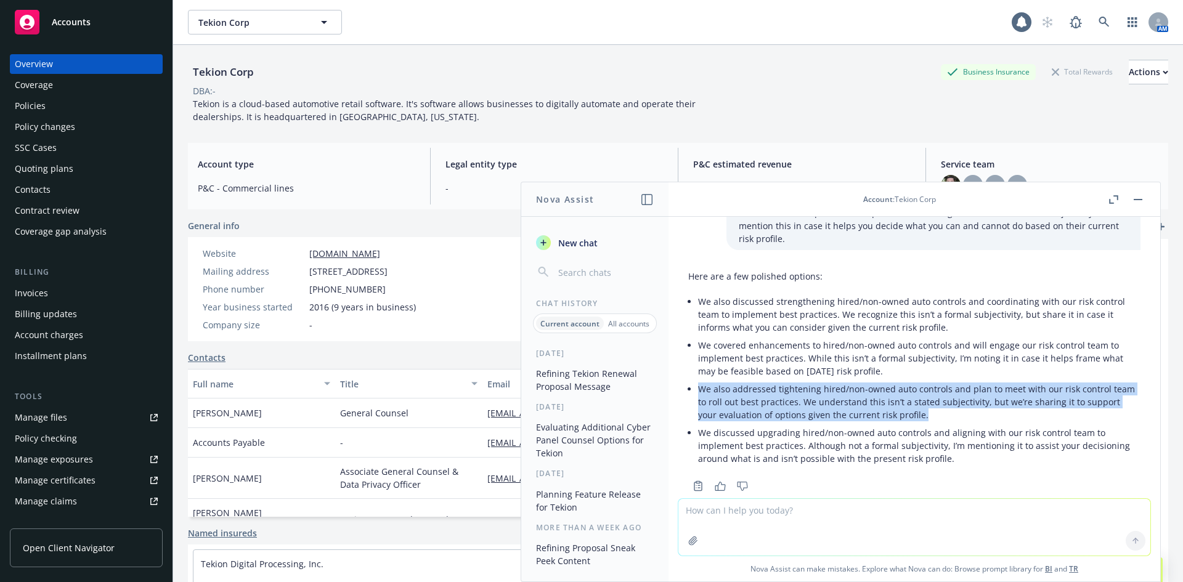
drag, startPoint x: 699, startPoint y: 367, endPoint x: 950, endPoint y: 388, distance: 252.3
click at [950, 388] on p "We also addressed tightening hired/non-owned auto controls and plan to meet wit…" at bounding box center [919, 402] width 442 height 39
drag, startPoint x: 916, startPoint y: 388, endPoint x: 831, endPoint y: 365, distance: 88.2
click at [831, 383] on p "We also addressed tightening hired/non-owned auto controls and plan to meet wit…" at bounding box center [919, 402] width 442 height 39
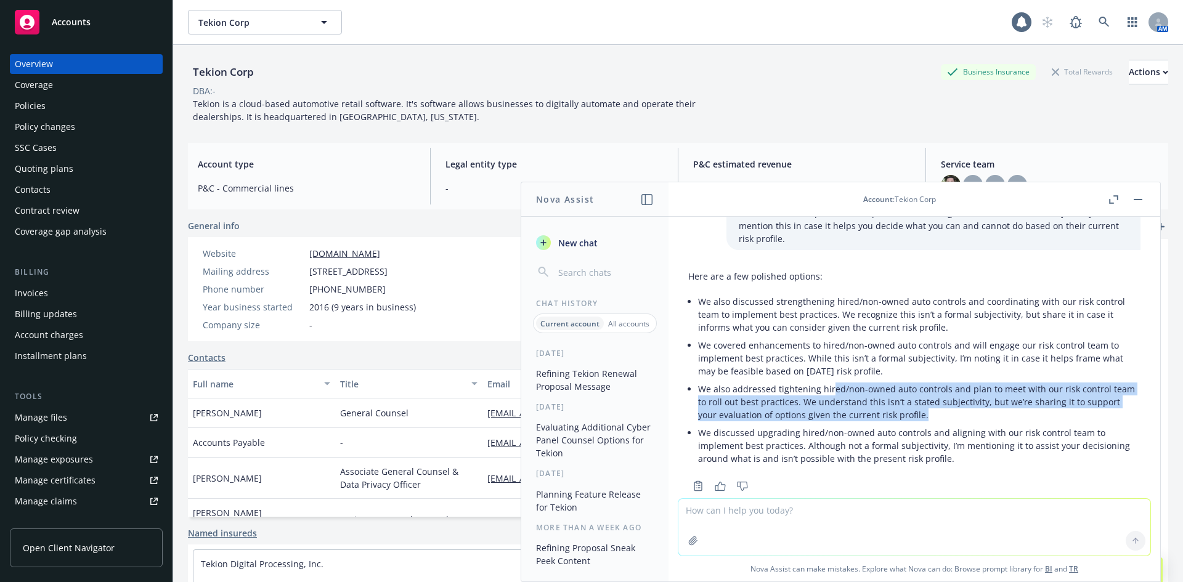
click at [830, 383] on p "We also addressed tightening hired/non-owned auto controls and plan to meet wit…" at bounding box center [919, 402] width 442 height 39
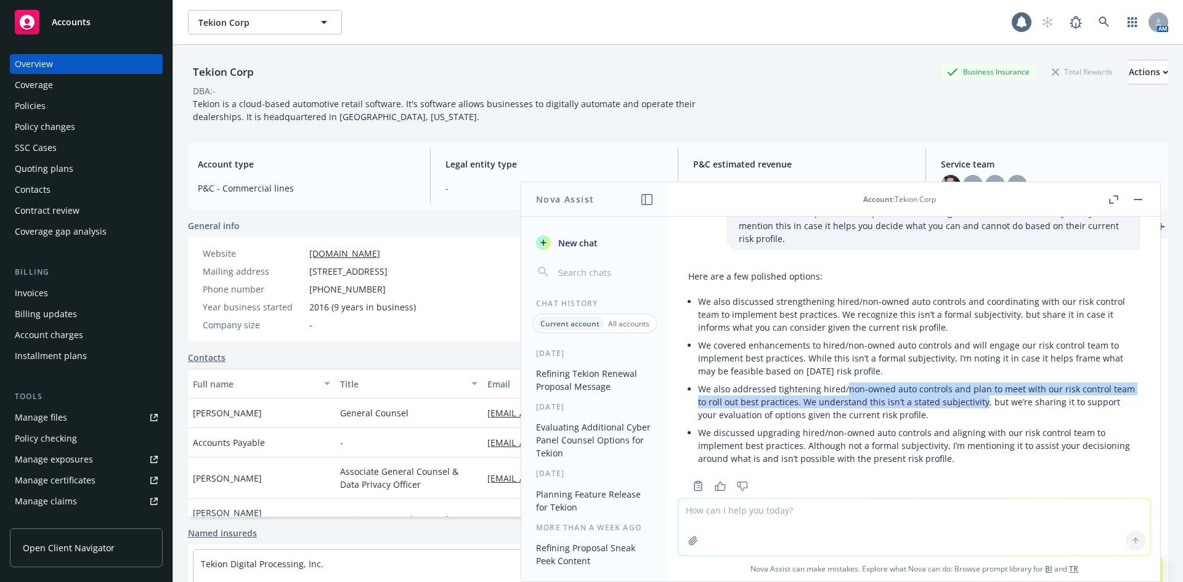
drag, startPoint x: 847, startPoint y: 361, endPoint x: 979, endPoint y: 380, distance: 132.6
click at [979, 383] on p "We also addressed tightening hired/non-owned auto controls and plan to meet wit…" at bounding box center [919, 402] width 442 height 39
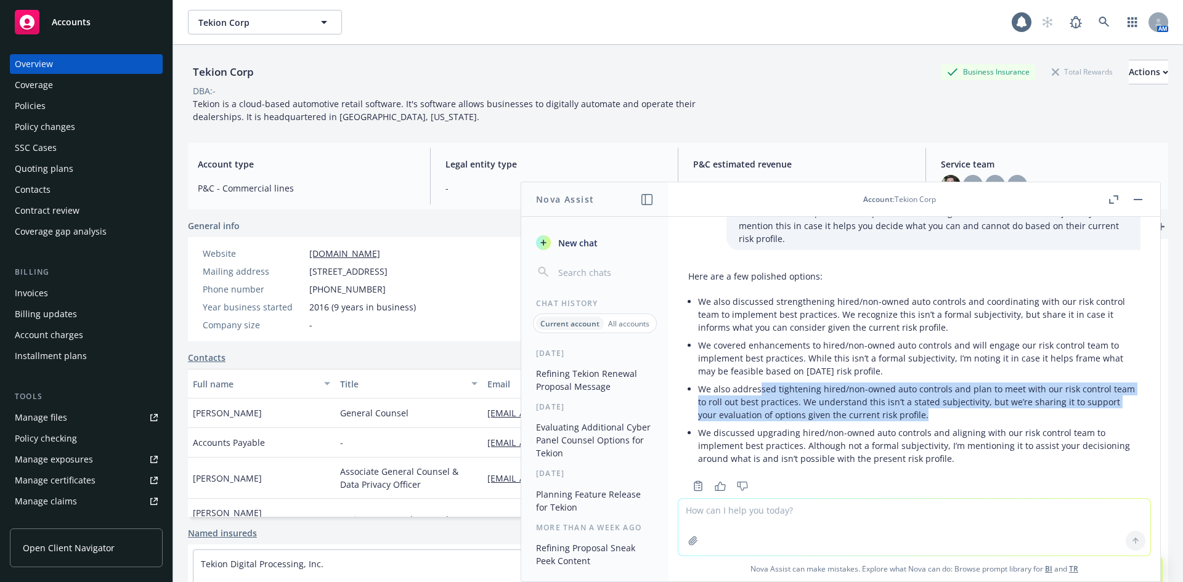
drag, startPoint x: 932, startPoint y: 395, endPoint x: 757, endPoint y: 367, distance: 177.2
click at [757, 383] on p "We also addressed tightening hired/non-owned auto controls and plan to meet wit…" at bounding box center [919, 402] width 442 height 39
drag, startPoint x: 932, startPoint y: 386, endPoint x: 701, endPoint y: 358, distance: 232.2
click at [695, 366] on div "Here are a few polished options: We also discussed strengthening hired/non-owne…" at bounding box center [914, 369] width 452 height 208
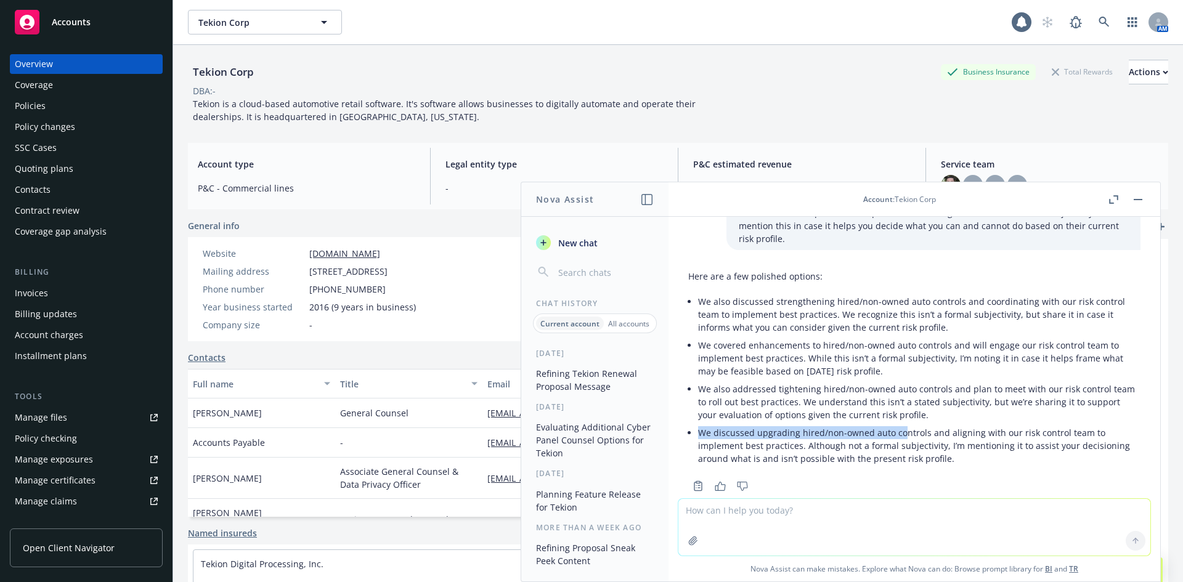
drag, startPoint x: 700, startPoint y: 408, endPoint x: 900, endPoint y: 413, distance: 200.3
click at [900, 426] on p "We discussed upgrading hired/non-owned auto controls and aligning with our risk…" at bounding box center [919, 445] width 442 height 39
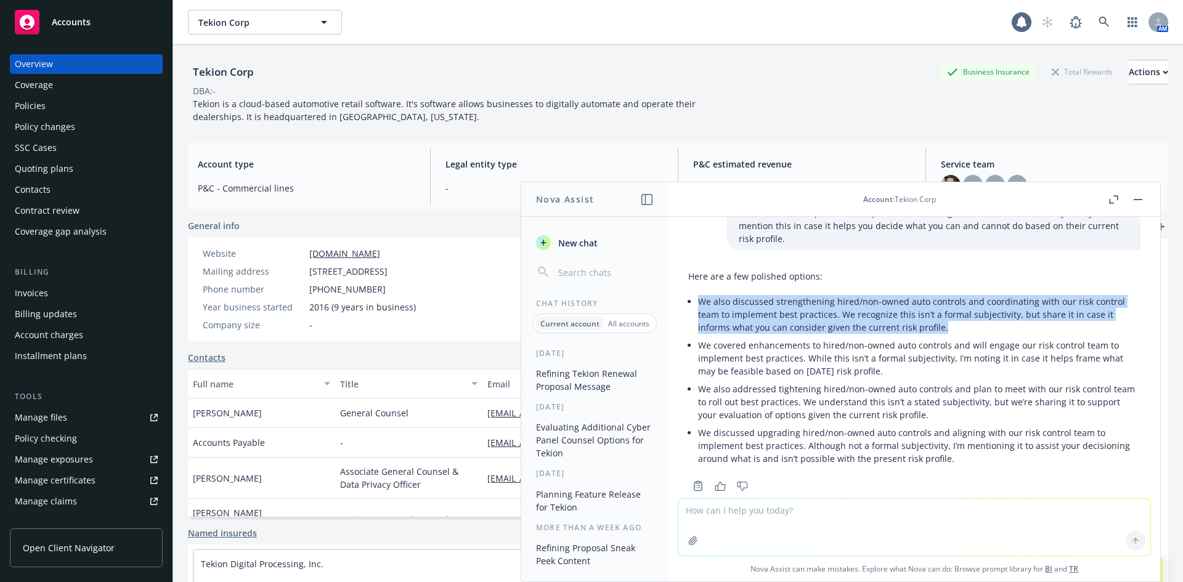
drag, startPoint x: 697, startPoint y: 274, endPoint x: 960, endPoint y: 298, distance: 264.3
click at [960, 298] on div "Here are a few polished options: We also discussed strengthening hired/non-owne…" at bounding box center [914, 369] width 452 height 208
copy p "We also discussed strengthening hired/non-owned auto controls and coordinating …"
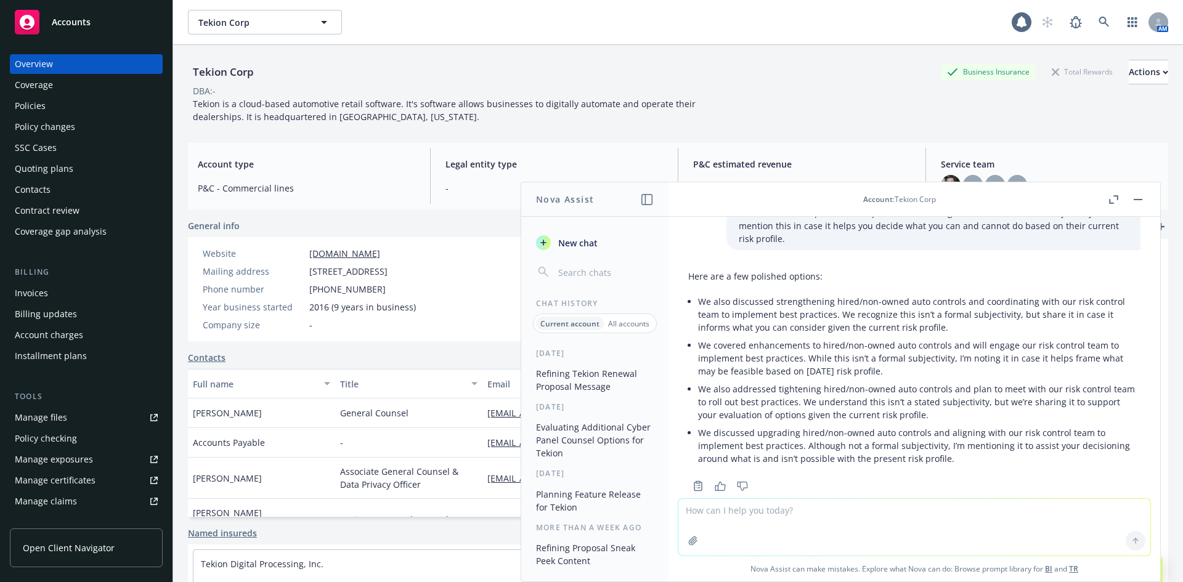
click at [800, 519] on textarea at bounding box center [914, 527] width 472 height 57
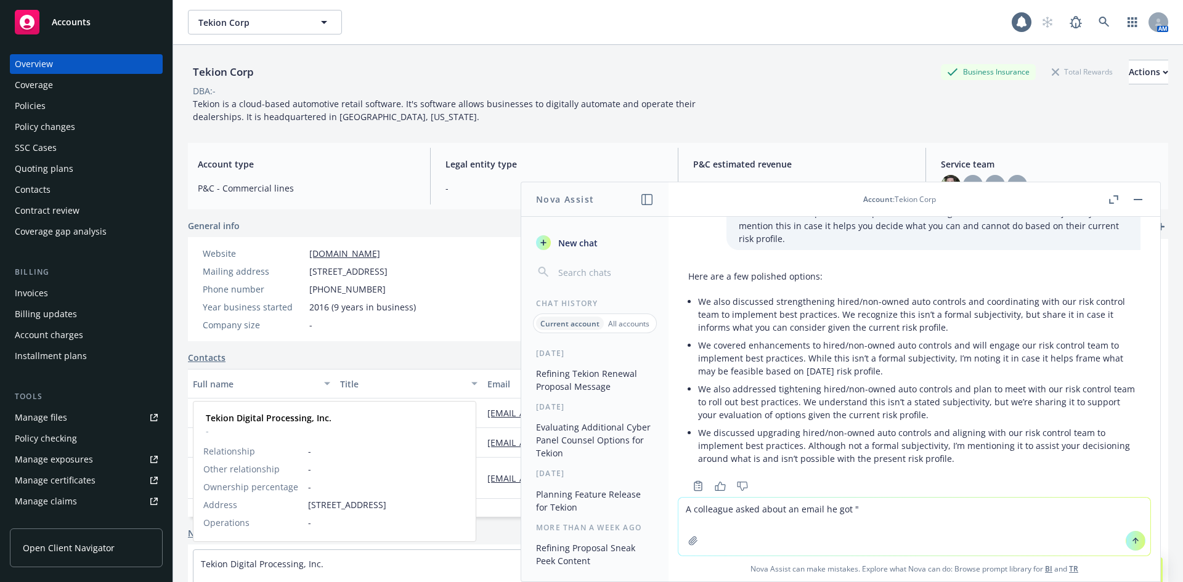
paste textarea "Happy [DATE]! does anyone know how we can turn these notifications off? Seems w…"
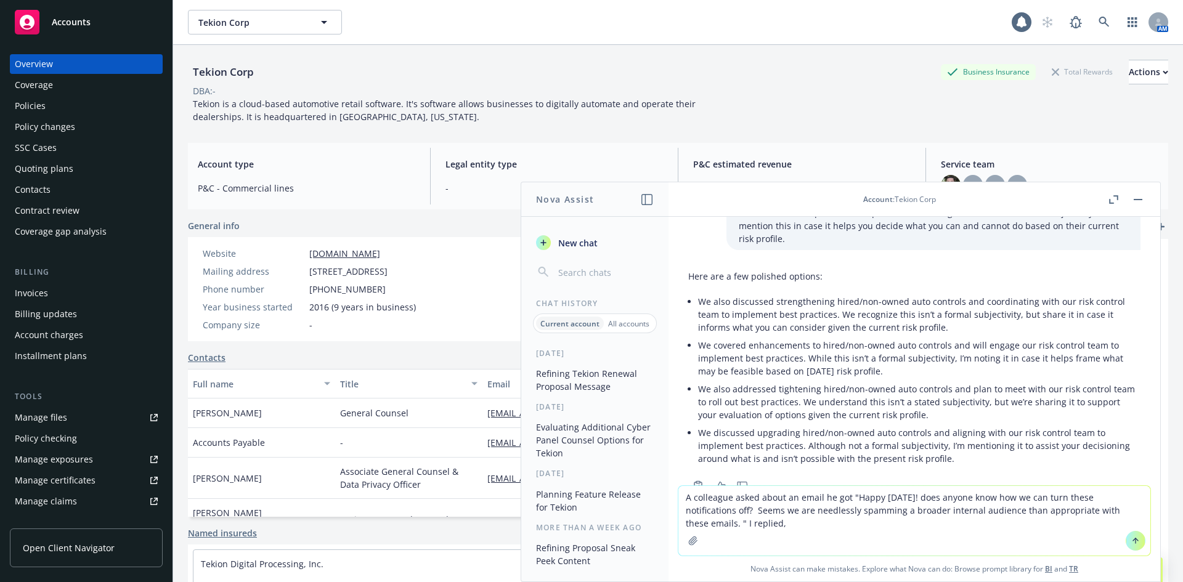
click at [759, 528] on textarea "A colleague asked about an email he got "Happy [DATE]! does anyone know how we …" at bounding box center [914, 521] width 472 height 70
paste textarea "I just checked with the product team and was told it's not possible and the qui…"
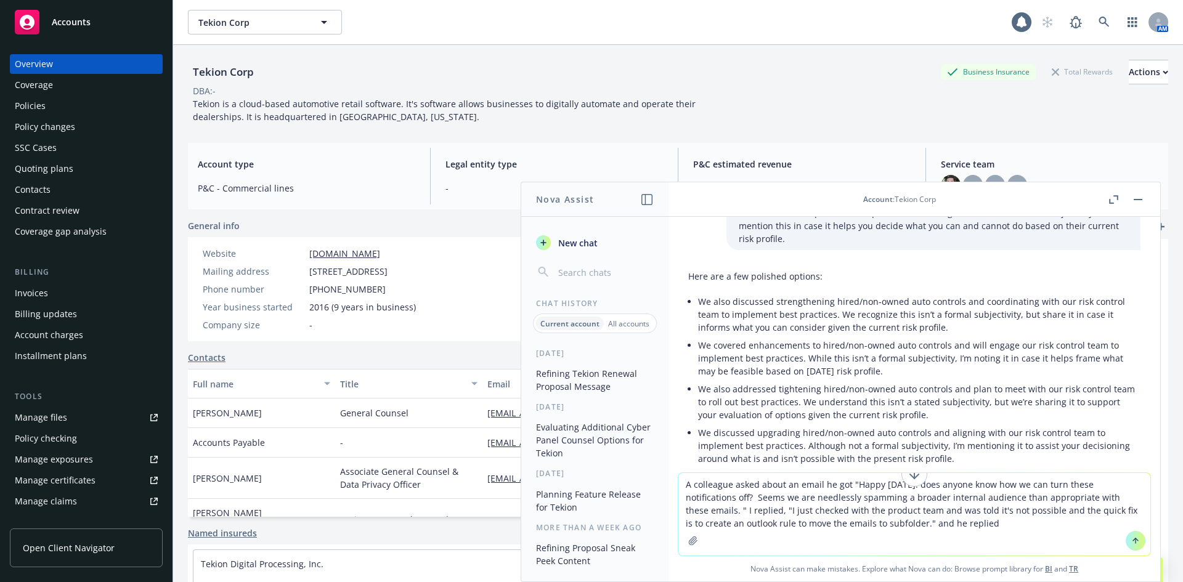
click at [960, 527] on textarea "A colleague asked about an email he got "Happy [DATE]! does anyone know how we …" at bounding box center [914, 514] width 472 height 83
paste textarea "Thx for trying, Yam. Always glad to hear that we are so well coordinated betwee…"
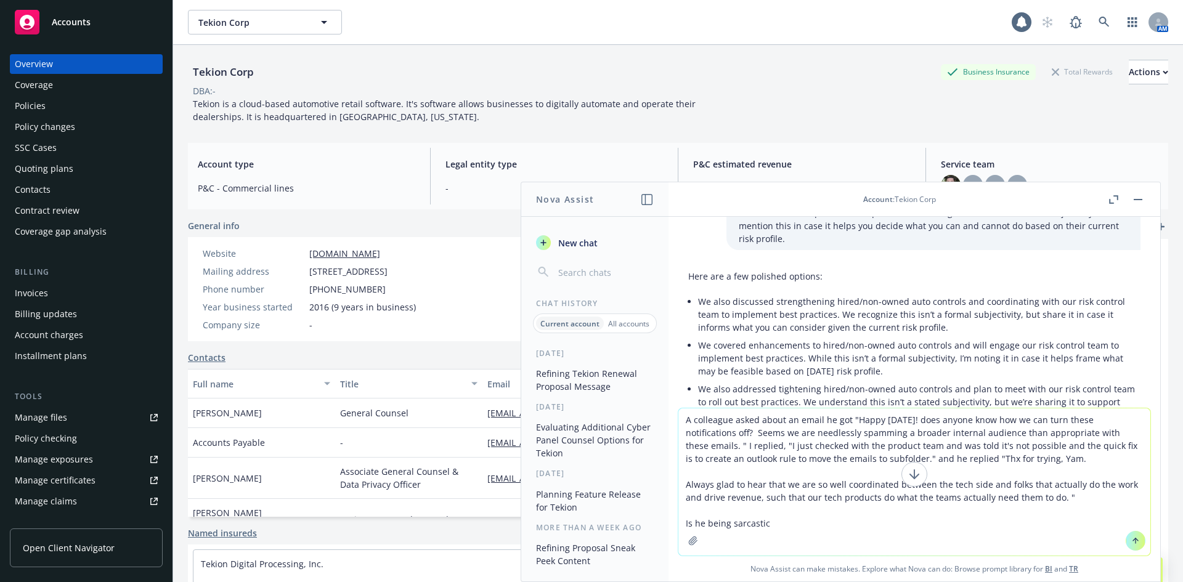
type textarea "A colleague asked about an email he got "Happy [DATE]! does anyone know how we …"
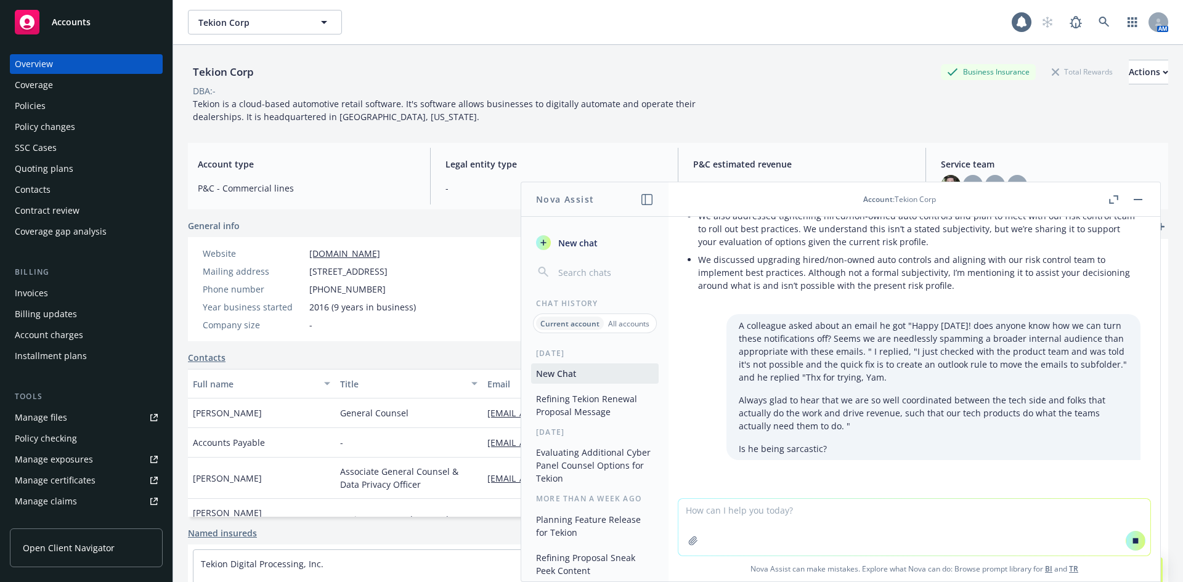
scroll to position [2447, 0]
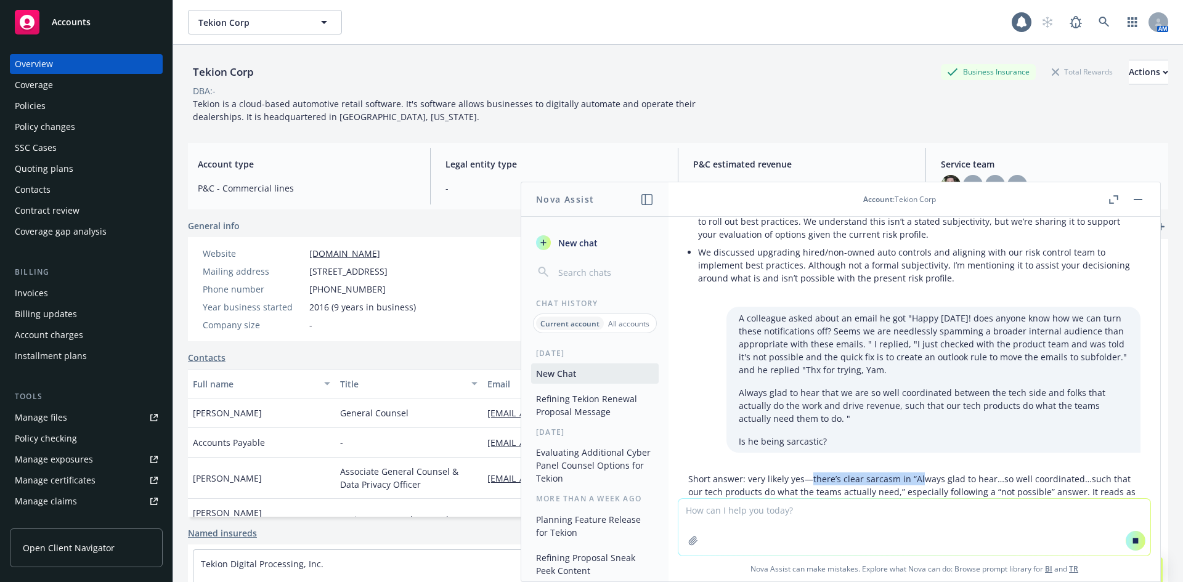
drag, startPoint x: 807, startPoint y: 453, endPoint x: 919, endPoint y: 453, distance: 112.1
click at [919, 473] on p "Short answer: very likely yes—there’s clear sarcasm in “Always glad to hear…so …" at bounding box center [914, 492] width 452 height 39
drag, startPoint x: 943, startPoint y: 462, endPoint x: 855, endPoint y: 462, distance: 87.5
click at [855, 473] on p "Short answer: very likely yes—there’s clear sarcasm in “Always glad to hear…so …" at bounding box center [914, 492] width 452 height 39
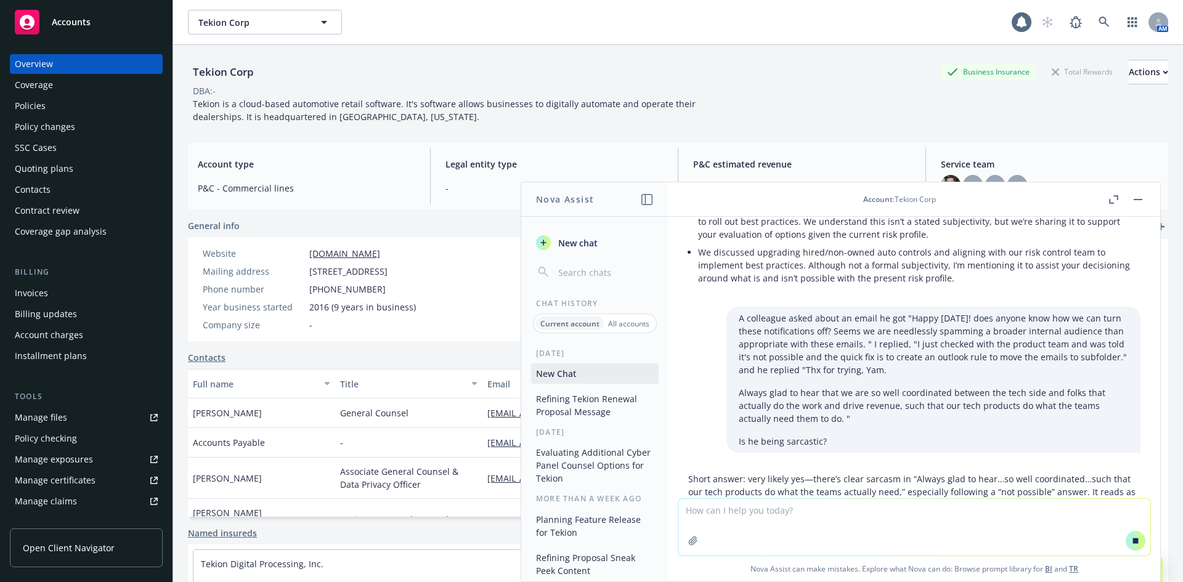
click at [853, 473] on p "Short answer: very likely yes—there’s clear sarcasm in “Always glad to hear…so …" at bounding box center [914, 492] width 452 height 39
drag, startPoint x: 786, startPoint y: 457, endPoint x: 923, endPoint y: 457, distance: 137.4
click at [923, 473] on p "Short answer: very likely yes—there’s clear sarcasm in “Always glad to hear…so …" at bounding box center [914, 492] width 452 height 39
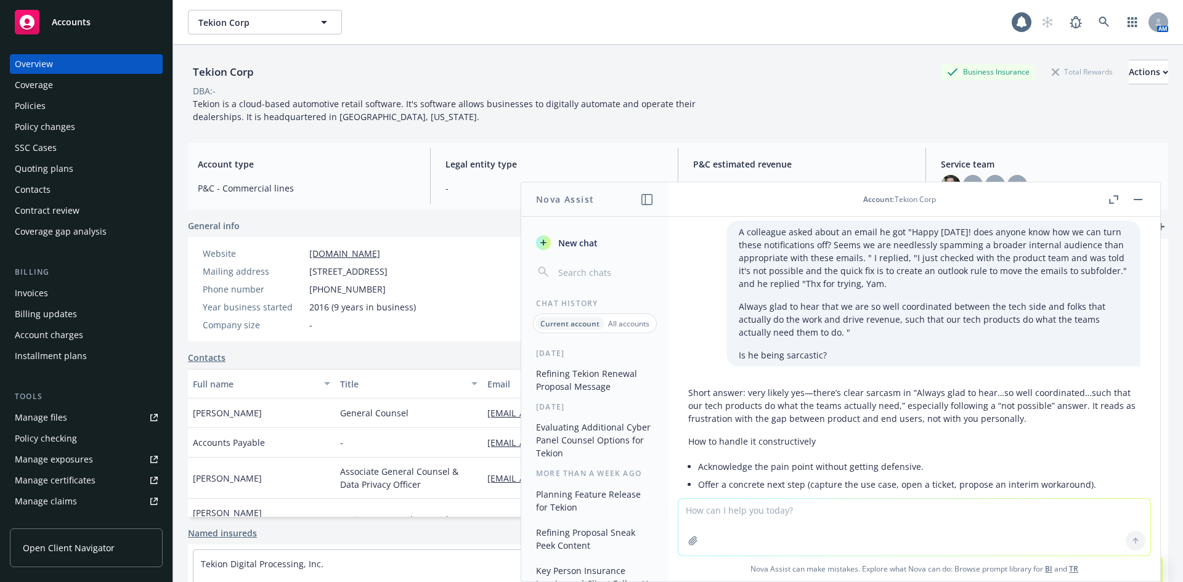
scroll to position [2663, 0]
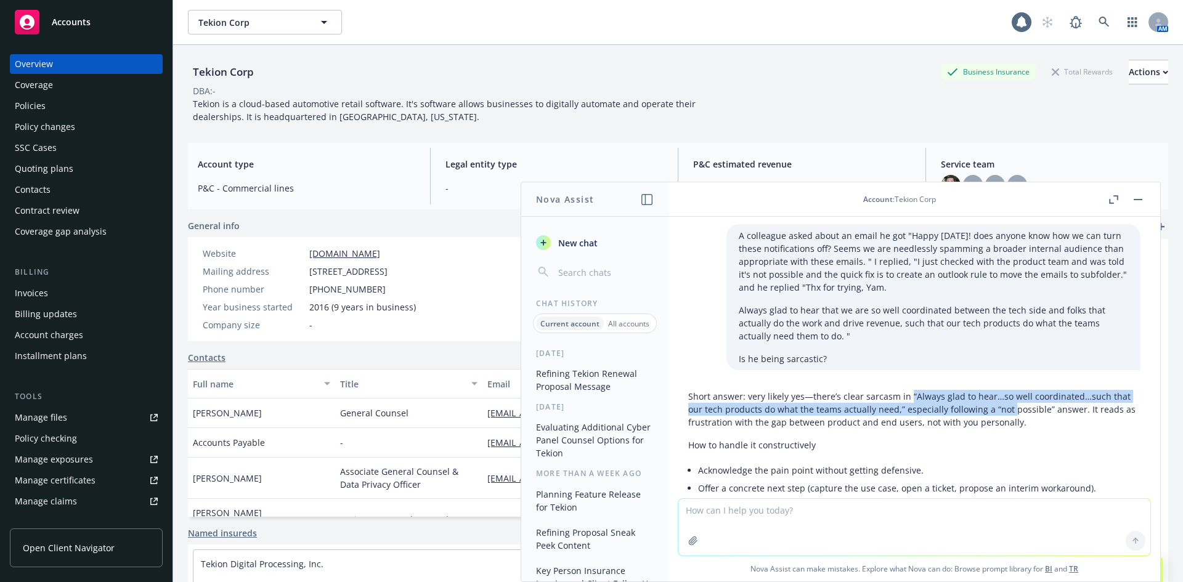
drag, startPoint x: 906, startPoint y: 370, endPoint x: 1006, endPoint y: 383, distance: 101.3
click at [1006, 390] on p "Short answer: very likely yes—there’s clear sarcasm in “Always glad to hear…so …" at bounding box center [914, 409] width 452 height 39
click at [1007, 390] on p "Short answer: very likely yes—there’s clear sarcasm in “Always glad to hear…so …" at bounding box center [914, 409] width 452 height 39
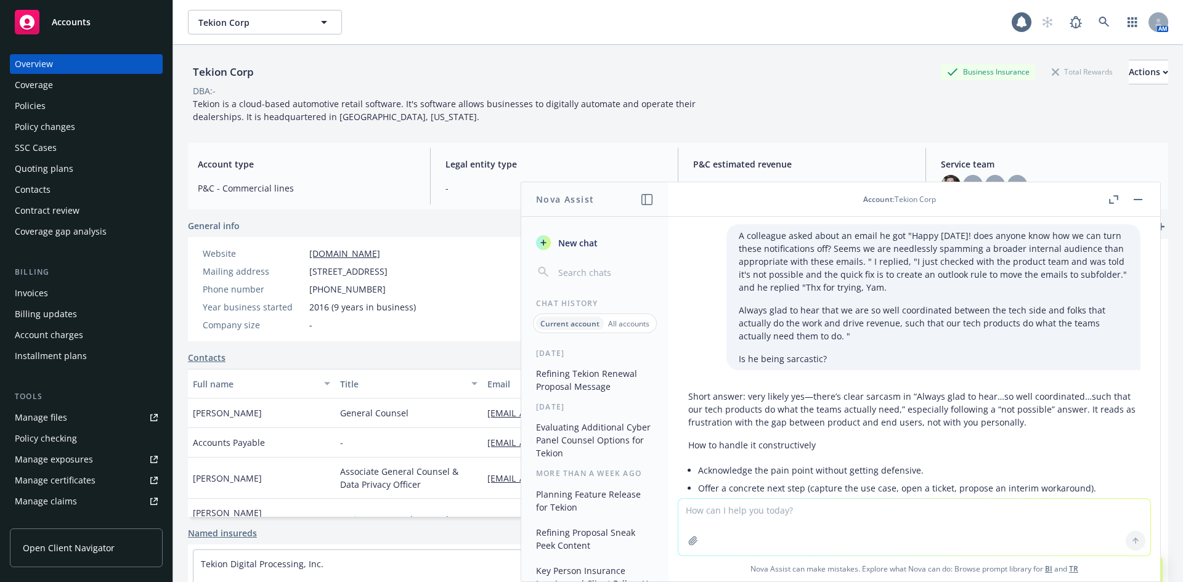
click at [1073, 390] on p "Short answer: very likely yes—there’s clear sarcasm in “Always glad to hear…so …" at bounding box center [914, 409] width 452 height 39
drag, startPoint x: 1081, startPoint y: 384, endPoint x: 892, endPoint y: 384, distance: 189.8
click at [892, 390] on p "Short answer: very likely yes—there’s clear sarcasm in “Always glad to hear…so …" at bounding box center [914, 409] width 452 height 39
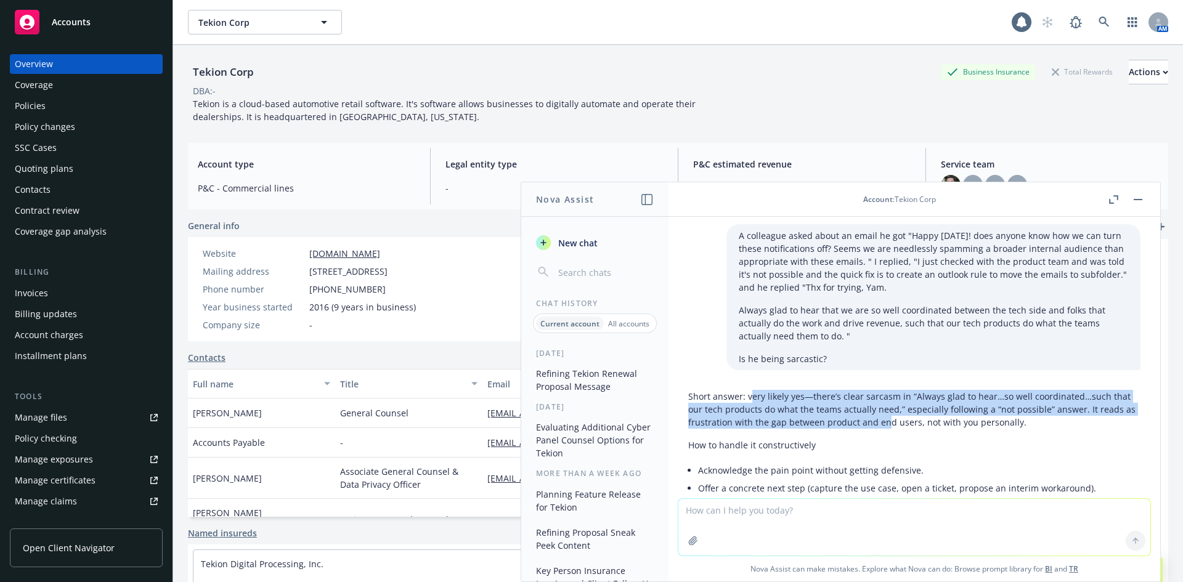
drag, startPoint x: 751, startPoint y: 376, endPoint x: 884, endPoint y: 394, distance: 134.3
click at [884, 394] on p "Short answer: very likely yes—there’s clear sarcasm in “Always glad to hear…so …" at bounding box center [914, 409] width 452 height 39
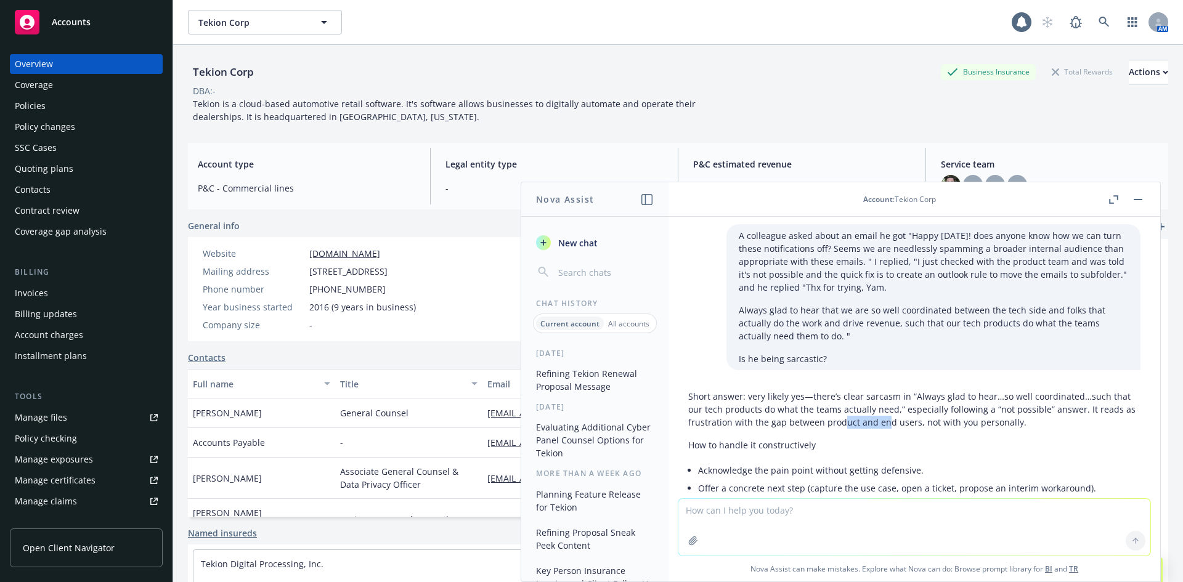
drag, startPoint x: 885, startPoint y: 396, endPoint x: 837, endPoint y: 390, distance: 48.4
click at [838, 391] on p "Short answer: very likely yes—there’s clear sarcasm in “Always glad to hear…so …" at bounding box center [914, 409] width 452 height 39
click at [837, 390] on p "Short answer: very likely yes—there’s clear sarcasm in “Always glad to hear…so …" at bounding box center [914, 409] width 452 height 39
drag, startPoint x: 770, startPoint y: 384, endPoint x: 919, endPoint y: 384, distance: 149.7
click at [919, 390] on p "Short answer: very likely yes—there’s clear sarcasm in “Always glad to hear…so …" at bounding box center [914, 409] width 452 height 39
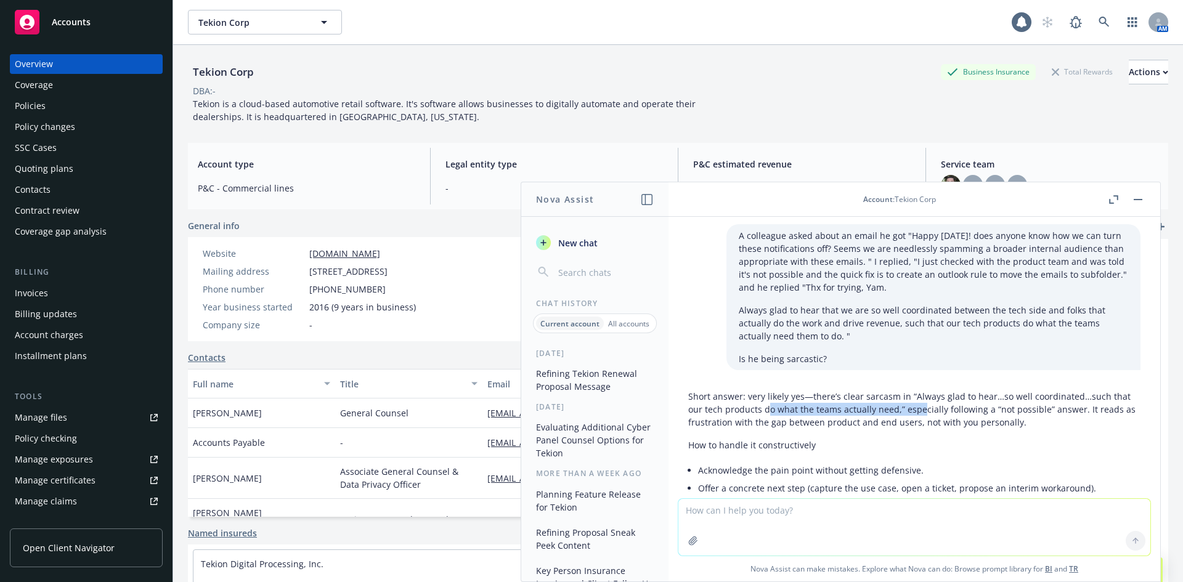
click at [919, 390] on p "Short answer: very likely yes—there’s clear sarcasm in “Always glad to hear…so …" at bounding box center [914, 409] width 452 height 39
drag, startPoint x: 885, startPoint y: 386, endPoint x: 977, endPoint y: 386, distance: 91.2
click at [977, 390] on p "Short answer: very likely yes—there’s clear sarcasm in “Always glad to hear…so …" at bounding box center [914, 409] width 452 height 39
drag, startPoint x: 1003, startPoint y: 386, endPoint x: 1052, endPoint y: 386, distance: 49.3
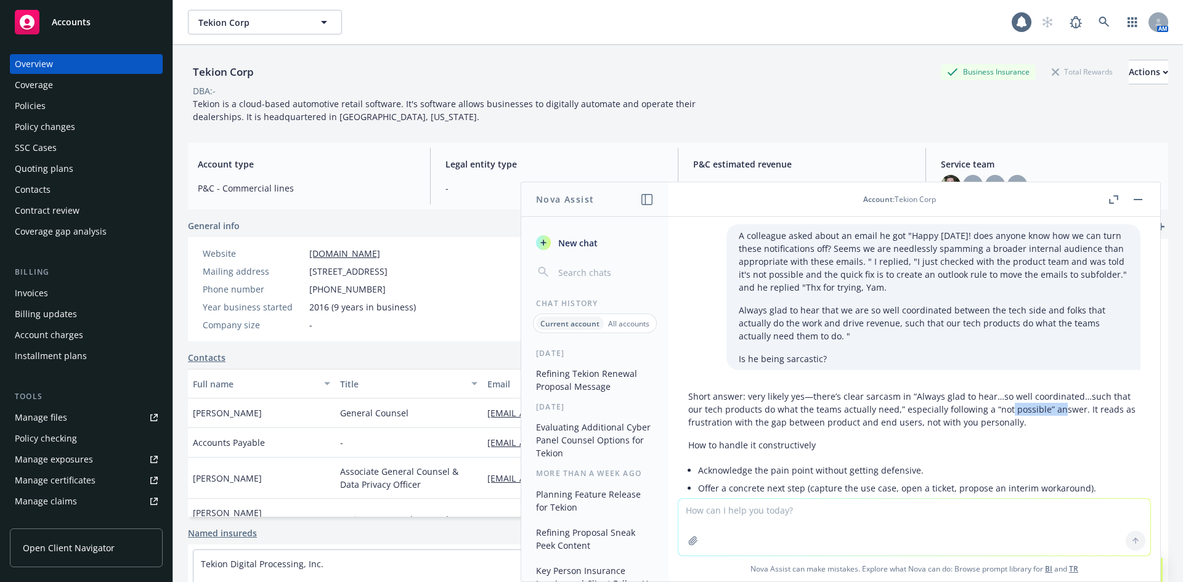
click at [1052, 390] on p "Short answer: very likely yes—there’s clear sarcasm in “Always glad to hear…so …" at bounding box center [914, 409] width 452 height 39
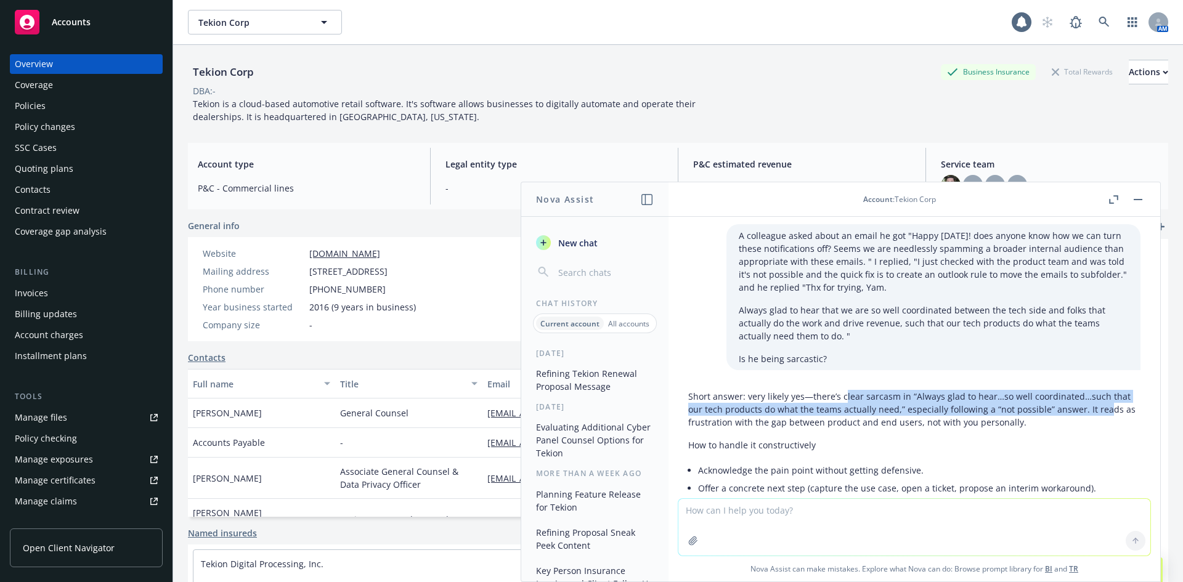
drag, startPoint x: 1101, startPoint y: 381, endPoint x: 842, endPoint y: 375, distance: 258.9
click at [842, 390] on p "Short answer: very likely yes—there’s clear sarcasm in “Always glad to hear…so …" at bounding box center [914, 409] width 452 height 39
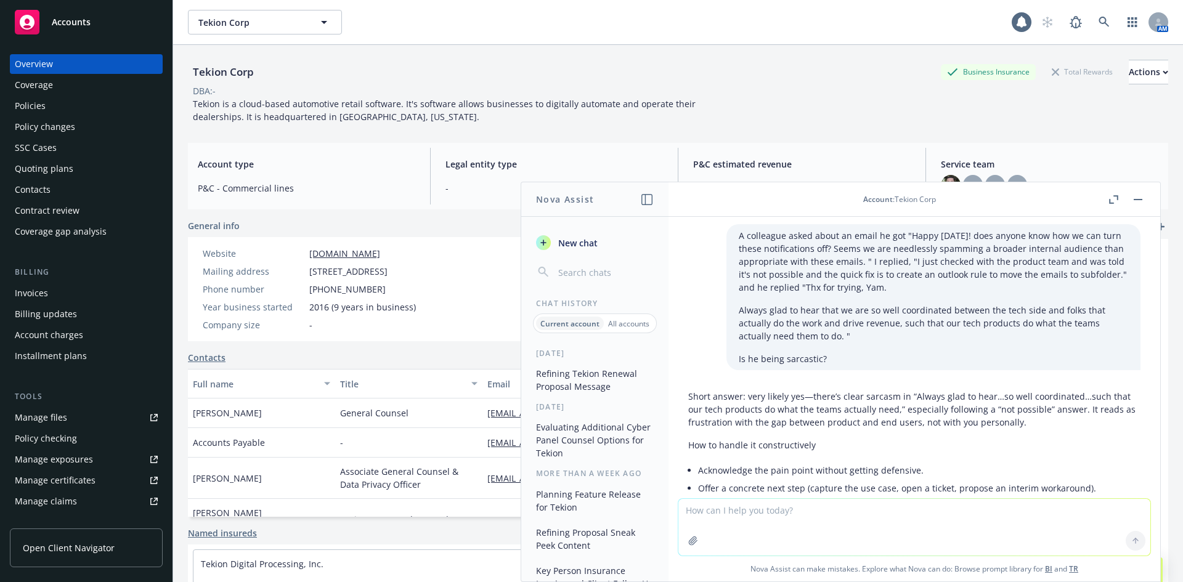
click at [840, 390] on p "Short answer: very likely yes—there’s clear sarcasm in “Always glad to hear…so …" at bounding box center [914, 409] width 452 height 39
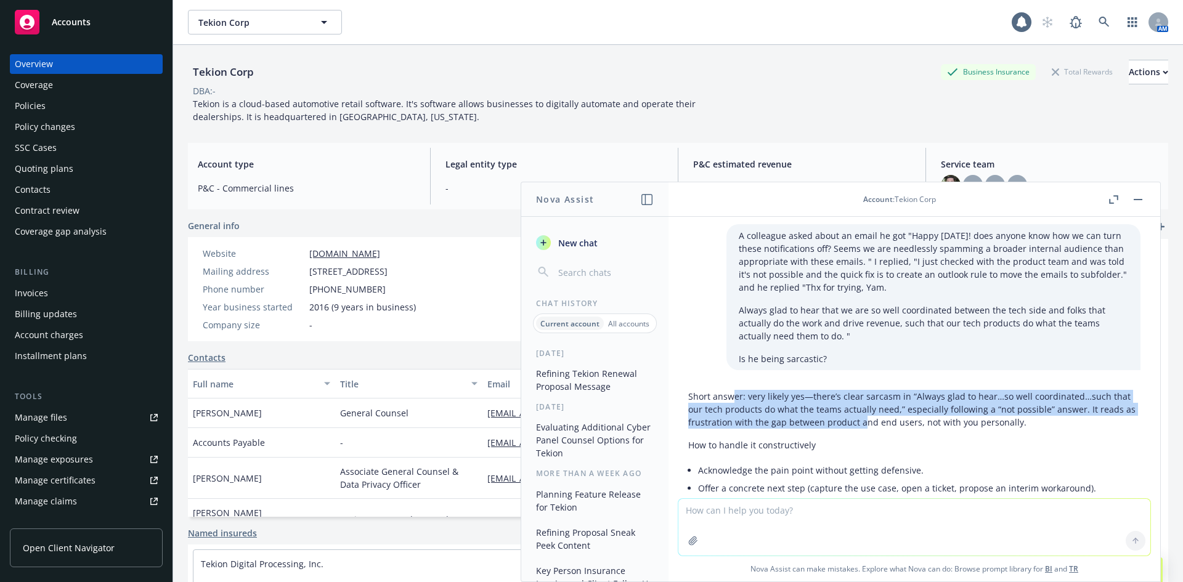
drag, startPoint x: 732, startPoint y: 375, endPoint x: 863, endPoint y: 395, distance: 132.7
click at [863, 395] on p "Short answer: very likely yes—there’s clear sarcasm in “Always glad to hear…so …" at bounding box center [914, 409] width 452 height 39
drag, startPoint x: 863, startPoint y: 395, endPoint x: 879, endPoint y: 395, distance: 16.0
click at [863, 395] on p "Short answer: very likely yes—there’s clear sarcasm in “Always glad to hear…so …" at bounding box center [914, 409] width 452 height 39
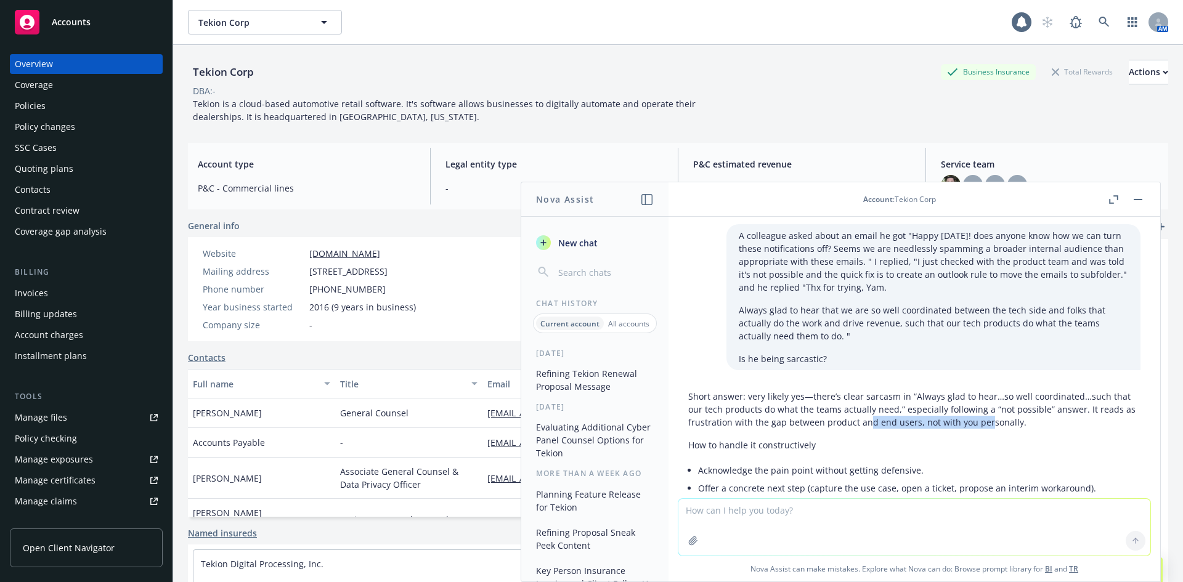
drag, startPoint x: 986, startPoint y: 393, endPoint x: 865, endPoint y: 393, distance: 121.4
click at [865, 393] on p "Short answer: very likely yes—there’s clear sarcasm in “Always glad to hear…so …" at bounding box center [914, 409] width 452 height 39
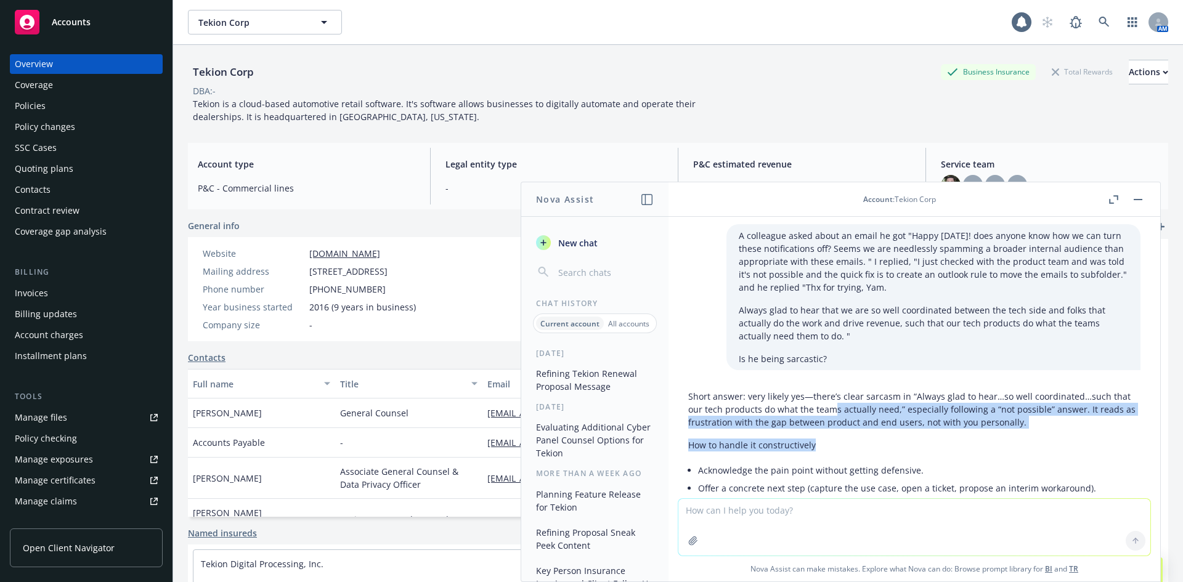
drag, startPoint x: 831, startPoint y: 380, endPoint x: 988, endPoint y: 409, distance: 159.2
click at [988, 409] on div "Short answer: very likely yes—there’s clear sarcasm in “Always glad to hear…so …" at bounding box center [914, 566] width 452 height 362
drag, startPoint x: 889, startPoint y: 394, endPoint x: 780, endPoint y: 389, distance: 108.5
click at [780, 390] on p "Short answer: very likely yes—there’s clear sarcasm in “Always glad to hear…so …" at bounding box center [914, 409] width 452 height 39
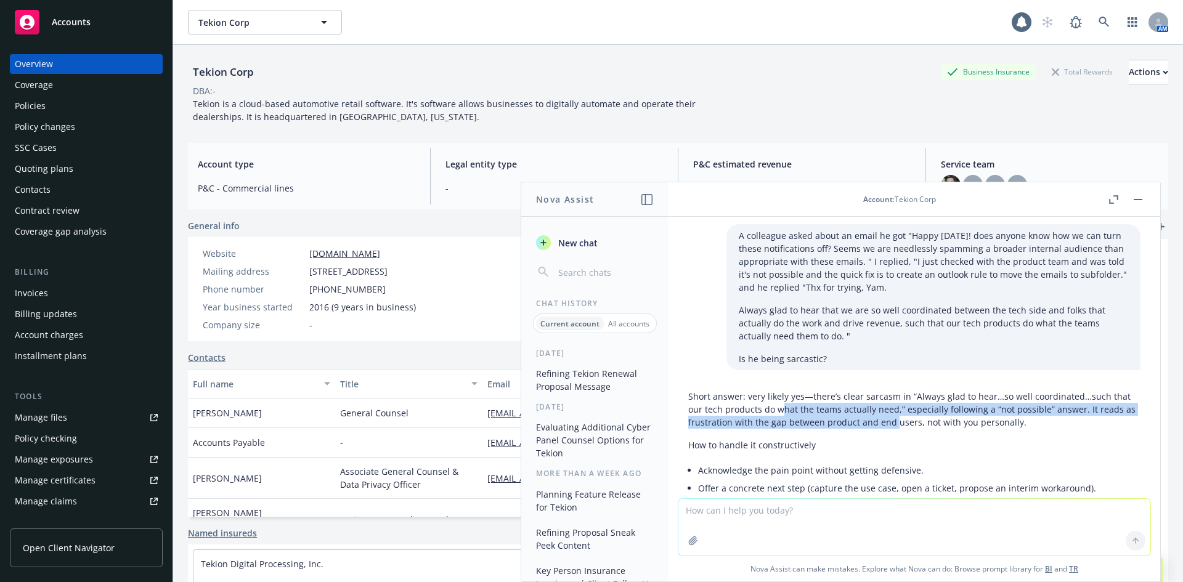
click at [780, 390] on p "Short answer: very likely yes—there’s clear sarcasm in “Always glad to hear…so …" at bounding box center [914, 409] width 452 height 39
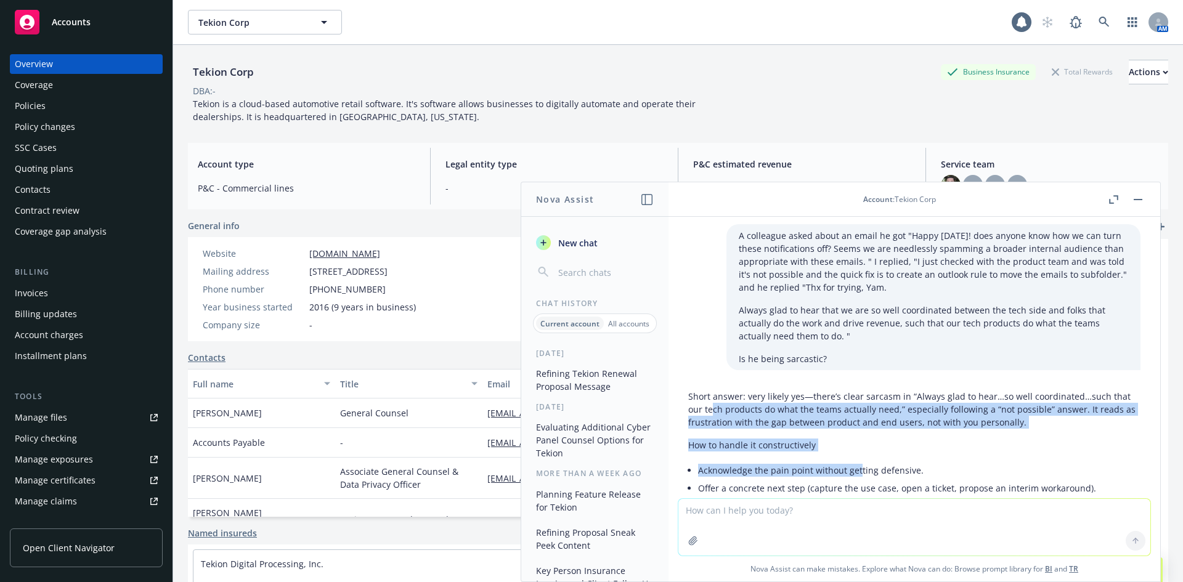
drag, startPoint x: 714, startPoint y: 388, endPoint x: 859, endPoint y: 436, distance: 153.4
click at [859, 436] on div "Short answer: very likely yes—there’s clear sarcasm in “Always glad to hear…so …" at bounding box center [914, 566] width 452 height 362
click at [859, 462] on li "Acknowledge the pain point without getting defensive." at bounding box center [919, 471] width 442 height 18
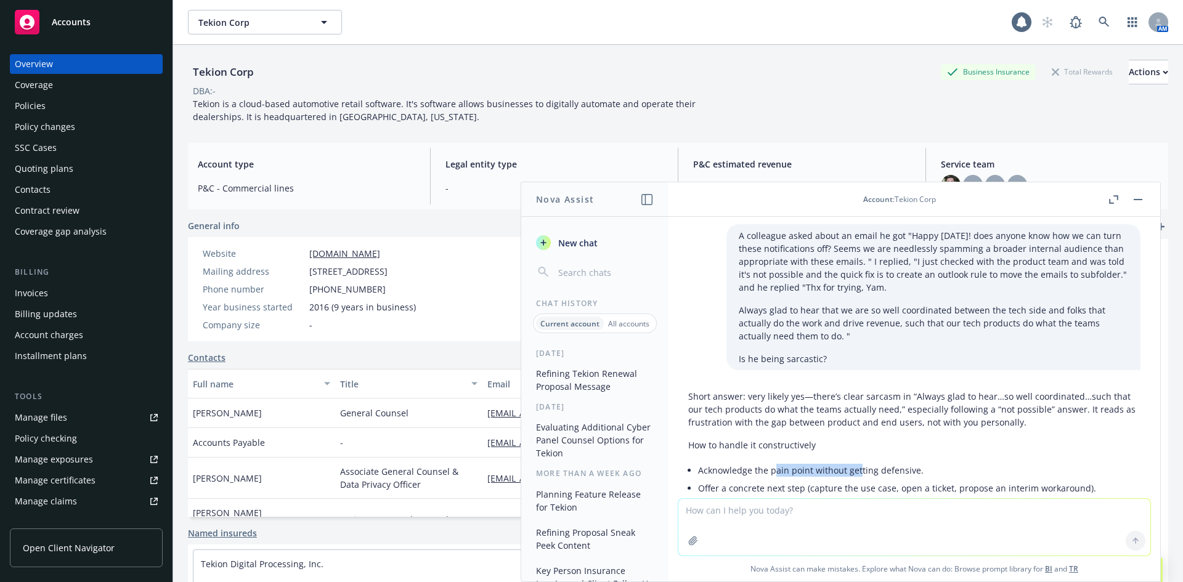
drag, startPoint x: 853, startPoint y: 454, endPoint x: 775, endPoint y: 432, distance: 80.7
click at [775, 432] on div "Short answer: very likely yes—there’s clear sarcasm in “Always glad to hear…so …" at bounding box center [914, 566] width 452 height 362
click at [774, 431] on div "Short answer: very likely yes—there’s clear sarcasm in “Always glad to hear…so …" at bounding box center [914, 566] width 452 height 362
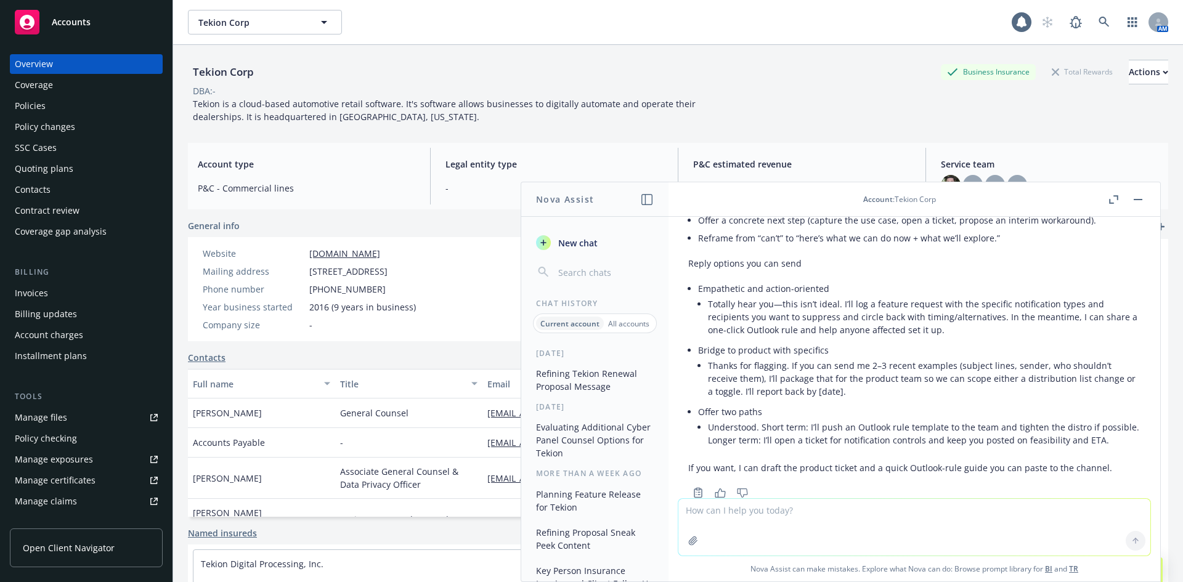
scroll to position [2951, 0]
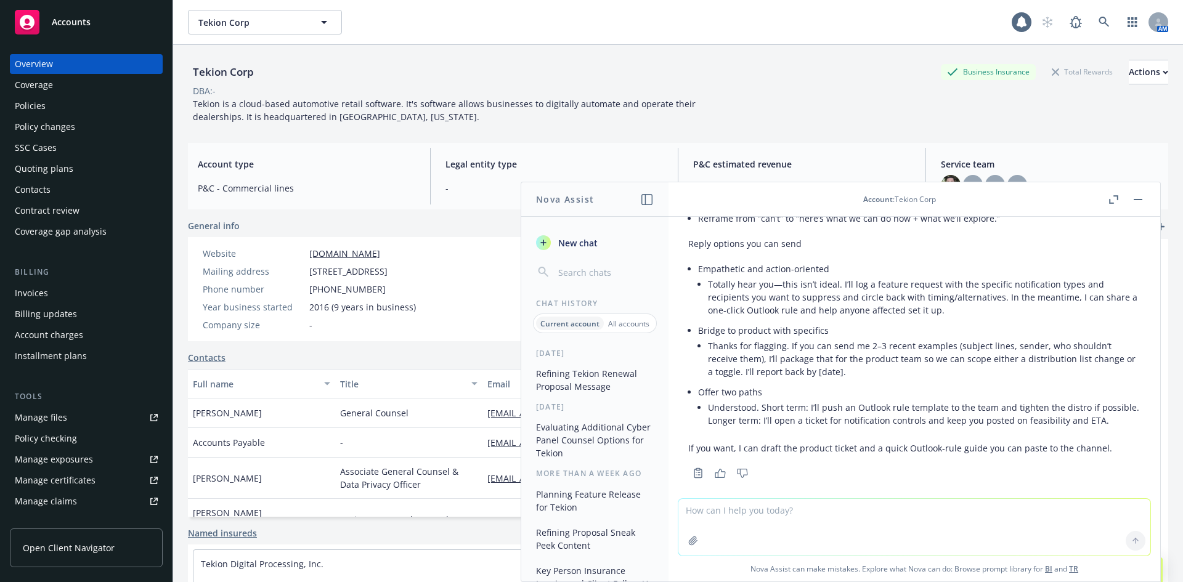
click at [1144, 198] on button "button" at bounding box center [1138, 199] width 15 height 15
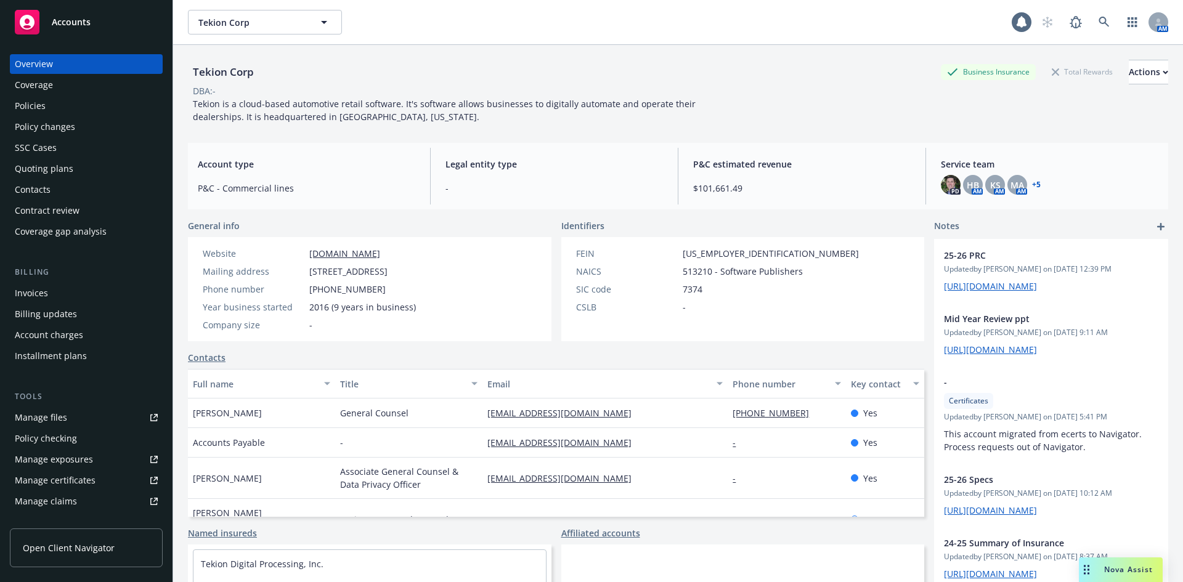
click at [596, 82] on div "Tekion Corp Business Insurance Total Rewards Actions" at bounding box center [678, 72] width 980 height 25
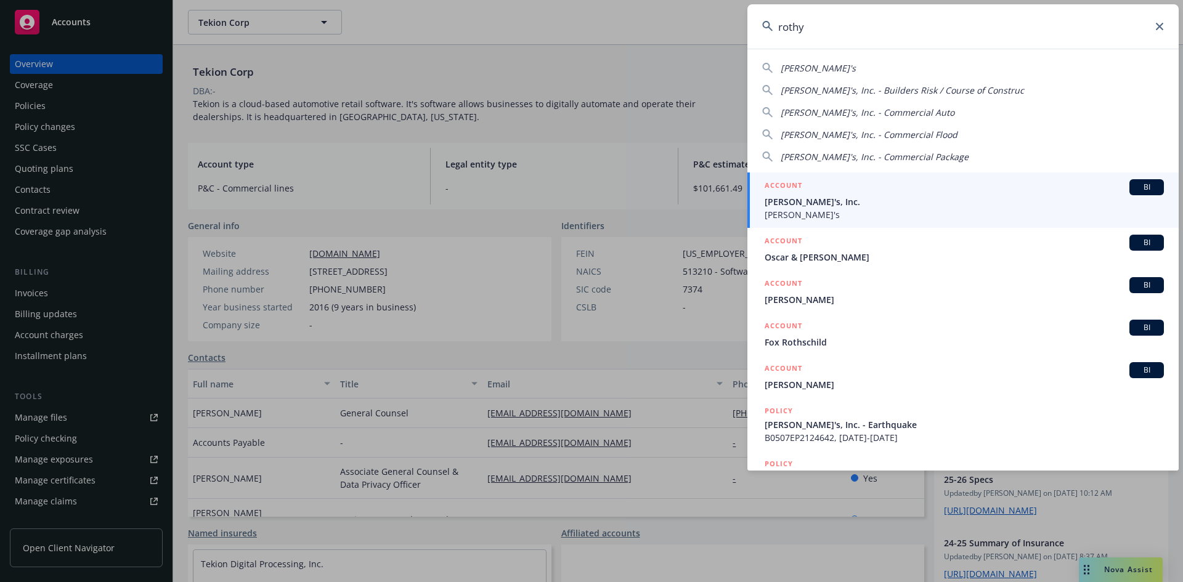
type input "rothy"
click at [1142, 185] on span "BI" at bounding box center [1146, 187] width 25 height 11
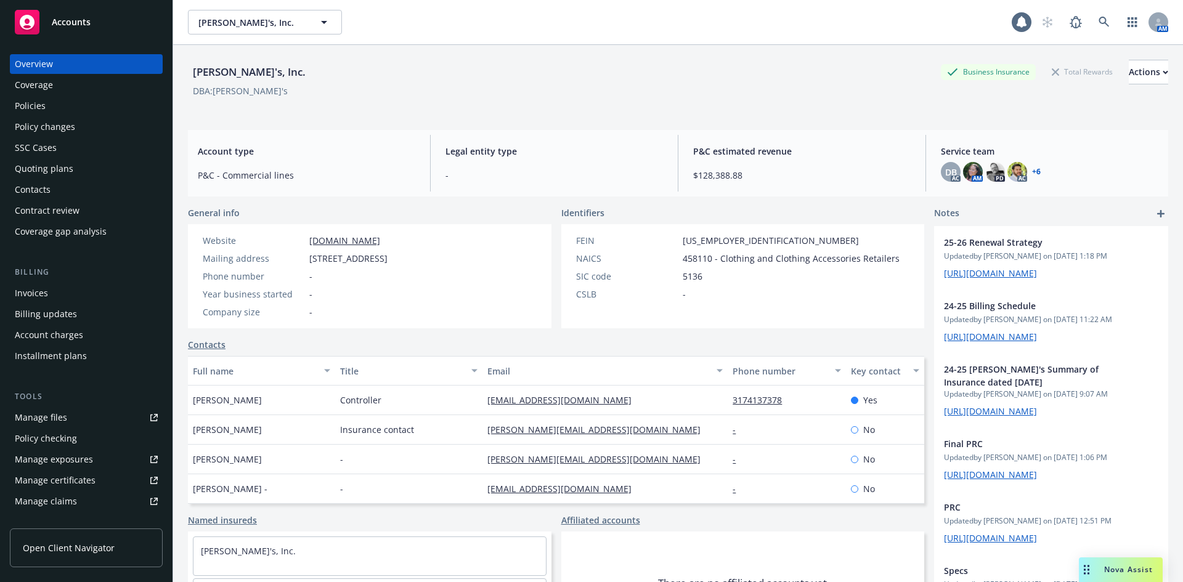
click at [41, 113] on div "Policies" at bounding box center [30, 106] width 31 height 20
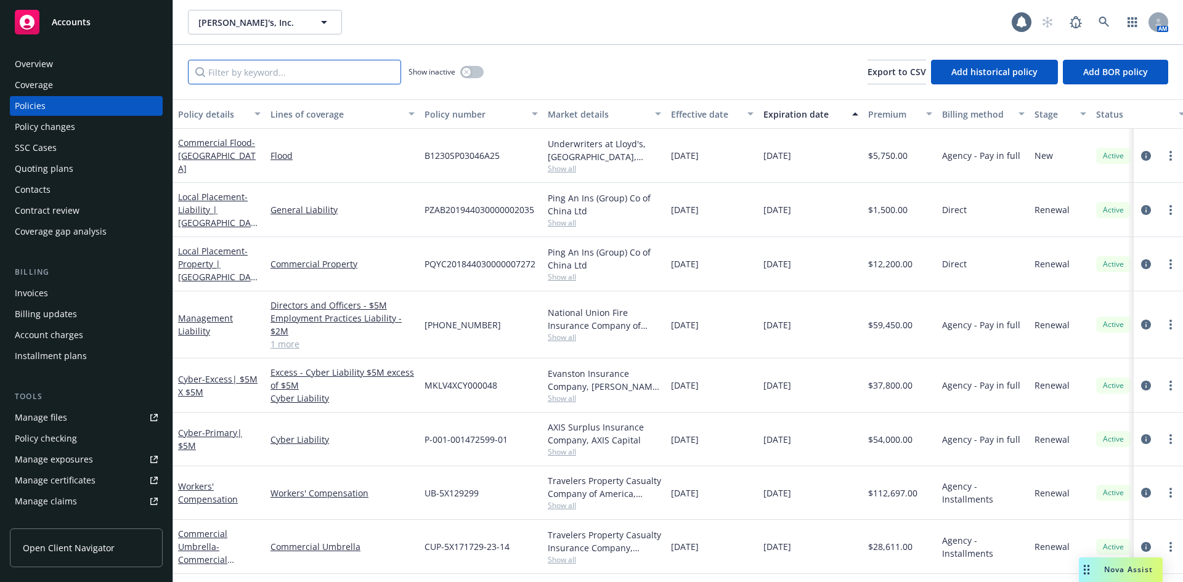
click at [261, 73] on input "Filter by keyword..." at bounding box center [294, 72] width 213 height 25
paste input "PZAB201944030000002035"
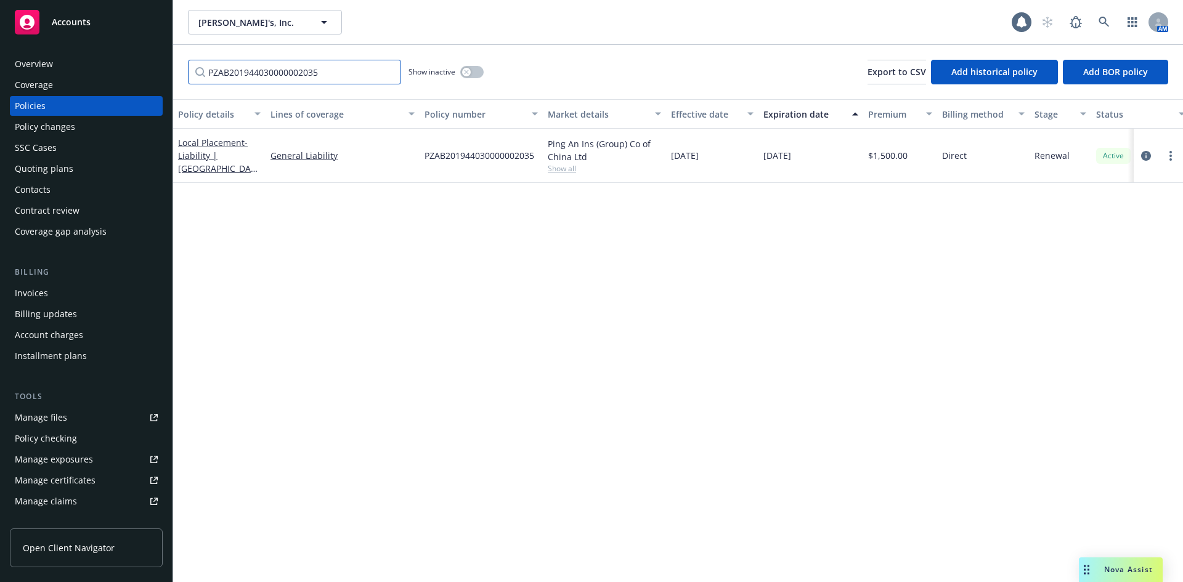
type input "PZAB201944030000002035"
click at [1150, 155] on icon "circleInformation" at bounding box center [1146, 156] width 10 height 10
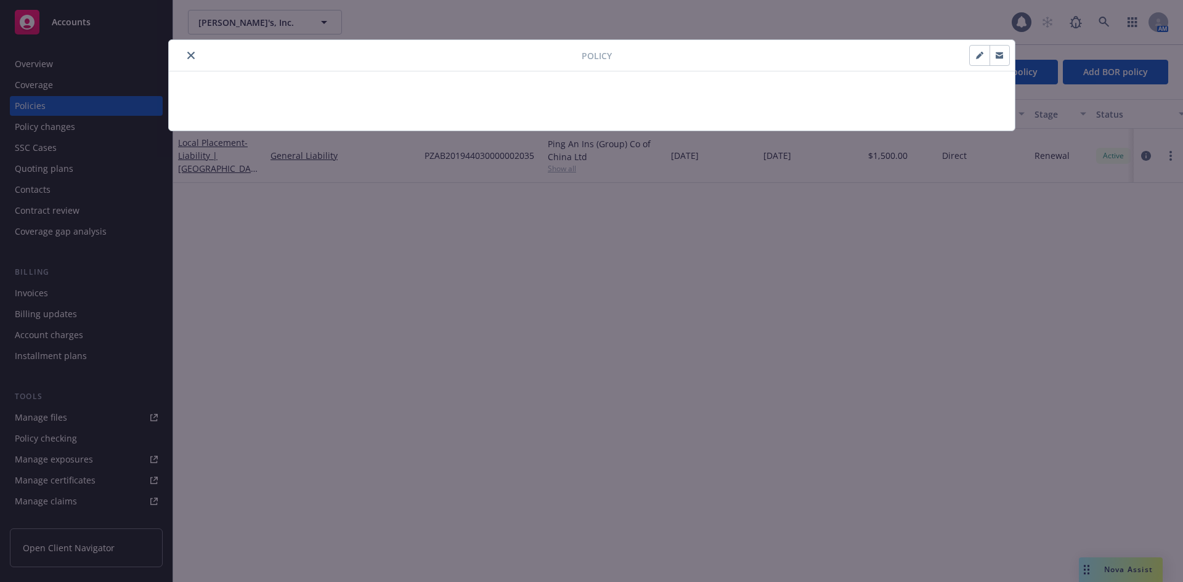
click at [979, 56] on icon "button" at bounding box center [979, 56] width 6 height 6
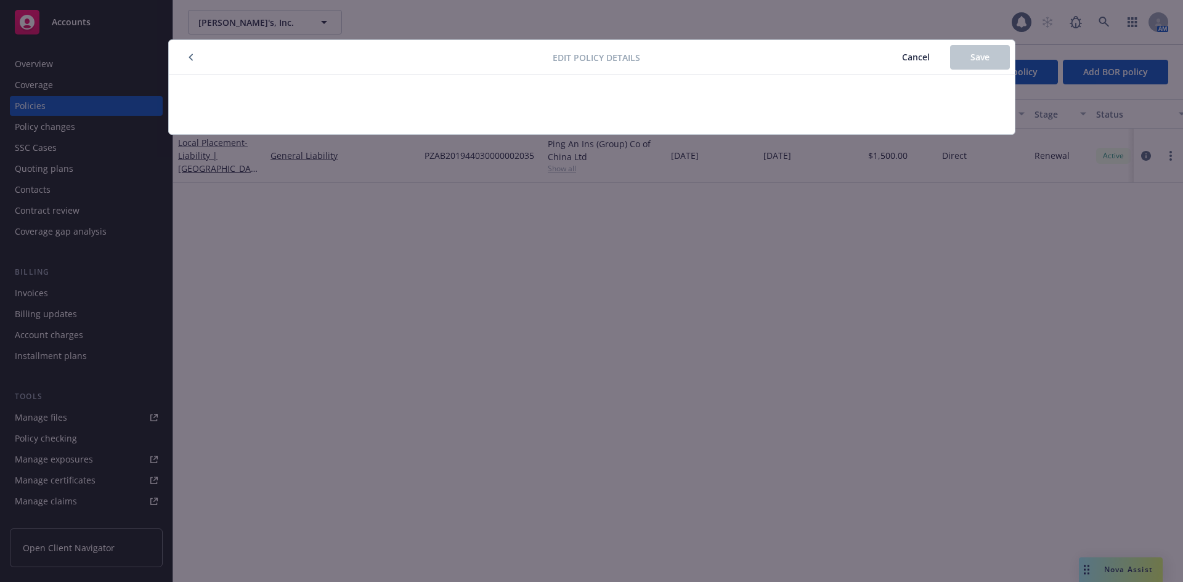
click at [911, 56] on span "Cancel" at bounding box center [916, 57] width 28 height 12
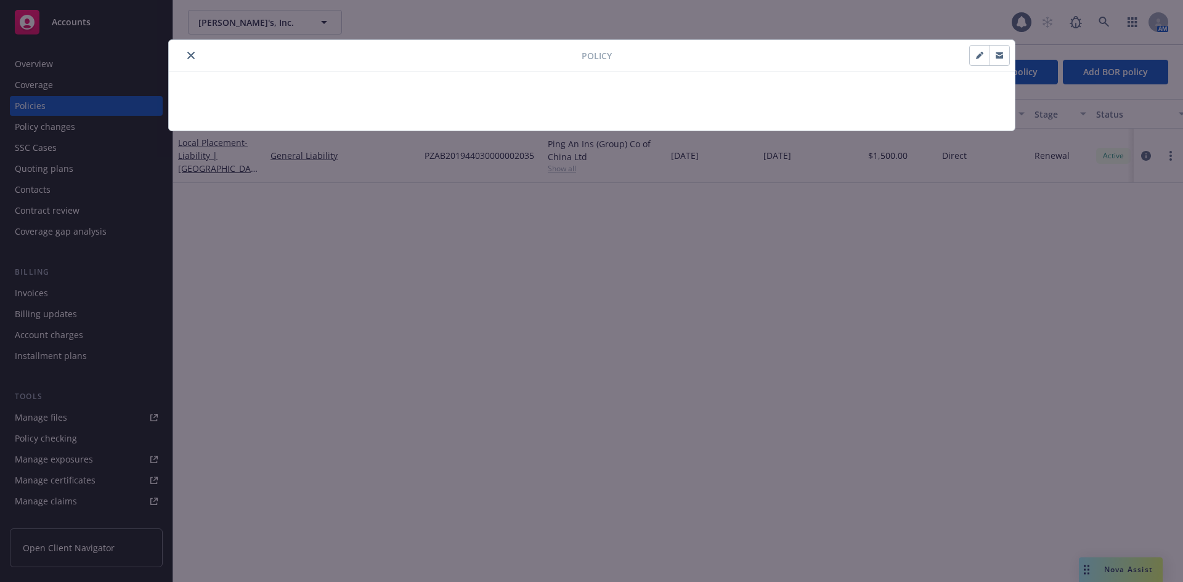
click at [189, 54] on icon "close" at bounding box center [190, 55] width 7 height 7
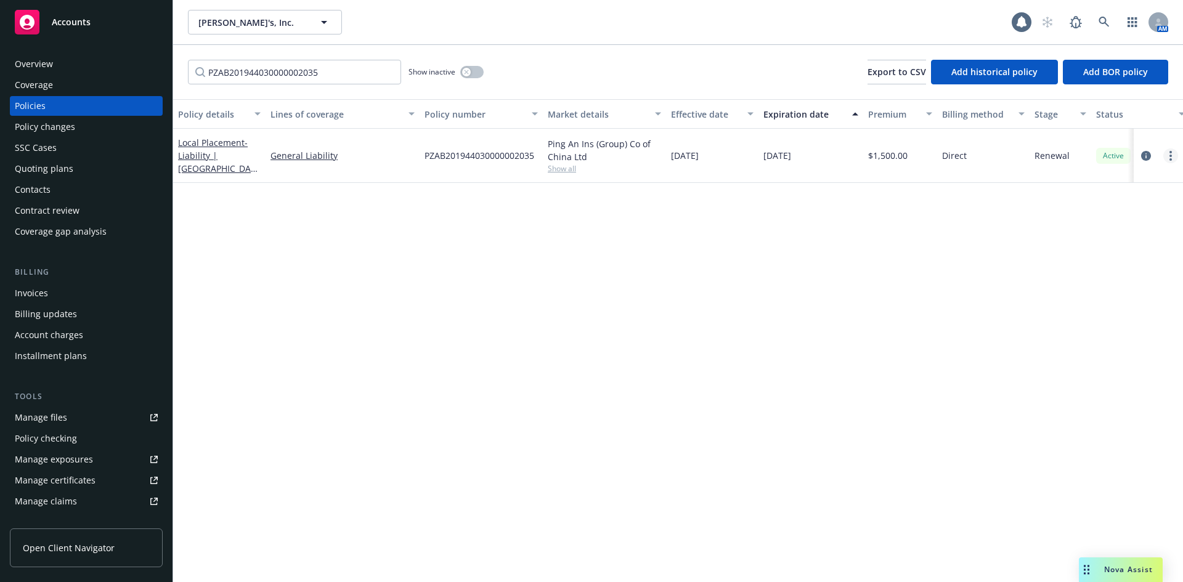
click at [1173, 153] on link "more" at bounding box center [1170, 156] width 15 height 15
drag, startPoint x: 975, startPoint y: 219, endPoint x: 1027, endPoint y: 198, distance: 56.2
click at [975, 219] on div "Policy details Lines of coverage Policy number Market details Effective date Ex…" at bounding box center [678, 340] width 1010 height 483
click at [1145, 156] on icon "circleInformation" at bounding box center [1146, 156] width 10 height 10
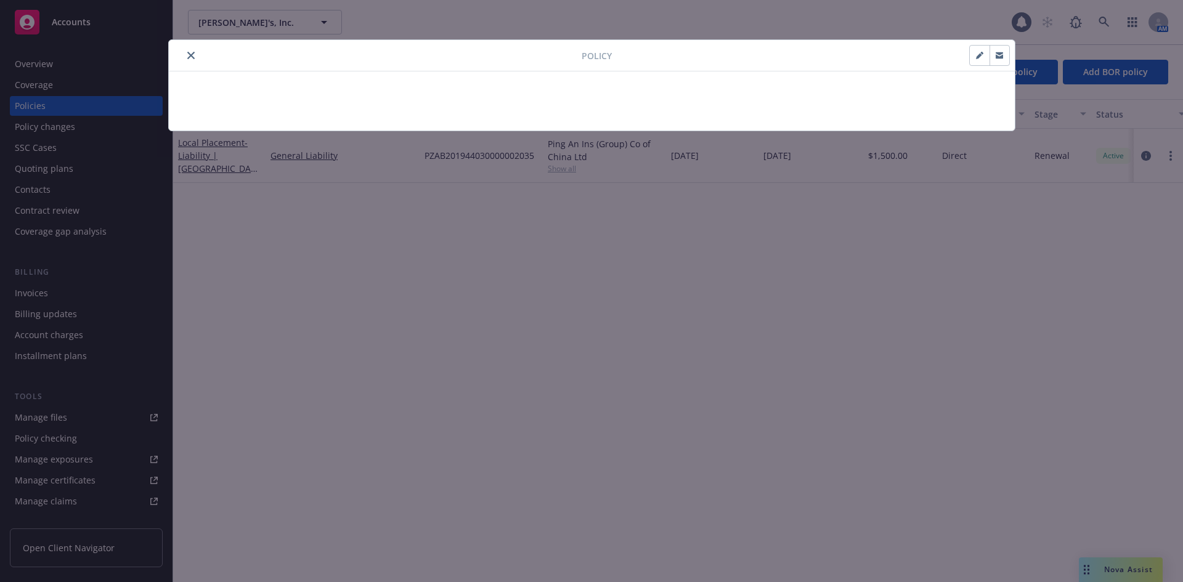
click at [969, 52] on div at bounding box center [989, 55] width 41 height 21
click at [974, 53] on button "button" at bounding box center [980, 56] width 20 height 20
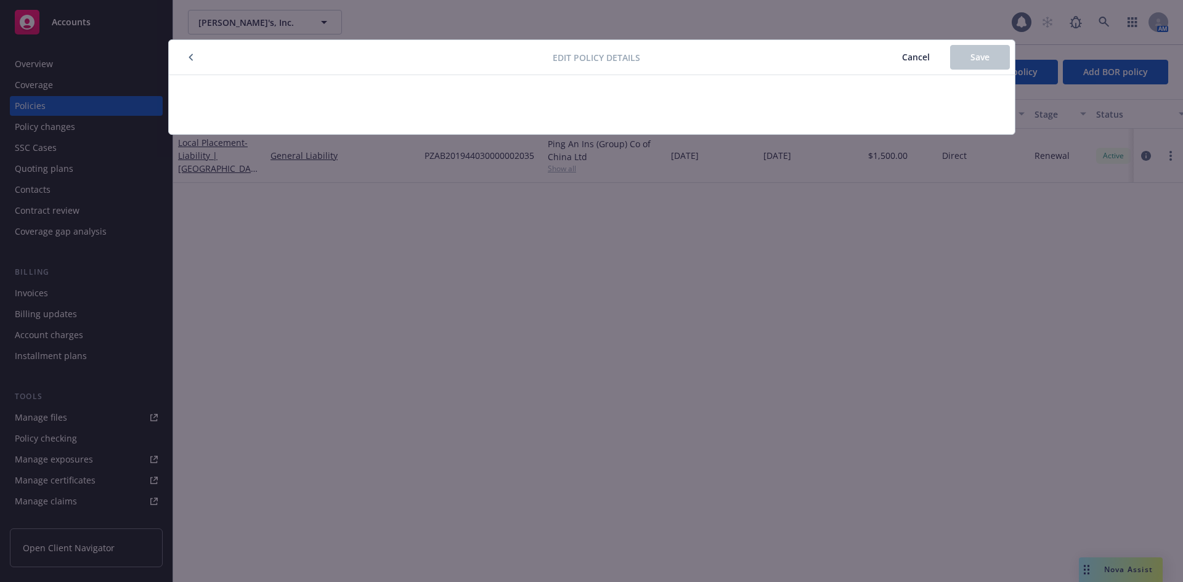
click at [190, 57] on icon "button" at bounding box center [191, 57] width 5 height 7
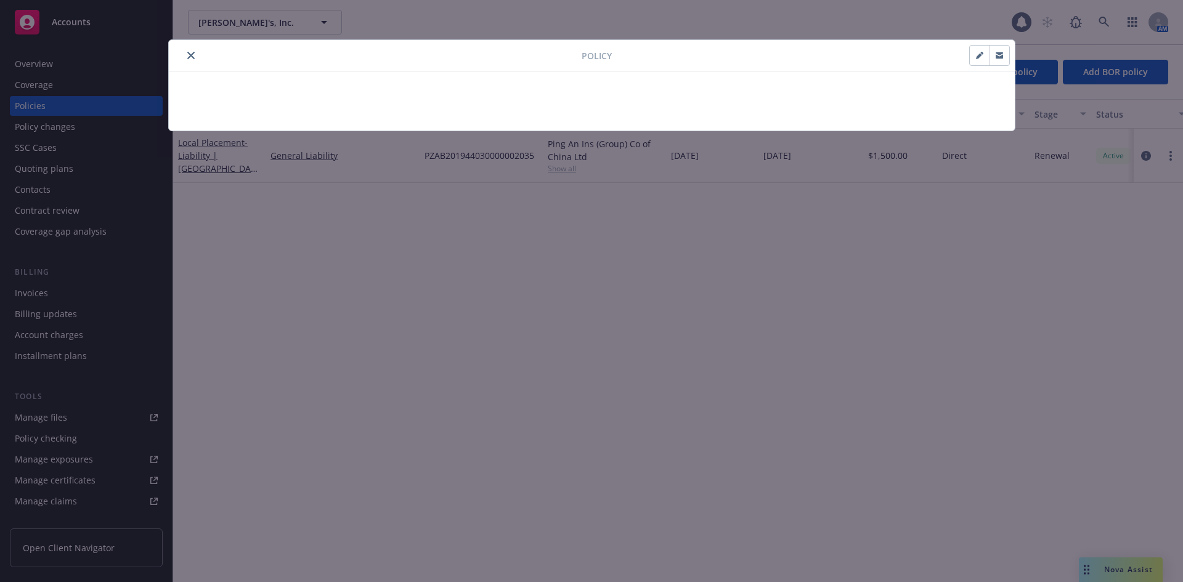
click at [185, 59] on button "close" at bounding box center [191, 55] width 15 height 15
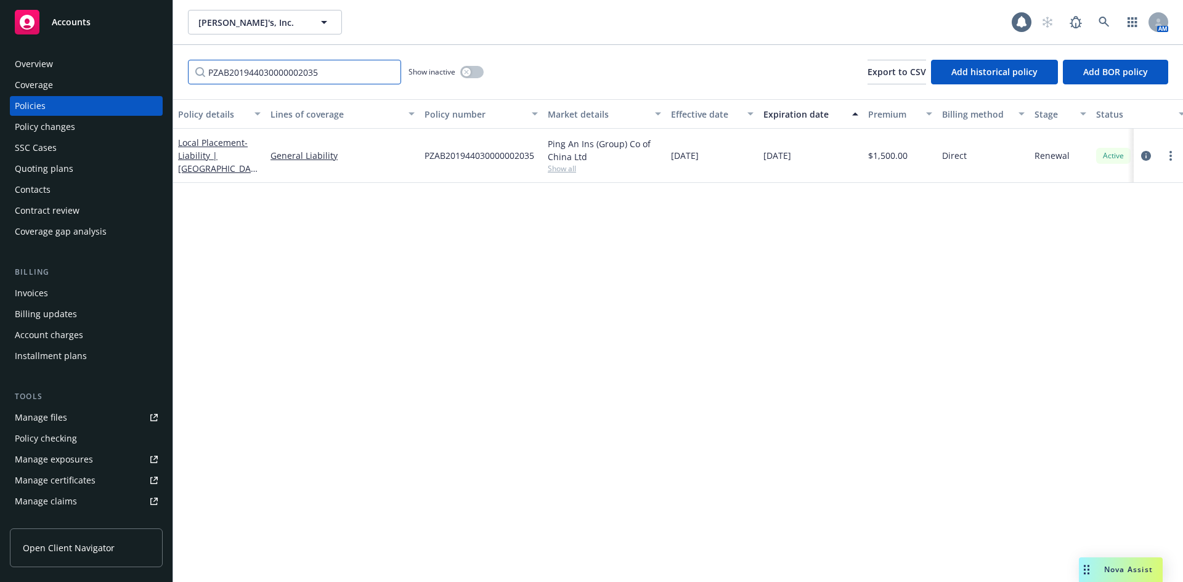
drag, startPoint x: 372, startPoint y: 75, endPoint x: 63, endPoint y: 79, distance: 308.7
click at [63, 79] on div "Accounts Overview Coverage Policies Policy changes SSC Cases Quoting plans Cont…" at bounding box center [591, 291] width 1183 height 582
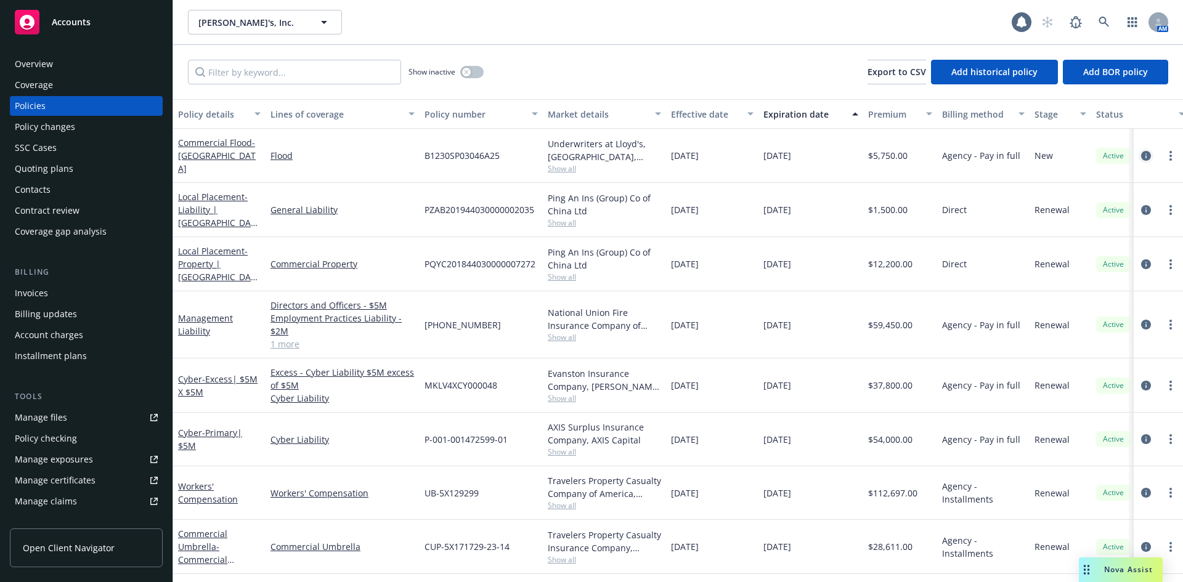
click at [1141, 154] on icon "circleInformation" at bounding box center [1146, 156] width 10 height 10
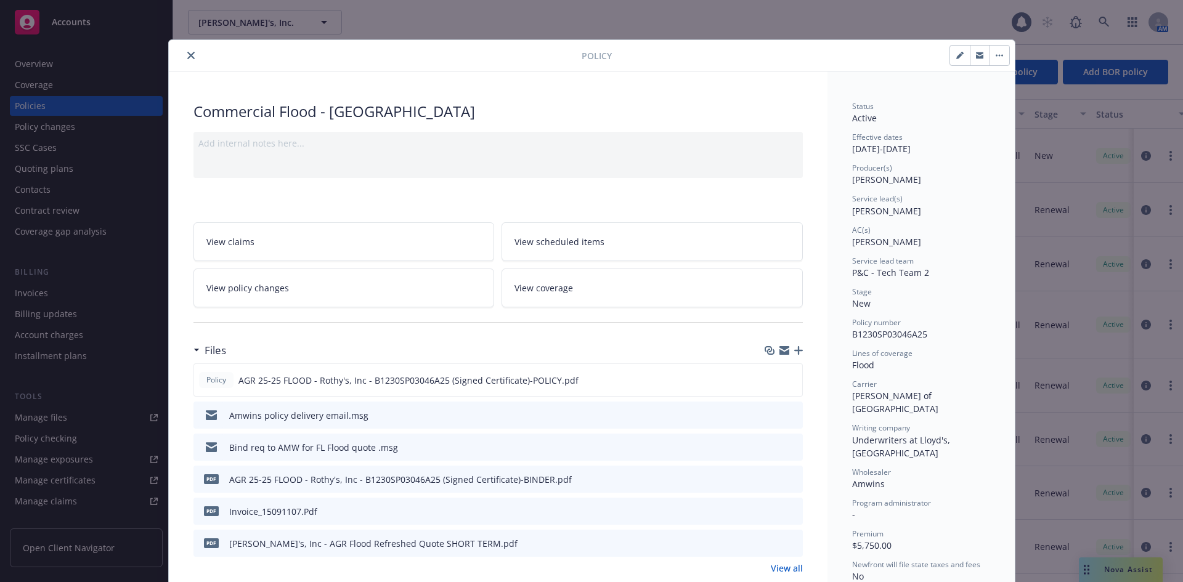
click at [190, 55] on button "close" at bounding box center [191, 55] width 15 height 15
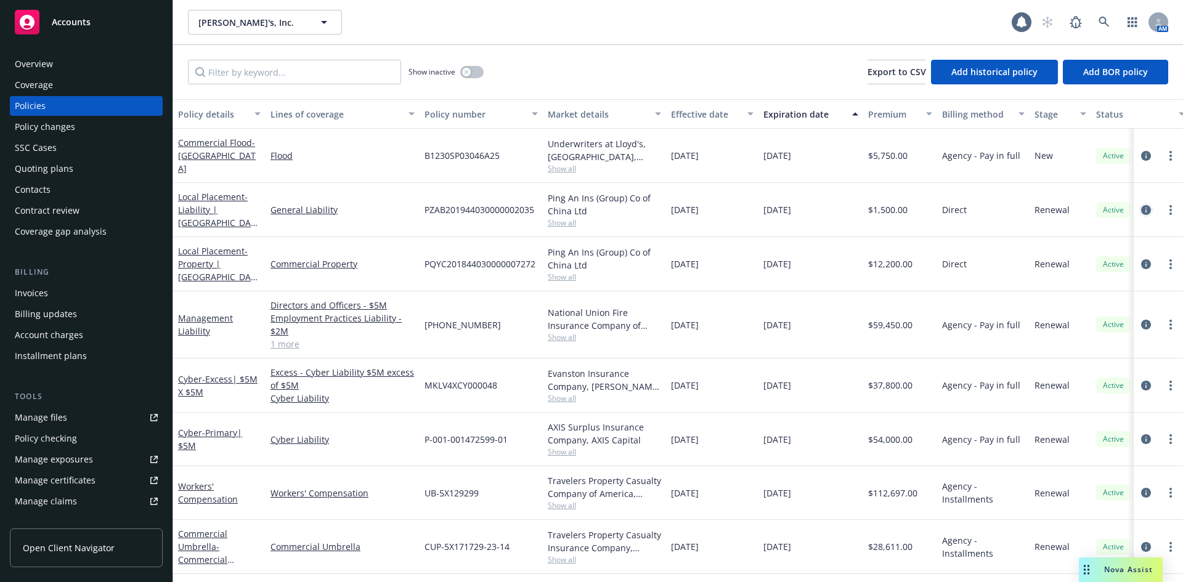
click at [1141, 211] on icon "circleInformation" at bounding box center [1146, 210] width 10 height 10
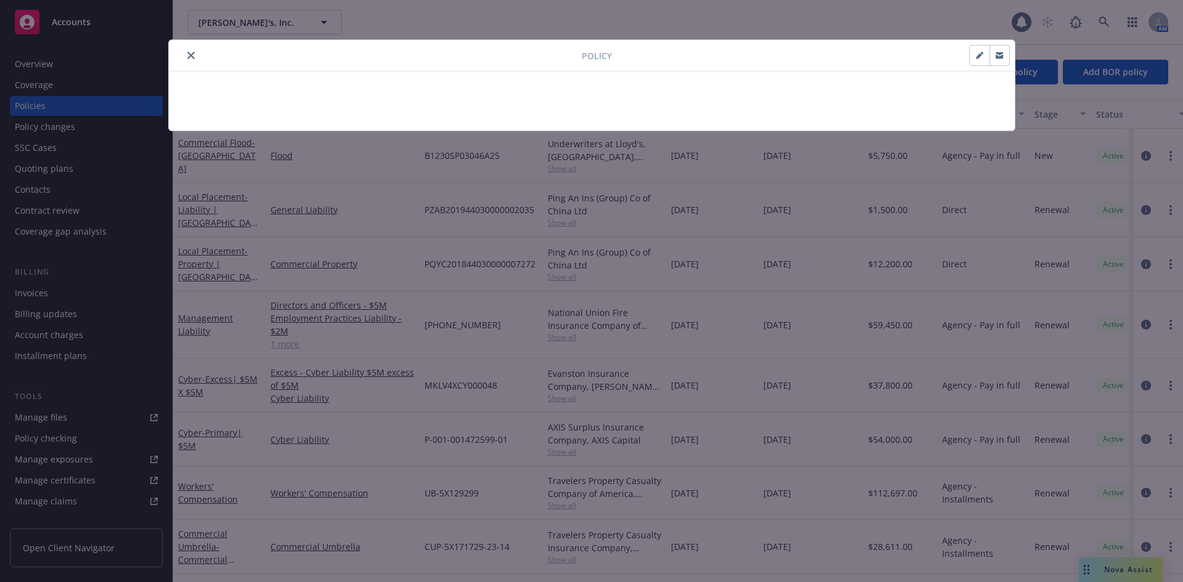
click at [190, 54] on icon "close" at bounding box center [190, 55] width 7 height 7
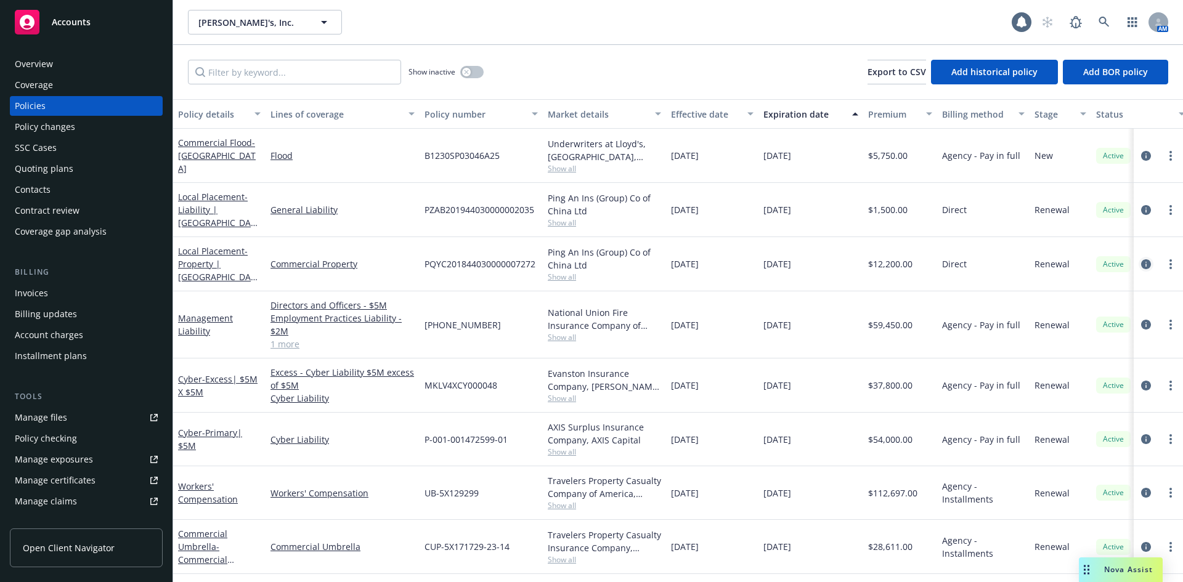
click at [1141, 264] on icon "circleInformation" at bounding box center [1146, 264] width 10 height 10
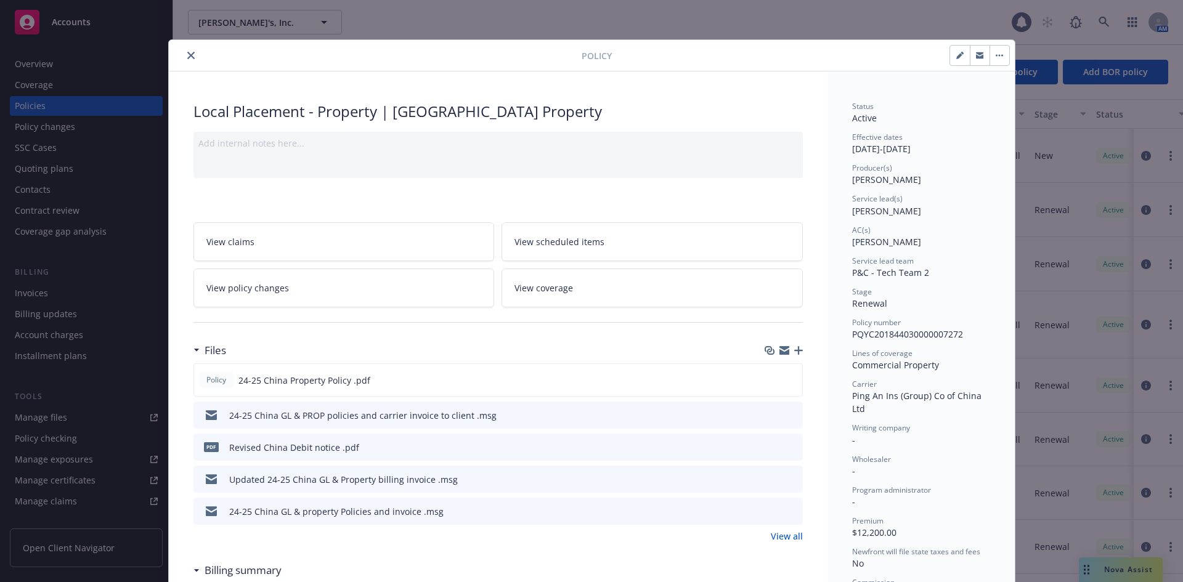
click at [956, 54] on icon "button" at bounding box center [959, 55] width 7 height 7
select select "RENEWAL"
select select "12"
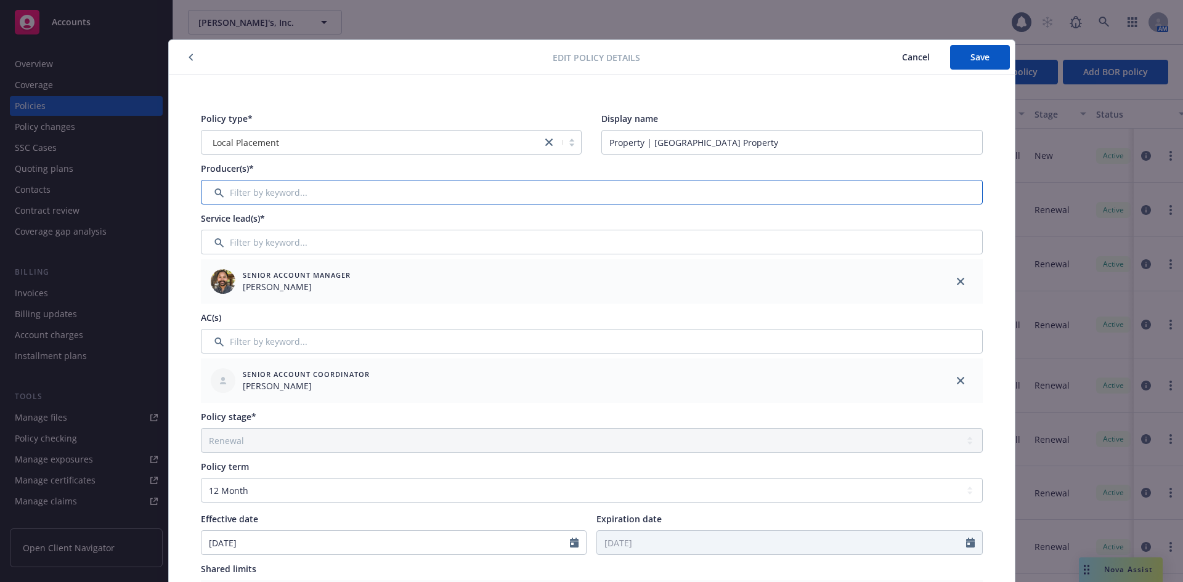
click at [287, 191] on input "Filter by keyword..." at bounding box center [592, 192] width 782 height 25
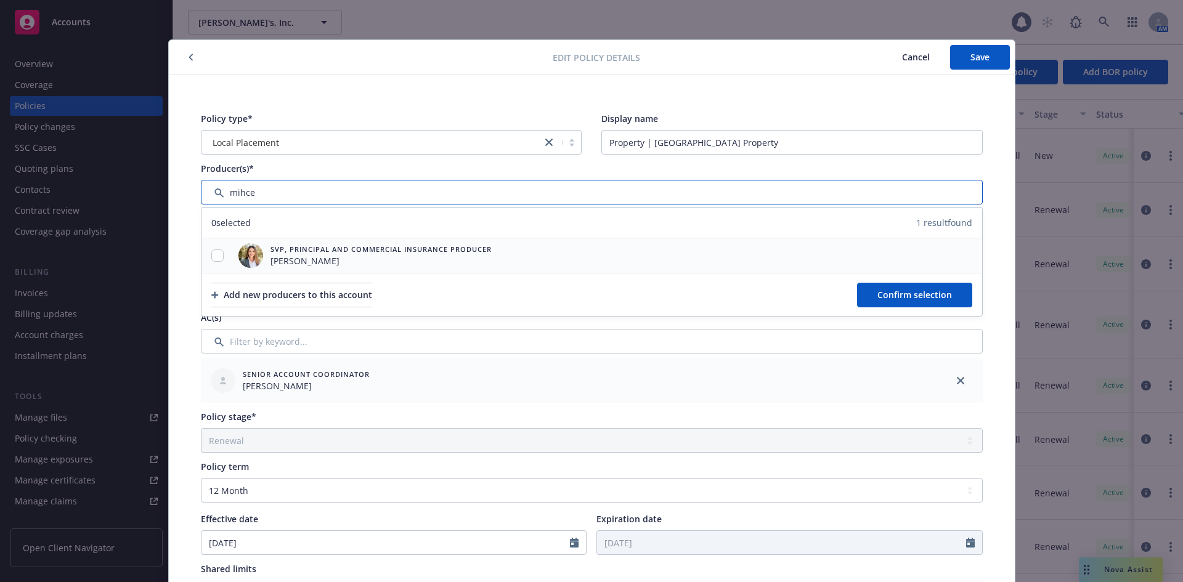
type input "mihce"
click at [211, 256] on input "checkbox" at bounding box center [217, 256] width 12 height 12
checkbox input "true"
click at [923, 291] on span "Confirm selection" at bounding box center [914, 295] width 75 height 12
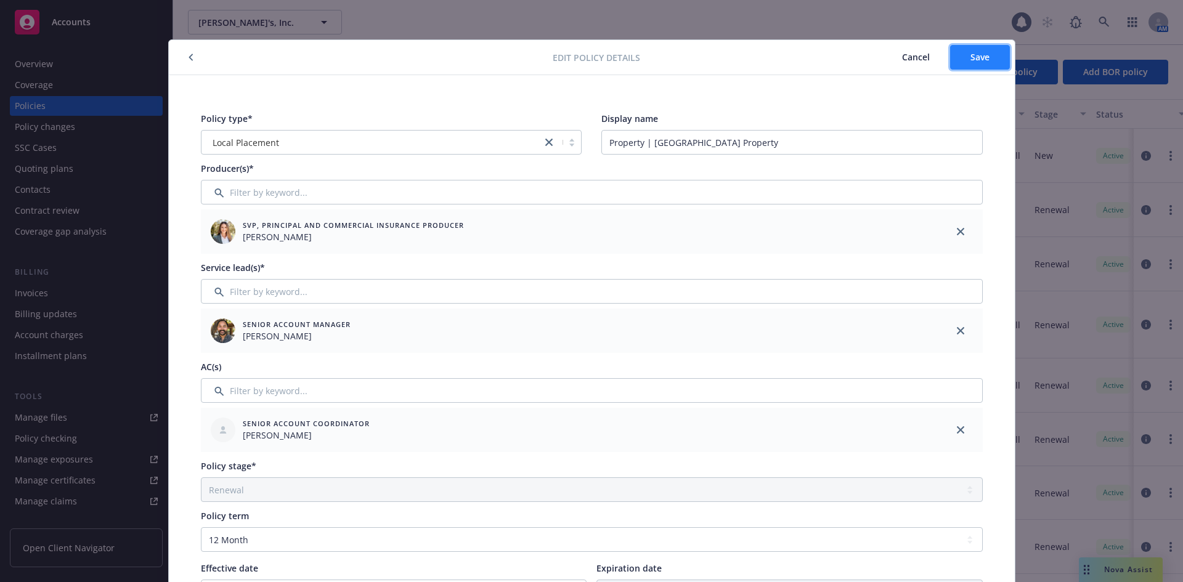
click at [984, 58] on span "Save" at bounding box center [979, 57] width 19 height 12
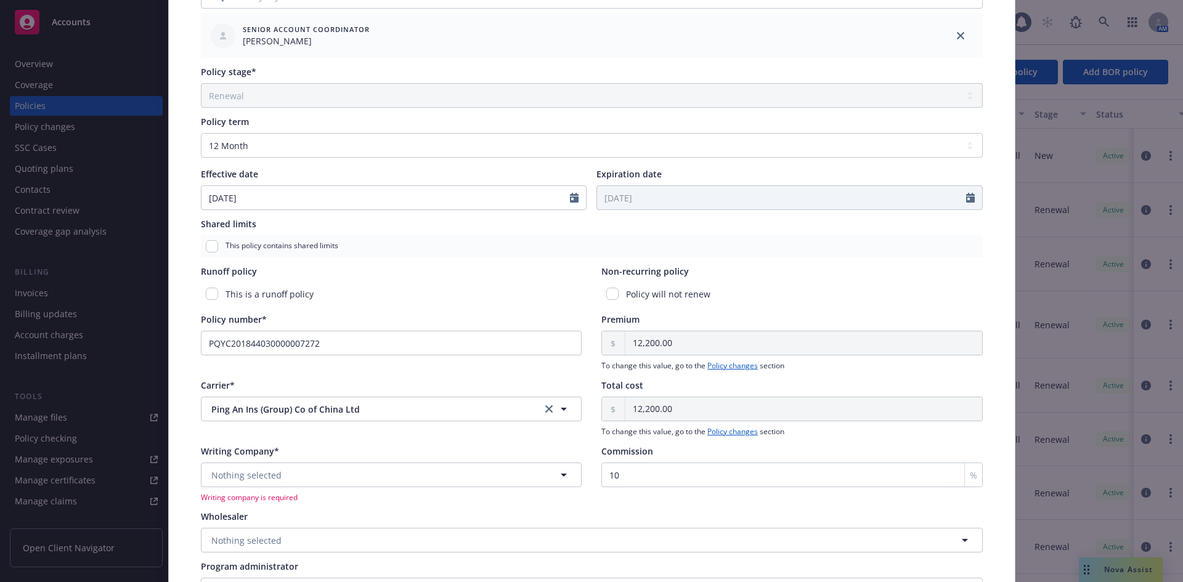
scroll to position [492, 0]
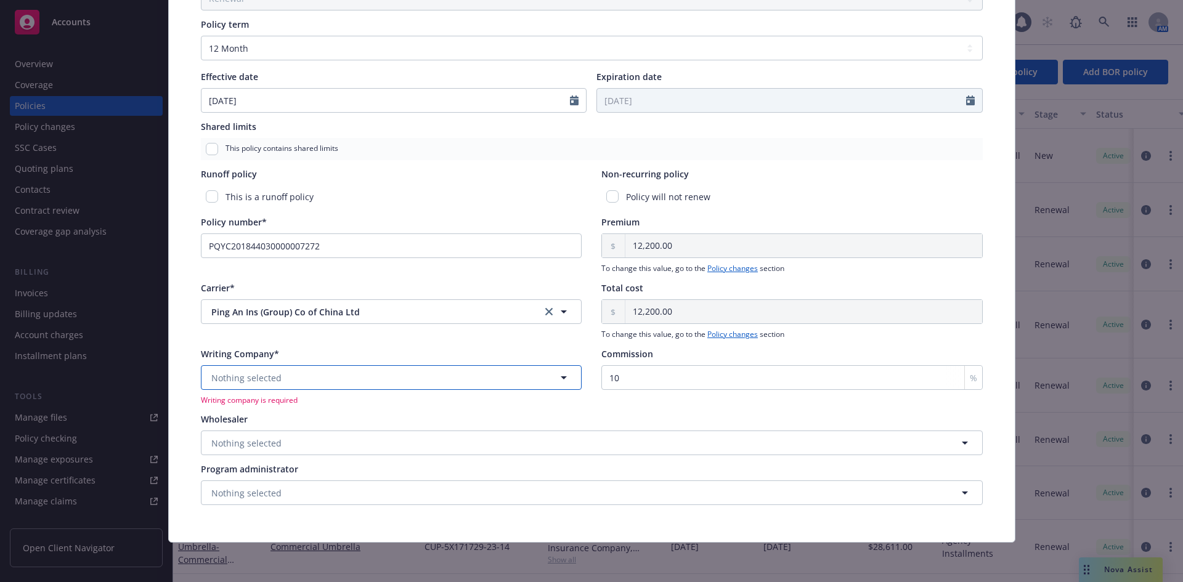
click at [278, 379] on button "Nothing selected" at bounding box center [391, 377] width 381 height 25
click at [340, 420] on span "Alien - No alien insurer ID number" at bounding box center [333, 425] width 238 height 13
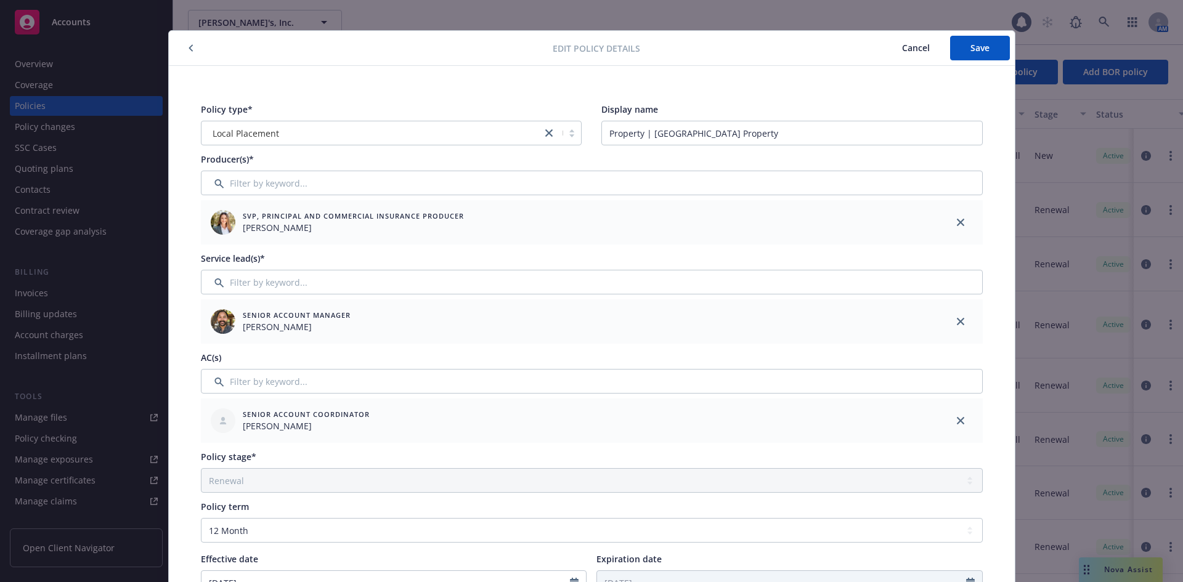
scroll to position [0, 0]
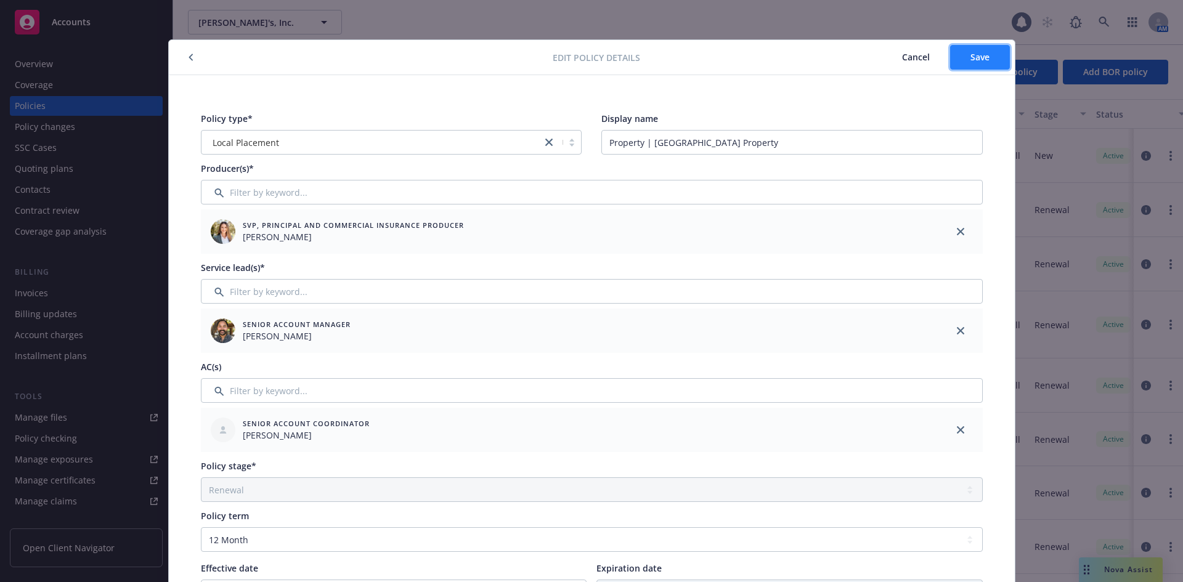
click at [975, 57] on span "Save" at bounding box center [979, 57] width 19 height 12
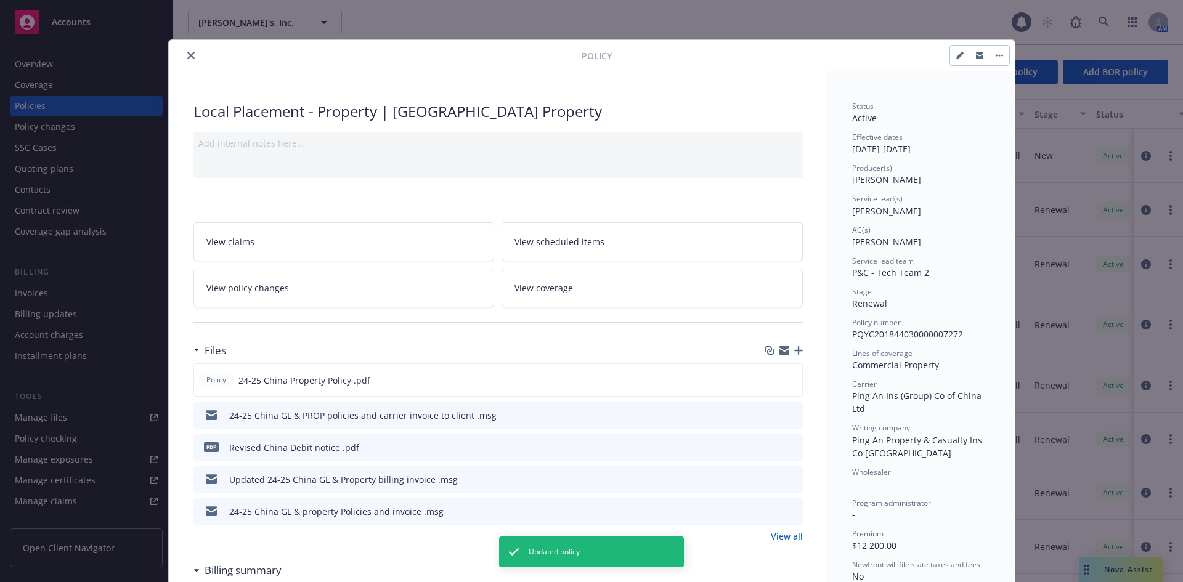
click at [187, 56] on icon "close" at bounding box center [190, 55] width 7 height 7
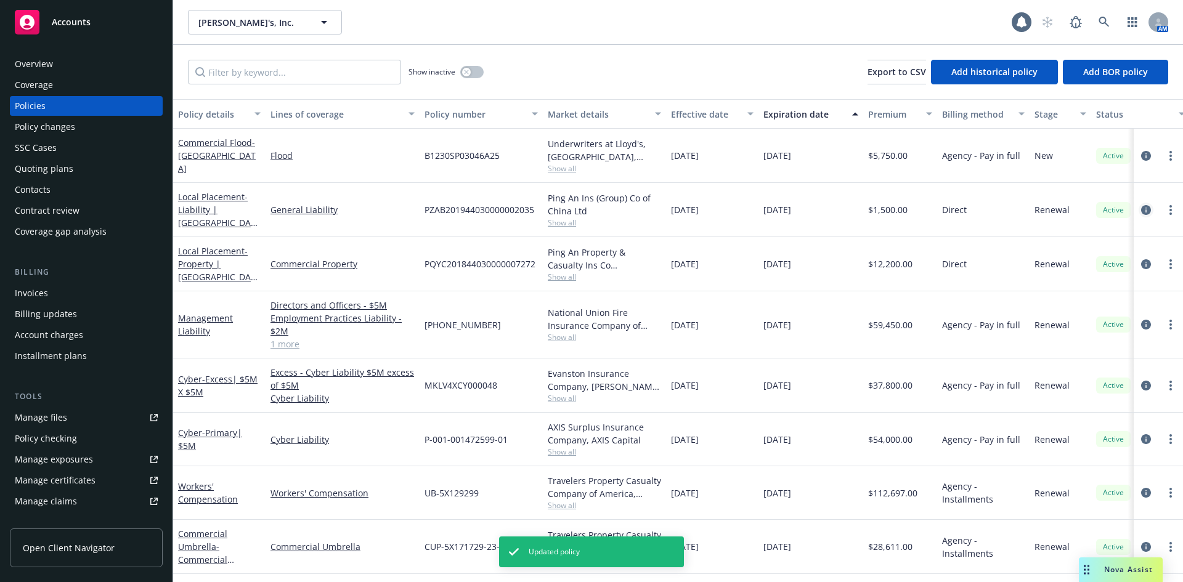
click at [1141, 209] on icon "circleInformation" at bounding box center [1146, 210] width 10 height 10
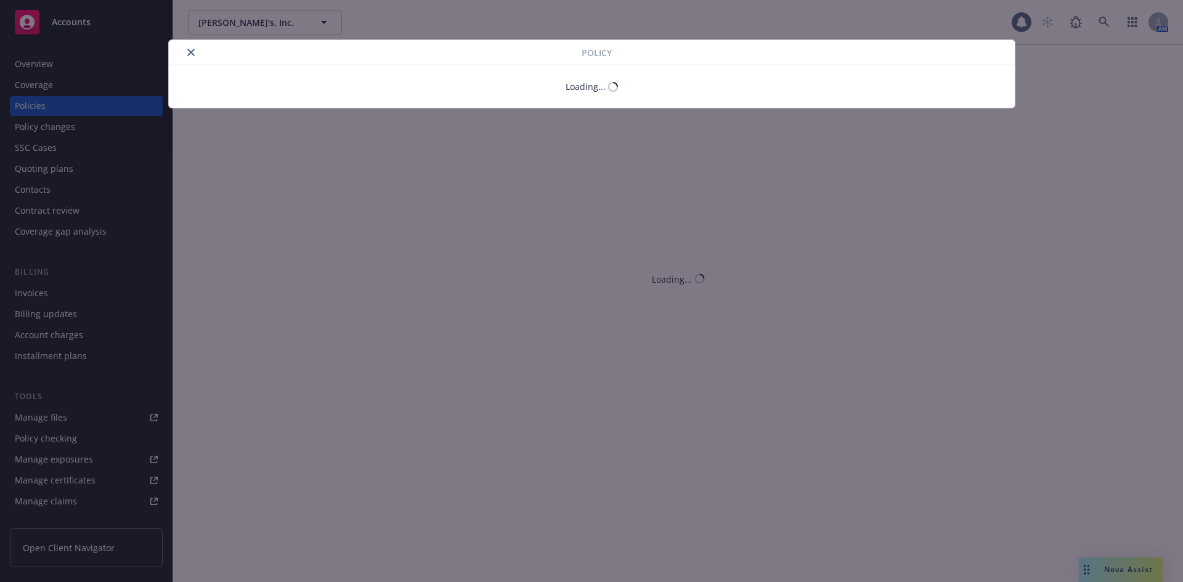
click at [189, 51] on icon "close" at bounding box center [190, 52] width 7 height 7
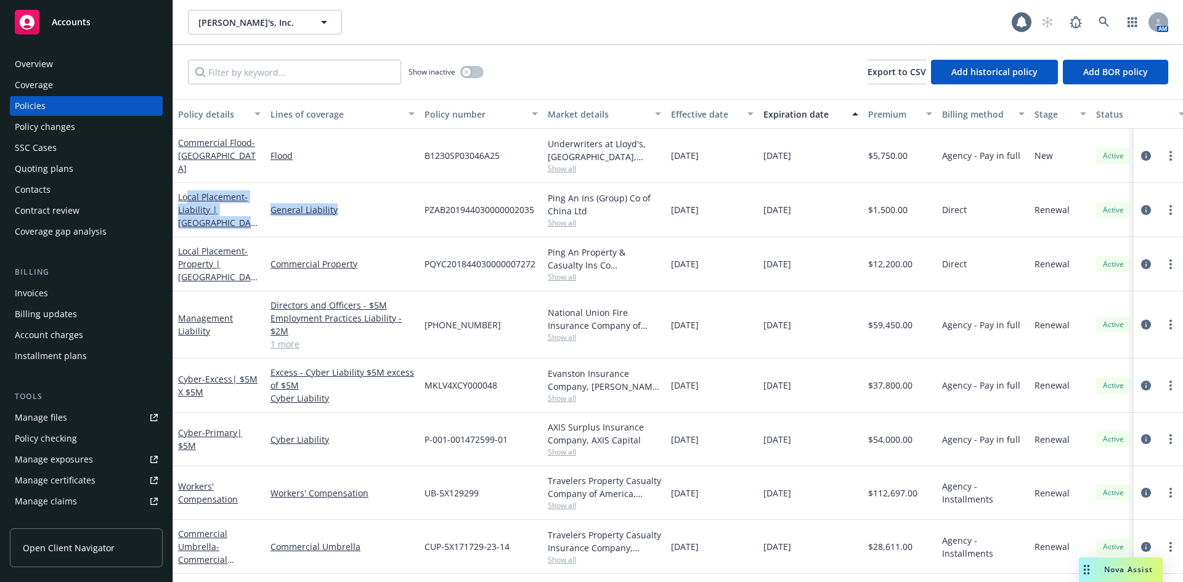
drag, startPoint x: 187, startPoint y: 187, endPoint x: 368, endPoint y: 184, distance: 180.6
click at [368, 184] on div "Local Placement - Liability | [GEOGRAPHIC_DATA] GL General Liability PZAB201944…" at bounding box center [767, 210] width 1189 height 54
click at [368, 184] on div "General Liability" at bounding box center [343, 210] width 154 height 54
click at [1141, 214] on icon "circleInformation" at bounding box center [1146, 210] width 10 height 10
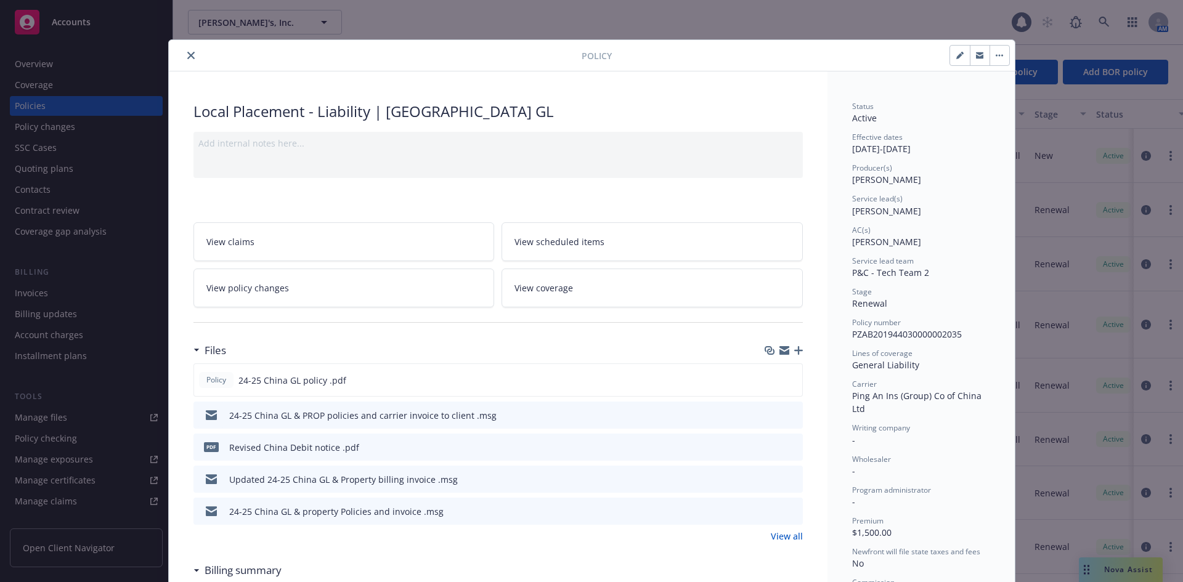
scroll to position [37, 0]
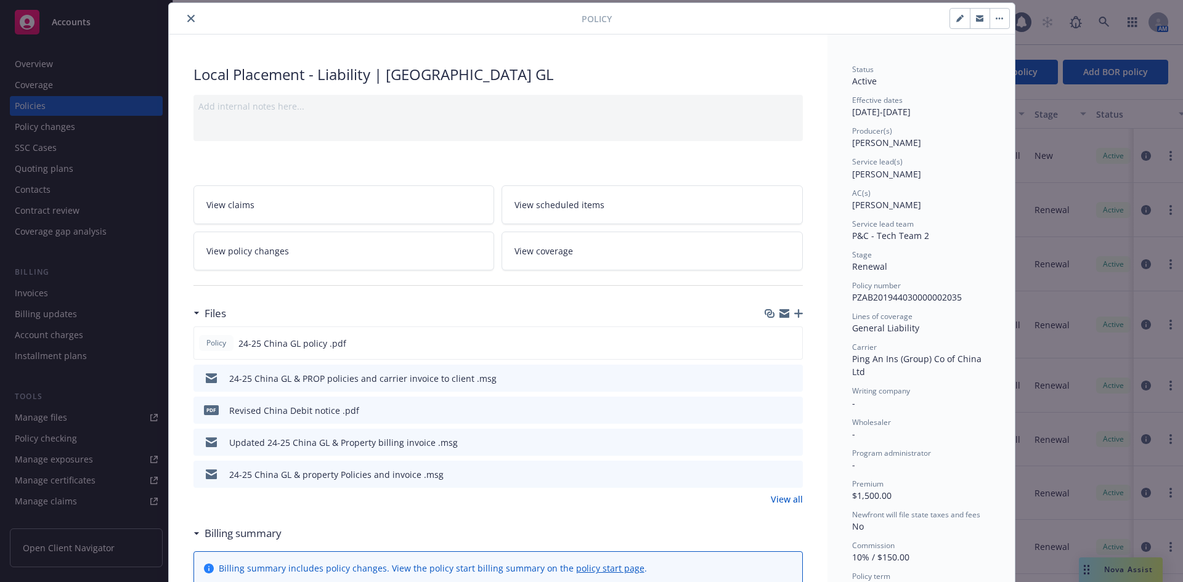
click at [187, 12] on button "close" at bounding box center [191, 18] width 15 height 15
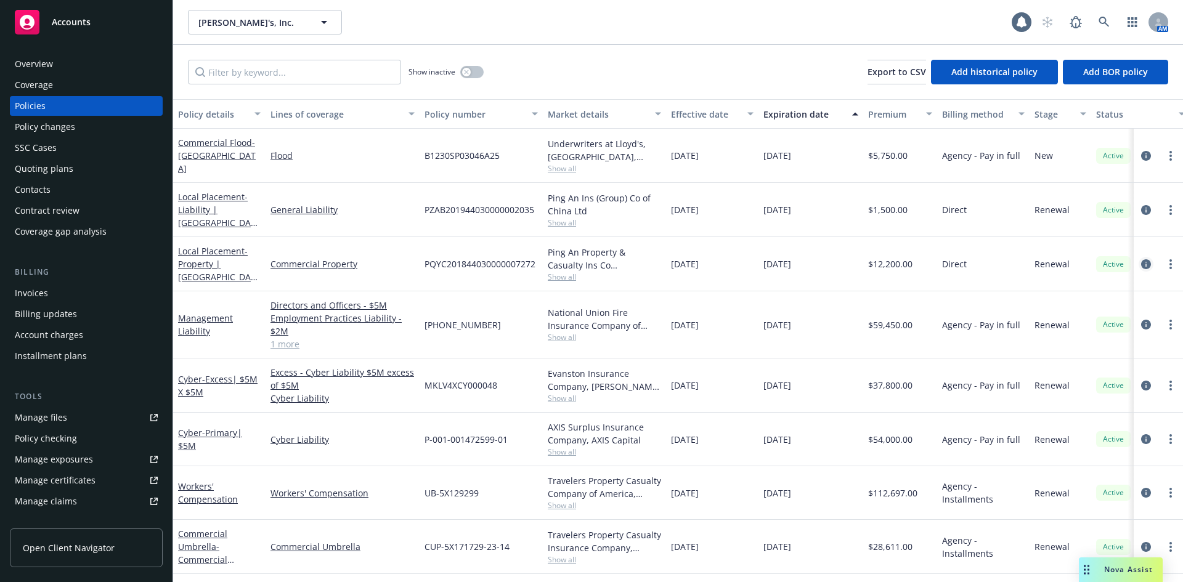
click at [1142, 261] on link "circleInformation" at bounding box center [1146, 264] width 15 height 15
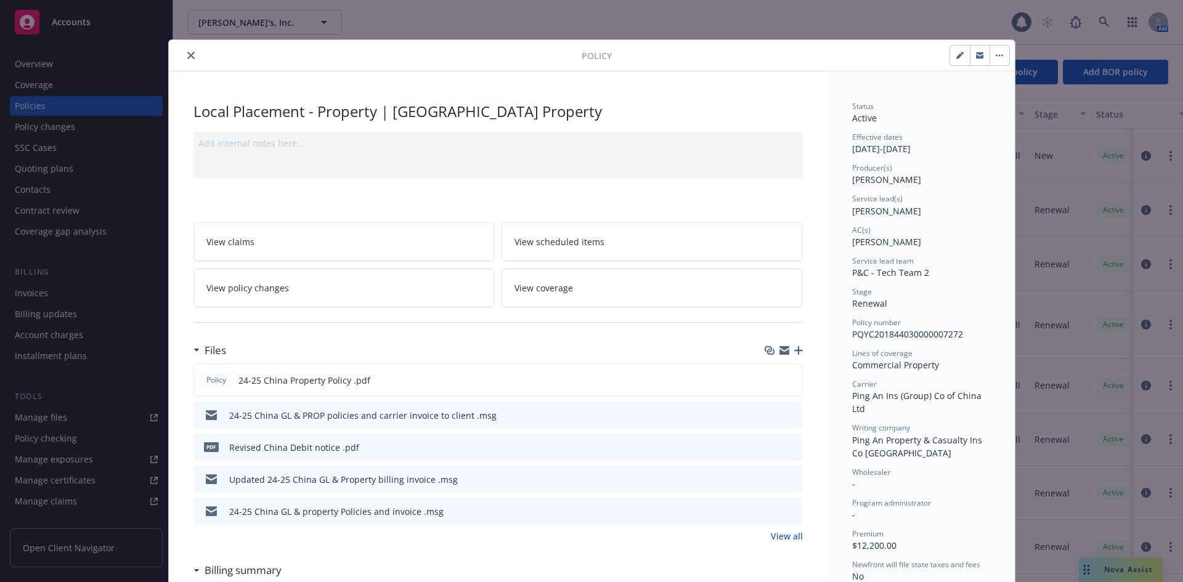
scroll to position [37, 0]
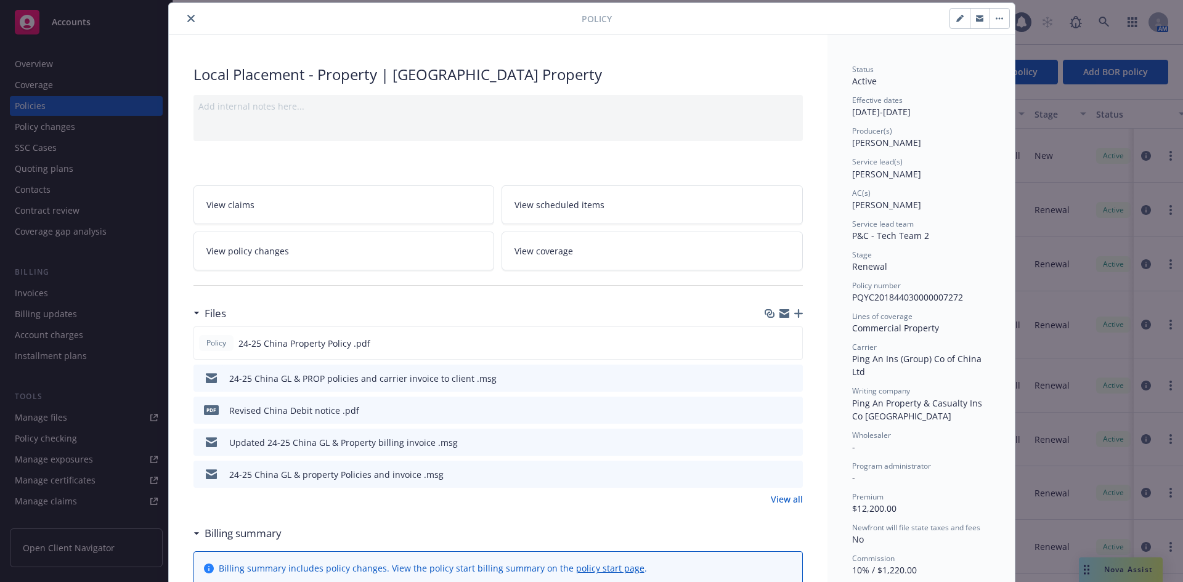
drag, startPoint x: 956, startPoint y: 18, endPoint x: 934, endPoint y: 107, distance: 91.9
click at [187, 15] on icon "close" at bounding box center [190, 18] width 7 height 7
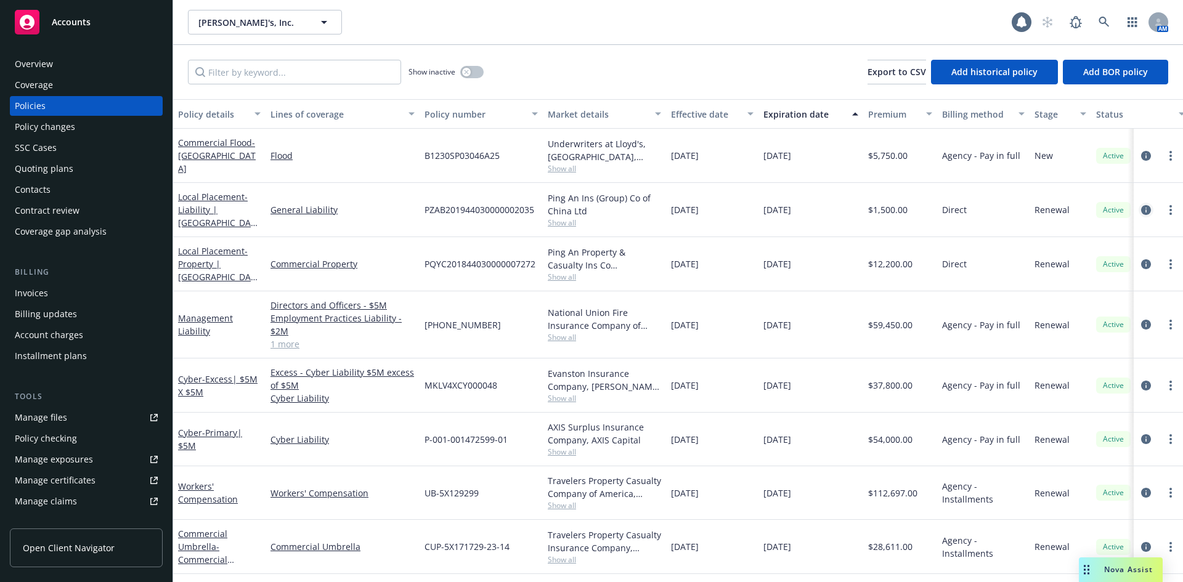
click at [1141, 209] on icon "circleInformation" at bounding box center [1146, 210] width 10 height 10
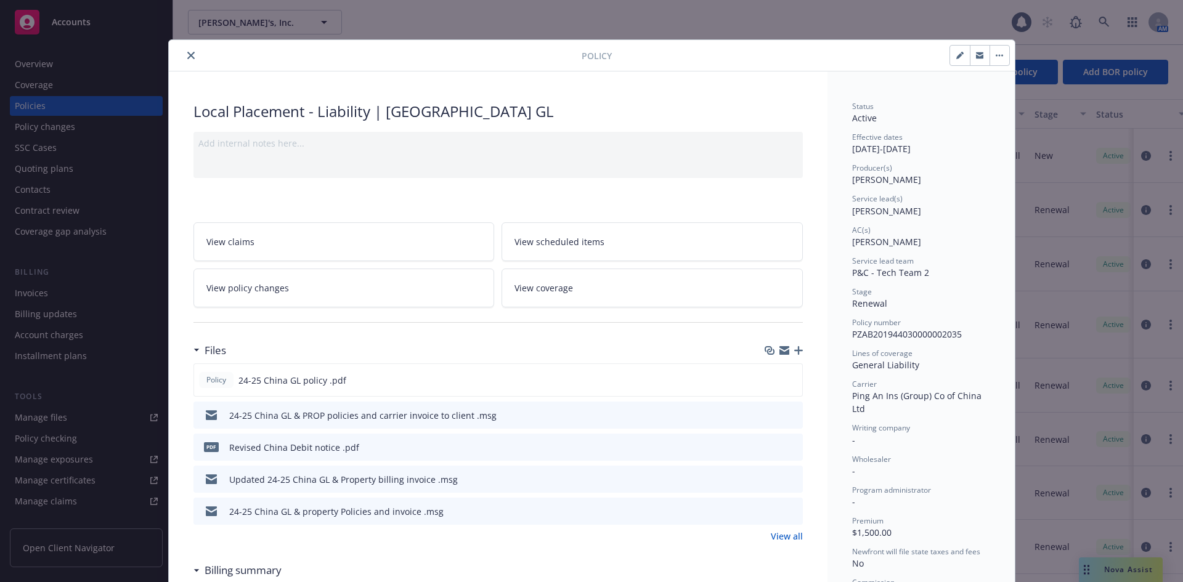
scroll to position [37, 0]
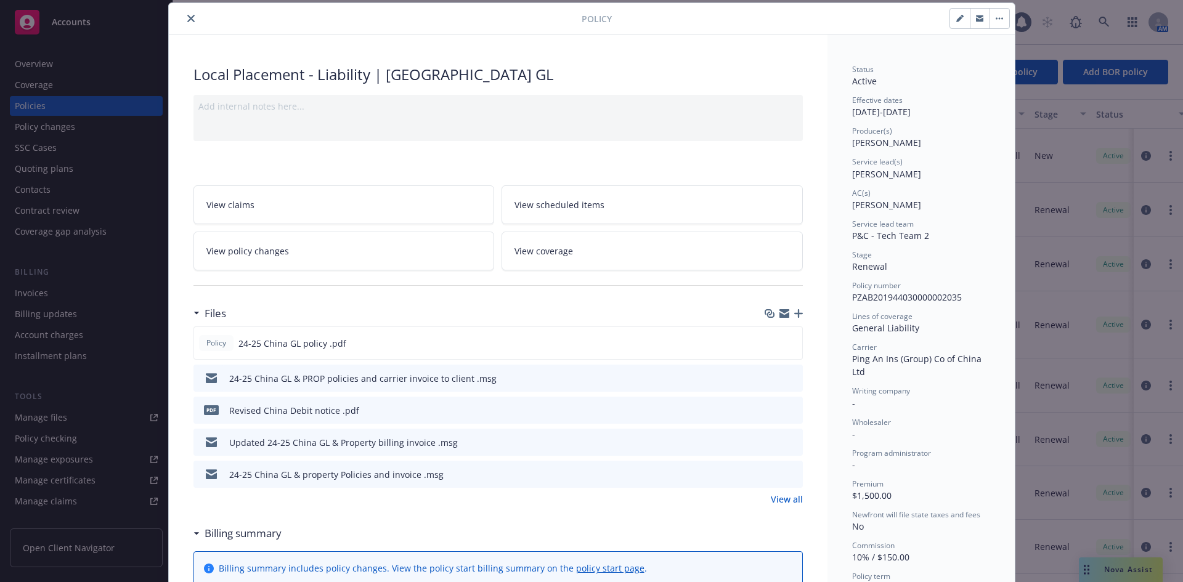
click at [959, 17] on button "button" at bounding box center [960, 19] width 20 height 20
select select "RENEWAL"
select select "12"
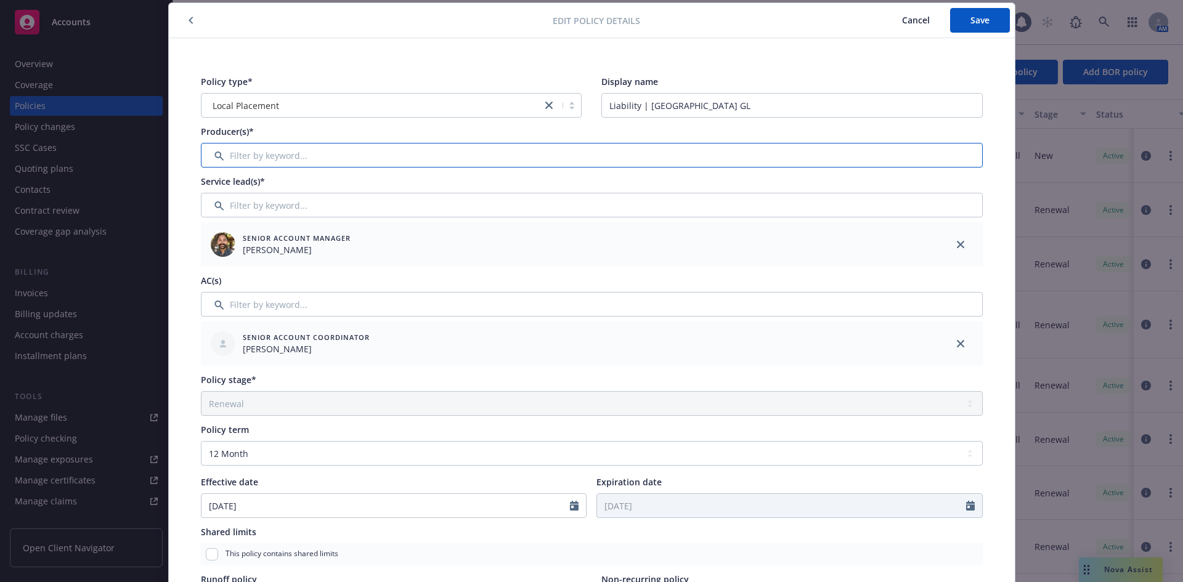
click at [273, 161] on input "Filter by keyword..." at bounding box center [592, 155] width 782 height 25
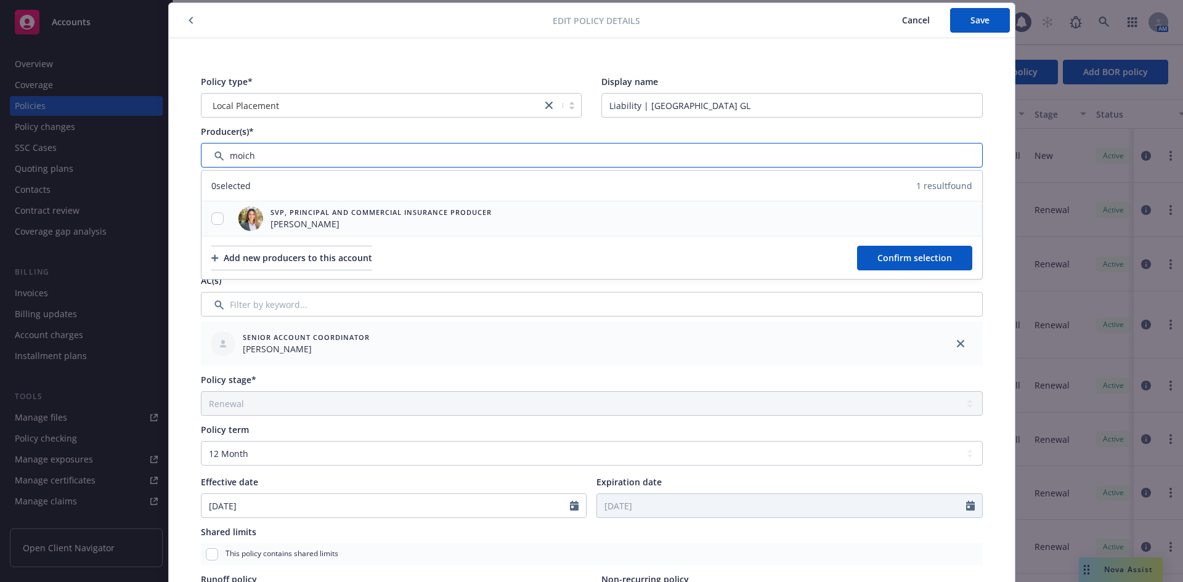
type input "moich"
click at [210, 211] on div at bounding box center [217, 218] width 32 height 35
click at [212, 219] on input "checkbox" at bounding box center [217, 219] width 12 height 12
checkbox input "true"
click at [916, 258] on span "Confirm selection" at bounding box center [914, 258] width 75 height 12
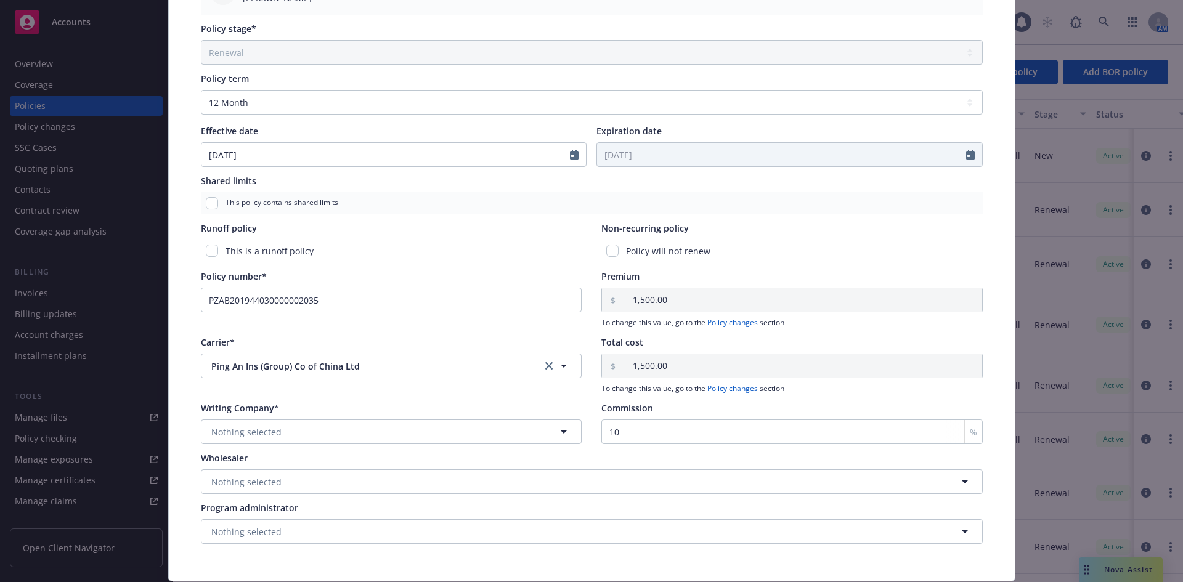
scroll to position [476, 0]
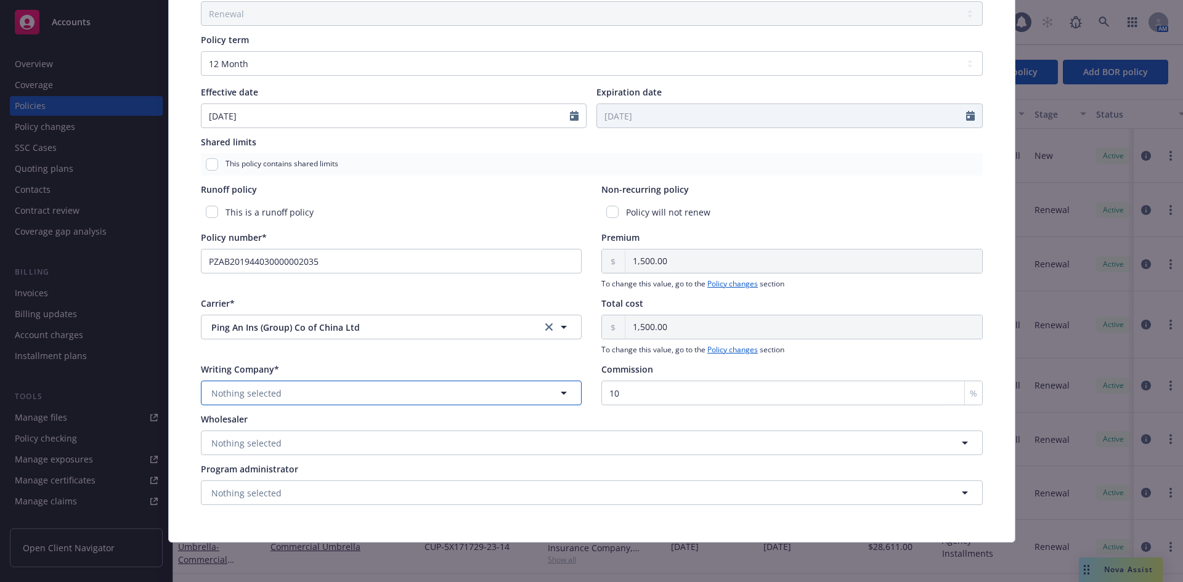
click at [374, 397] on button "Nothing selected" at bounding box center [391, 393] width 381 height 25
click at [329, 431] on strong "Ping An Property & Casualty Ins Co [GEOGRAPHIC_DATA]" at bounding box center [333, 428] width 238 height 12
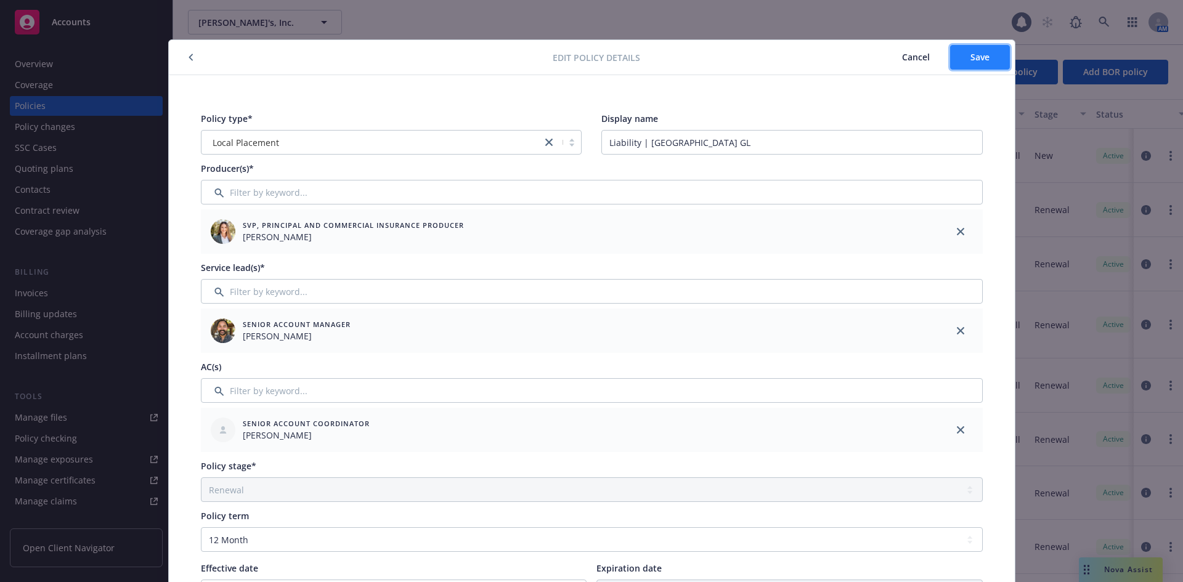
click at [973, 60] on span "Save" at bounding box center [979, 57] width 19 height 12
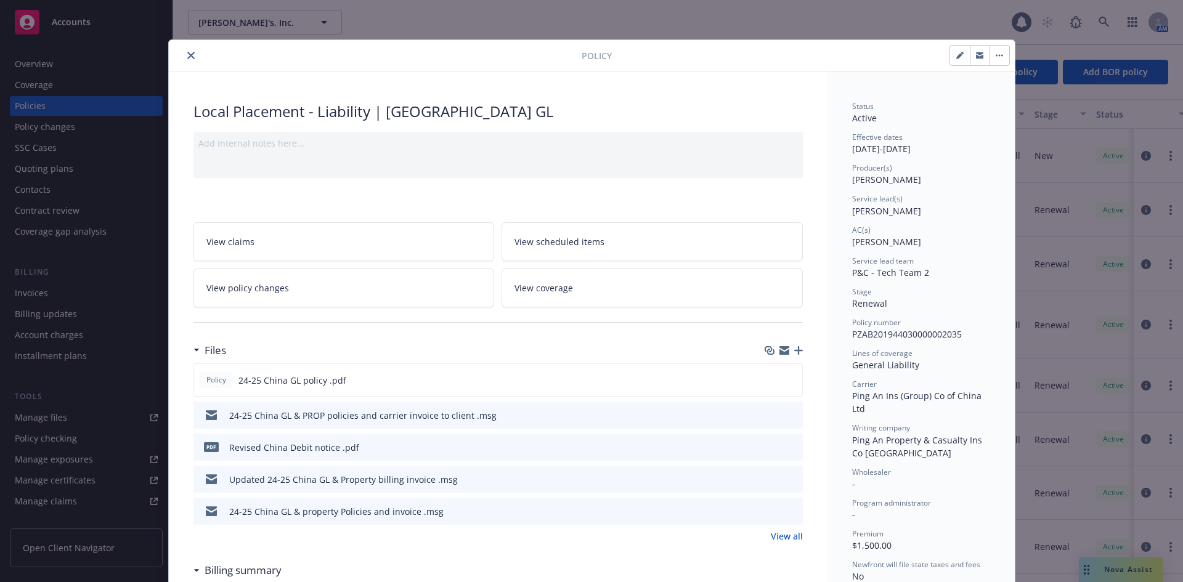
drag, startPoint x: 190, startPoint y: 57, endPoint x: 269, endPoint y: 36, distance: 82.2
click at [190, 57] on button "close" at bounding box center [191, 55] width 15 height 15
